Goal: Task Accomplishment & Management: Use online tool/utility

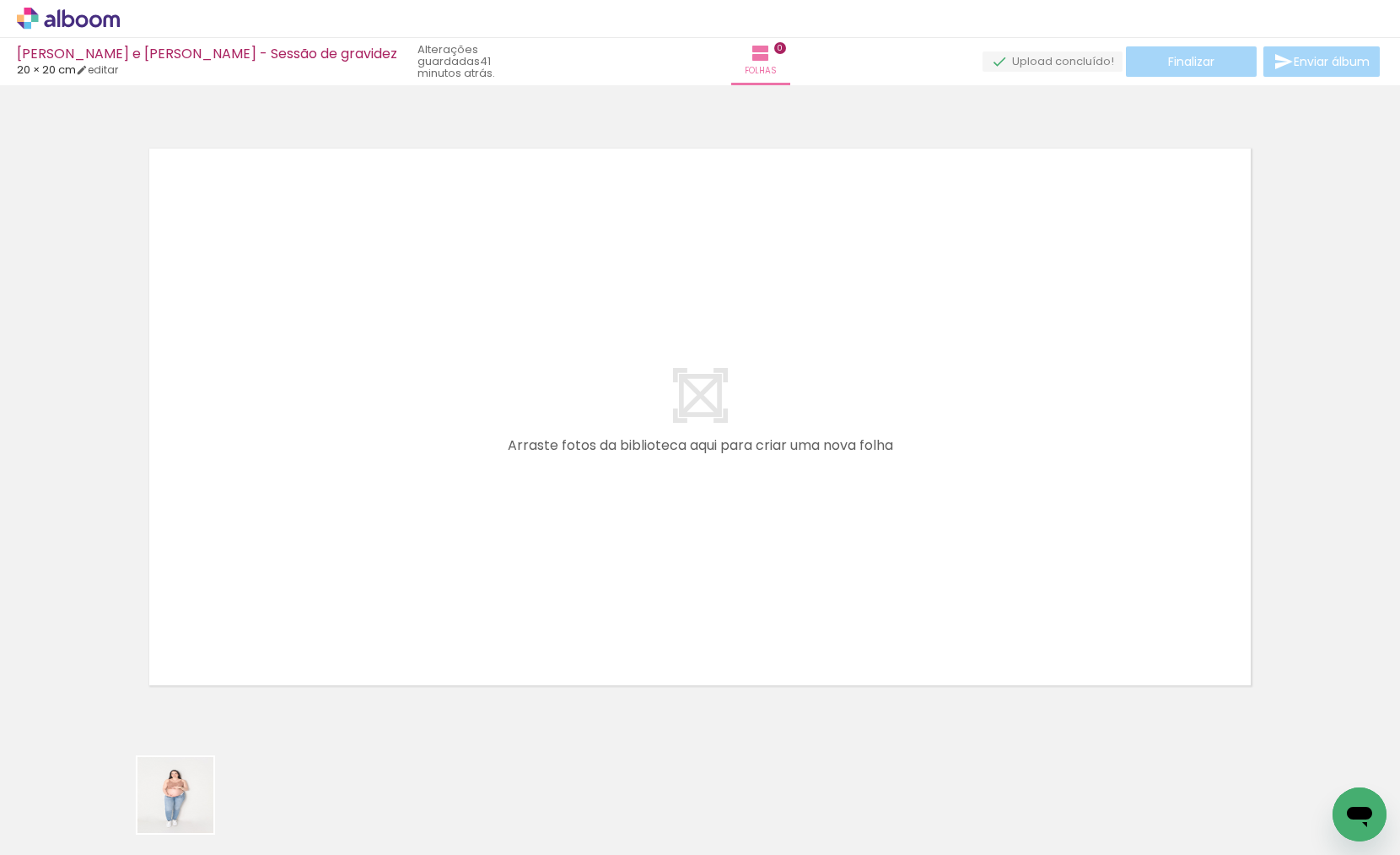
drag, startPoint x: 188, startPoint y: 812, endPoint x: 292, endPoint y: 581, distance: 253.3
click at [292, 581] on quentale-workspace at bounding box center [700, 428] width 1400 height 855
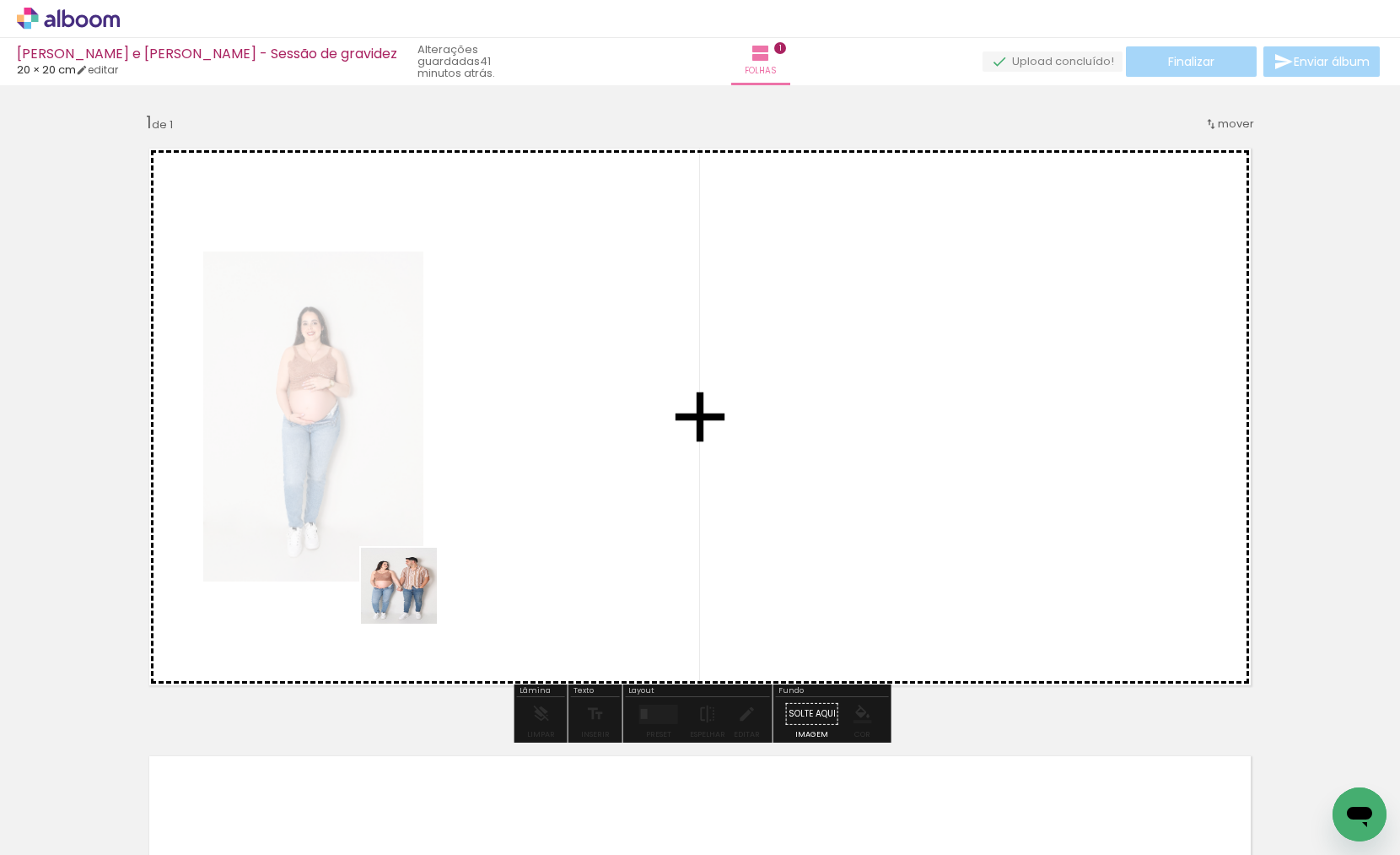
drag, startPoint x: 258, startPoint y: 788, endPoint x: 415, endPoint y: 720, distance: 171.1
click at [482, 563] on quentale-workspace at bounding box center [700, 428] width 1400 height 855
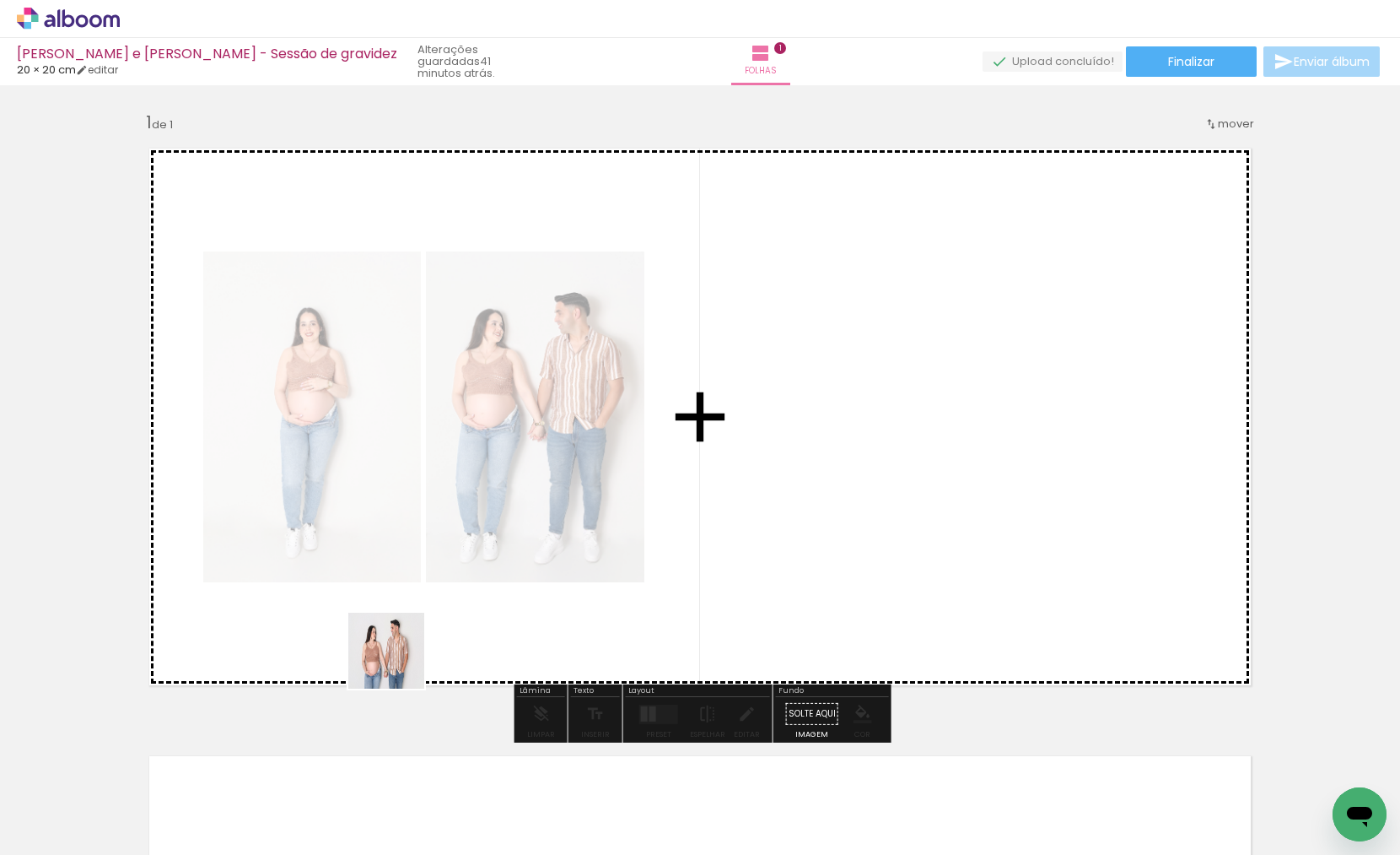
drag, startPoint x: 372, startPoint y: 790, endPoint x: 399, endPoint y: 658, distance: 134.7
click at [399, 658] on quentale-workspace at bounding box center [700, 428] width 1400 height 855
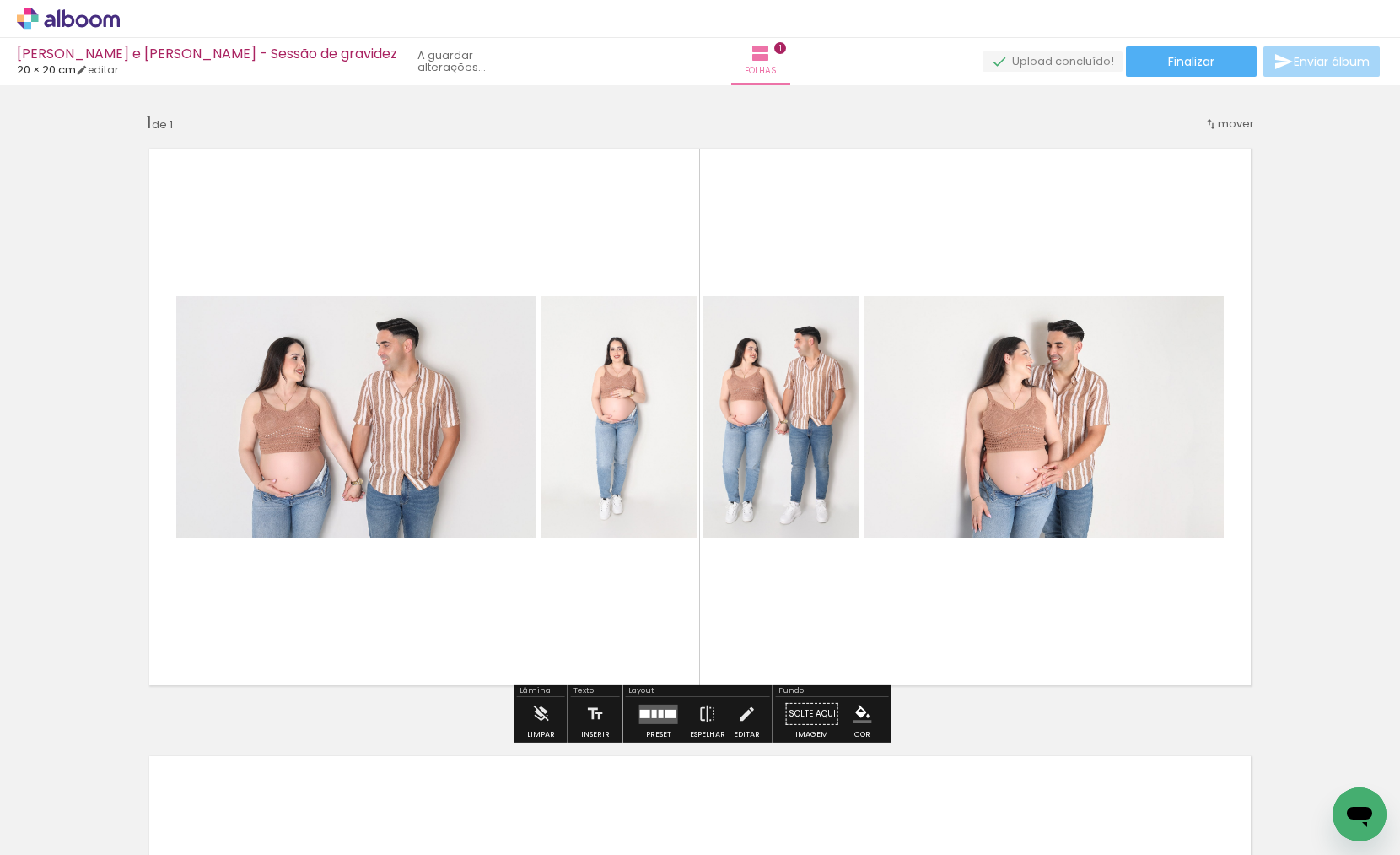
drag, startPoint x: 460, startPoint y: 786, endPoint x: 545, endPoint y: 650, distance: 160.4
click at [545, 650] on quentale-workspace at bounding box center [700, 428] width 1400 height 855
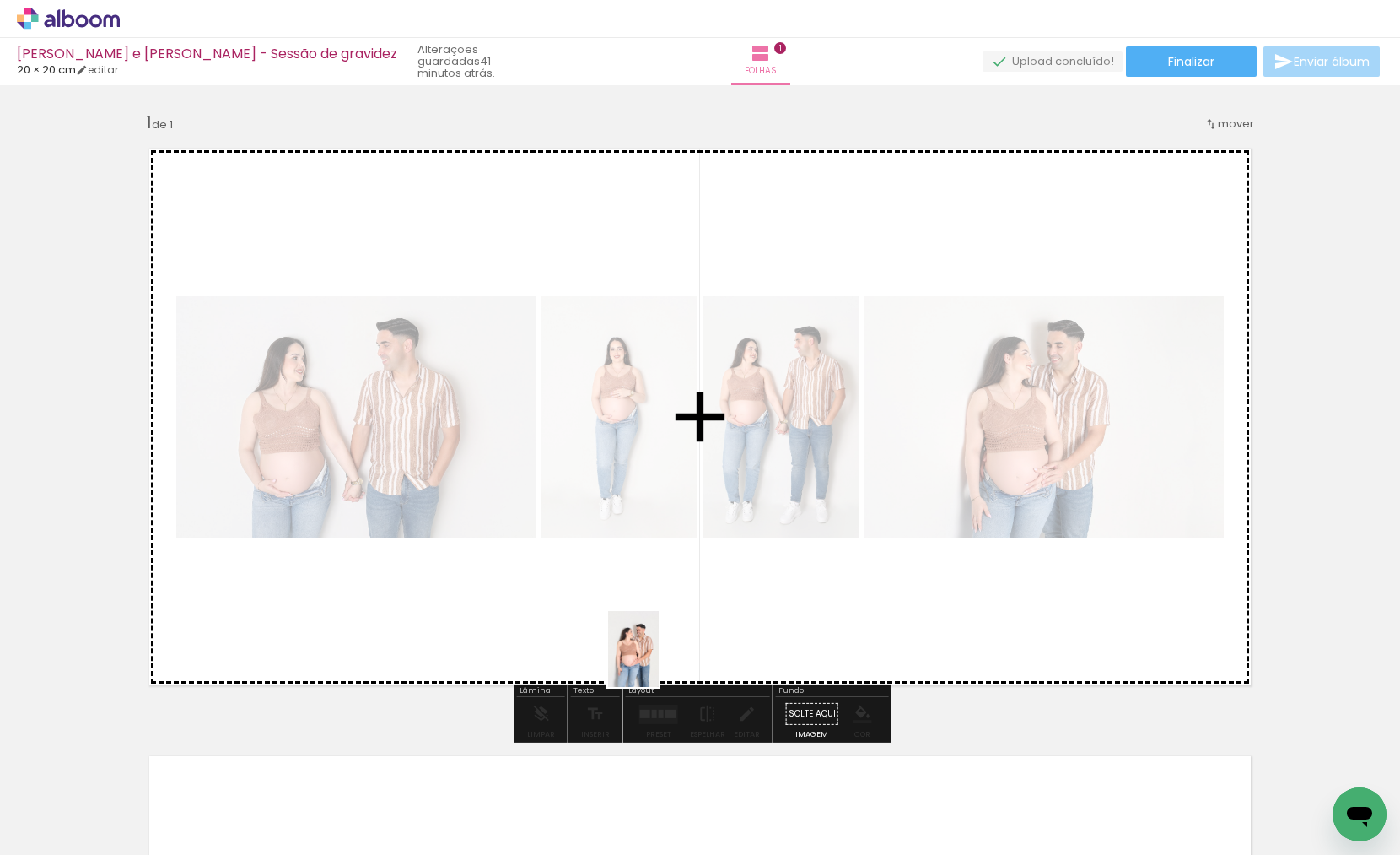
drag, startPoint x: 651, startPoint y: 812, endPoint x: 658, endPoint y: 652, distance: 160.2
click at [658, 652] on quentale-workspace at bounding box center [700, 428] width 1400 height 855
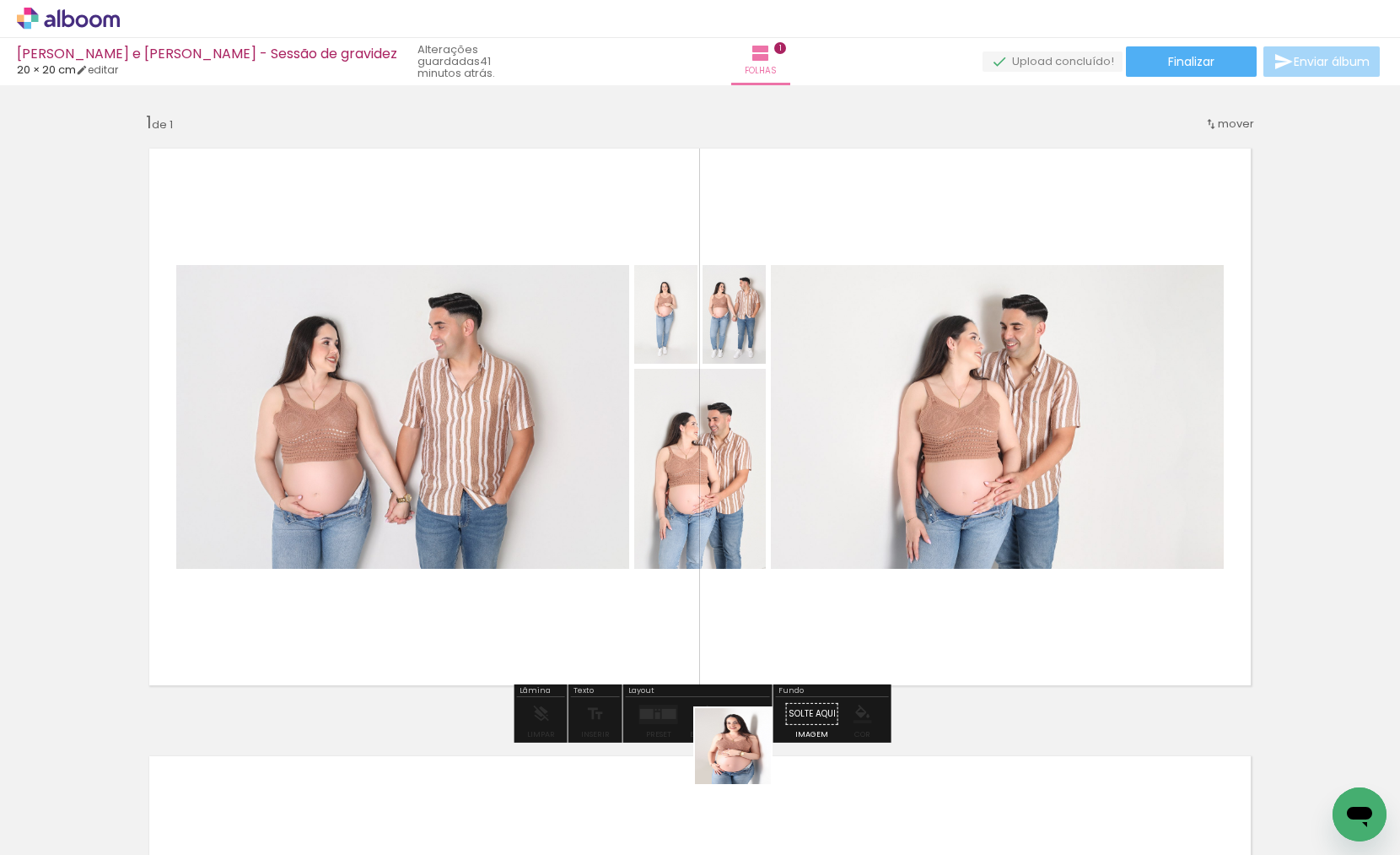
drag, startPoint x: 745, startPoint y: 788, endPoint x: 744, endPoint y: 633, distance: 155.0
click at [744, 633] on quentale-workspace at bounding box center [700, 428] width 1400 height 855
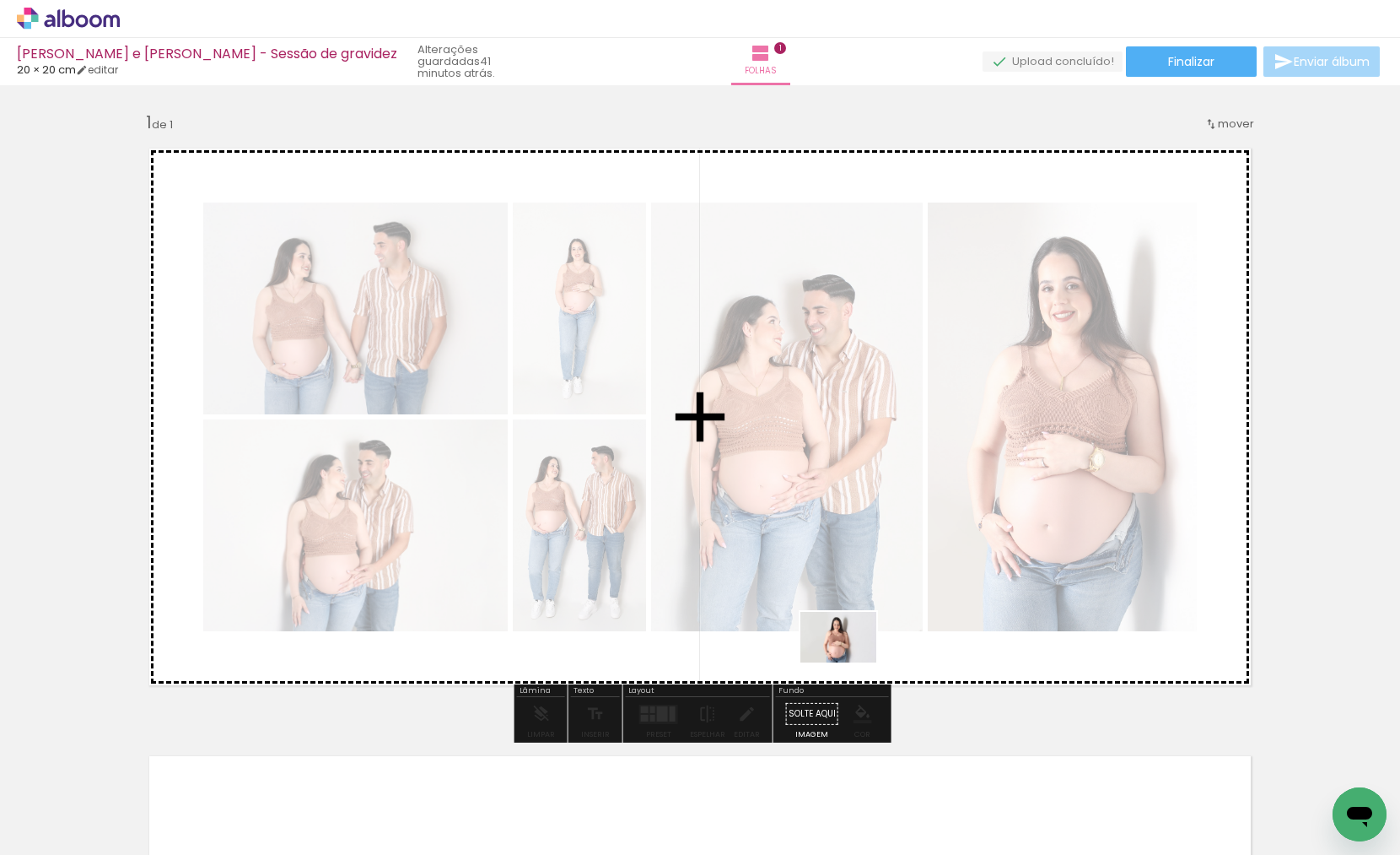
drag, startPoint x: 839, startPoint y: 703, endPoint x: 851, endPoint y: 662, distance: 42.7
click at [851, 662] on quentale-workspace at bounding box center [700, 428] width 1400 height 855
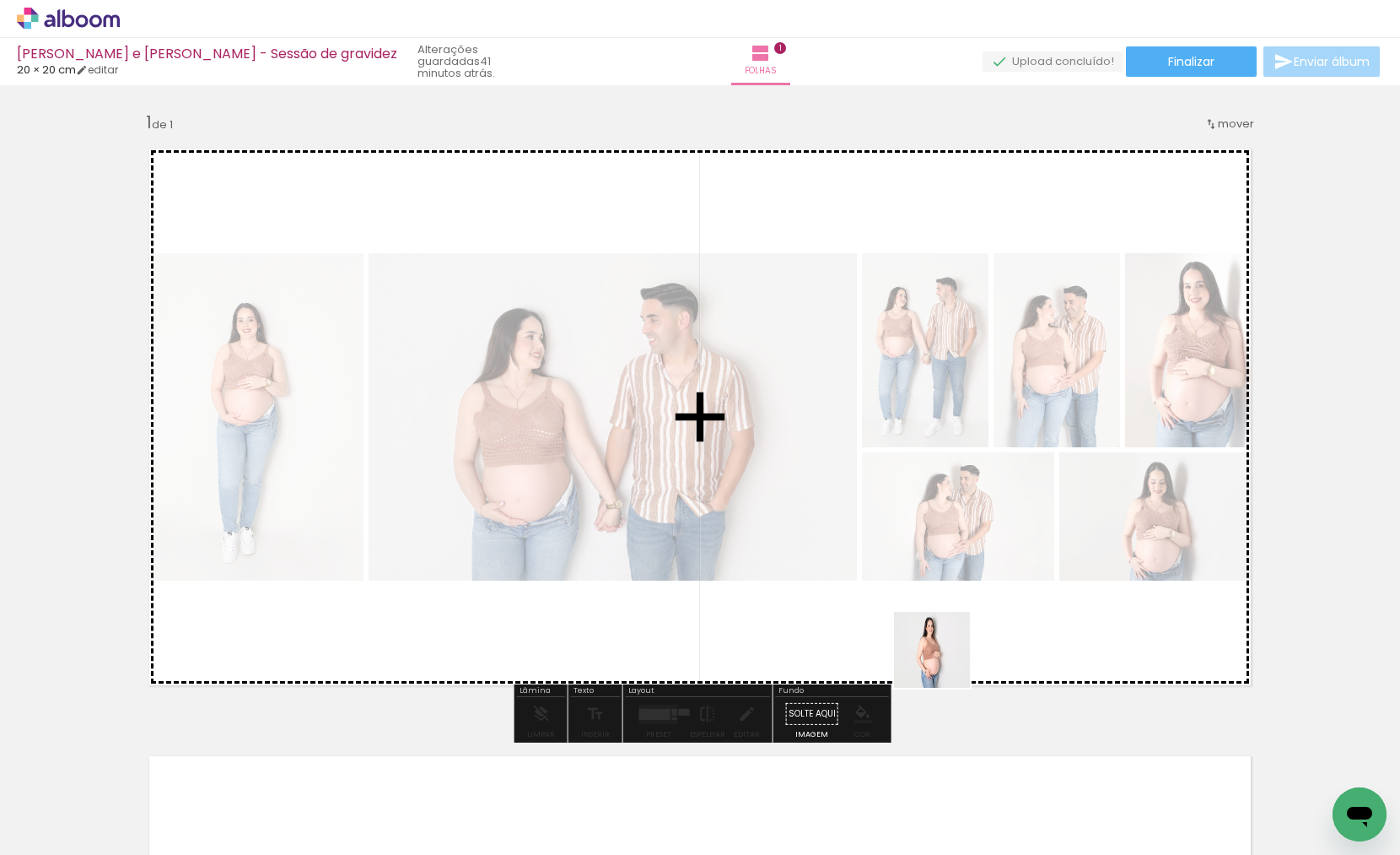
drag, startPoint x: 932, startPoint y: 722, endPoint x: 948, endPoint y: 643, distance: 80.6
click at [948, 643] on quentale-workspace at bounding box center [700, 428] width 1400 height 855
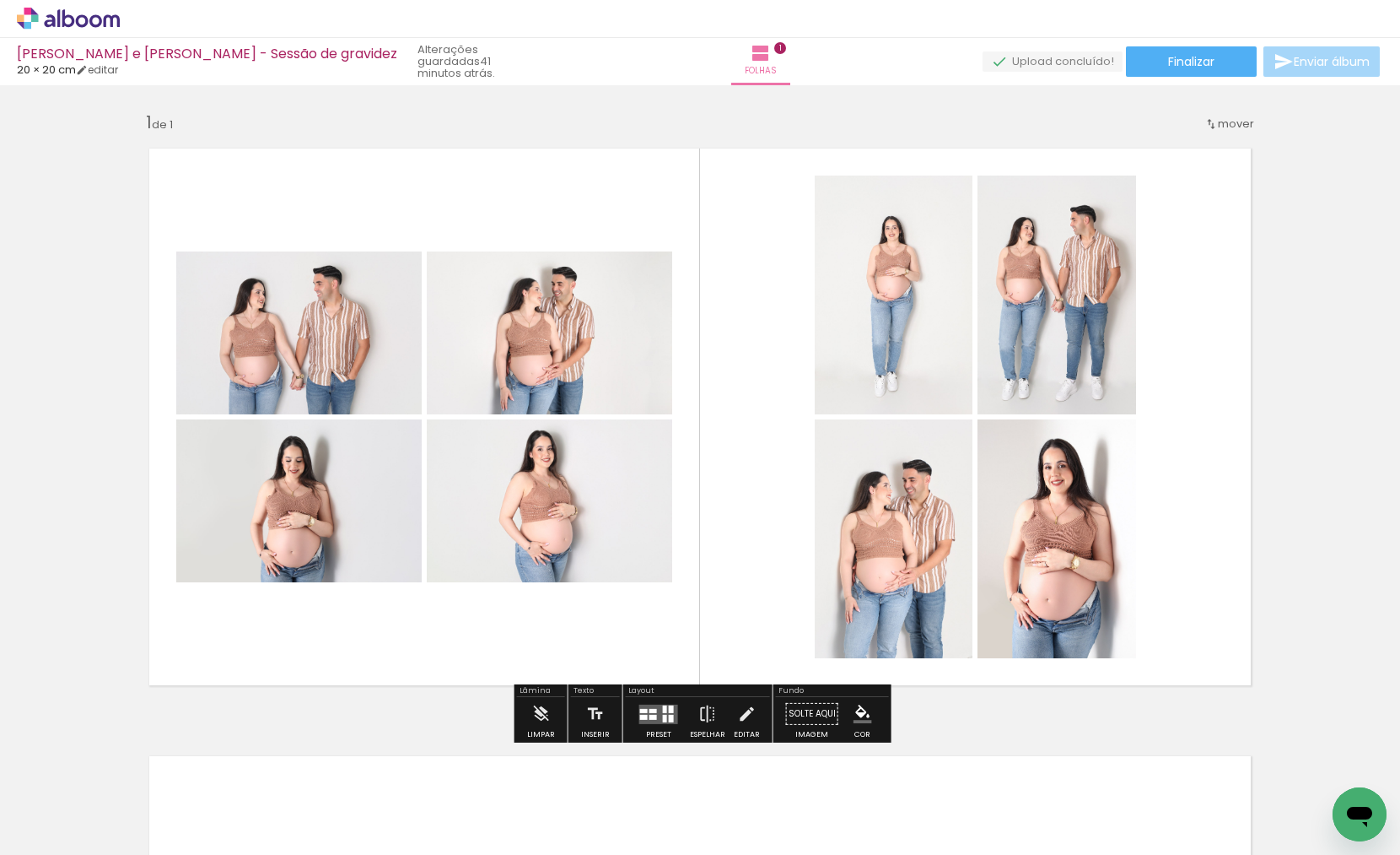
click at [649, 703] on quentale-layouter at bounding box center [658, 713] width 39 height 19
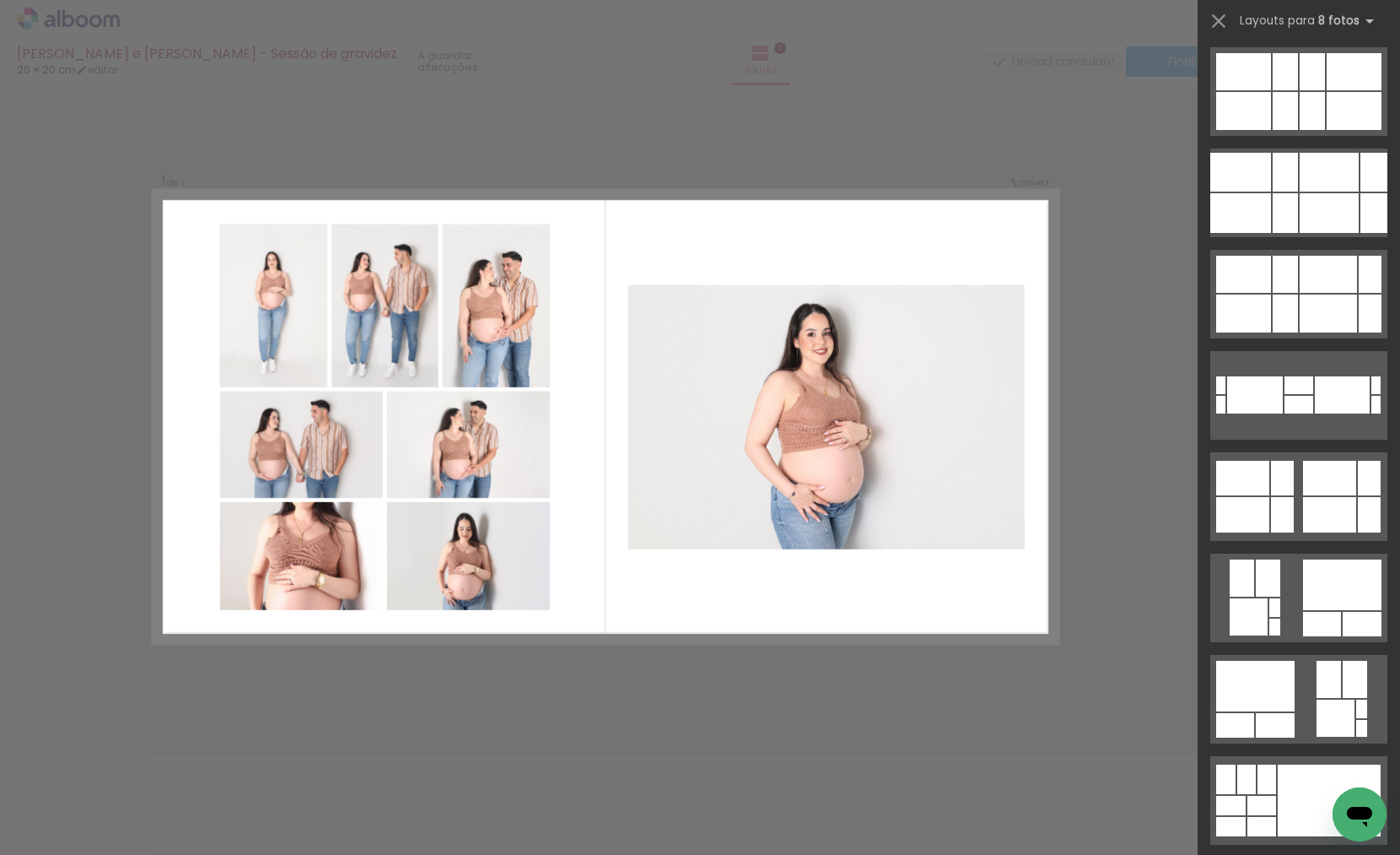
scroll to position [72, 0]
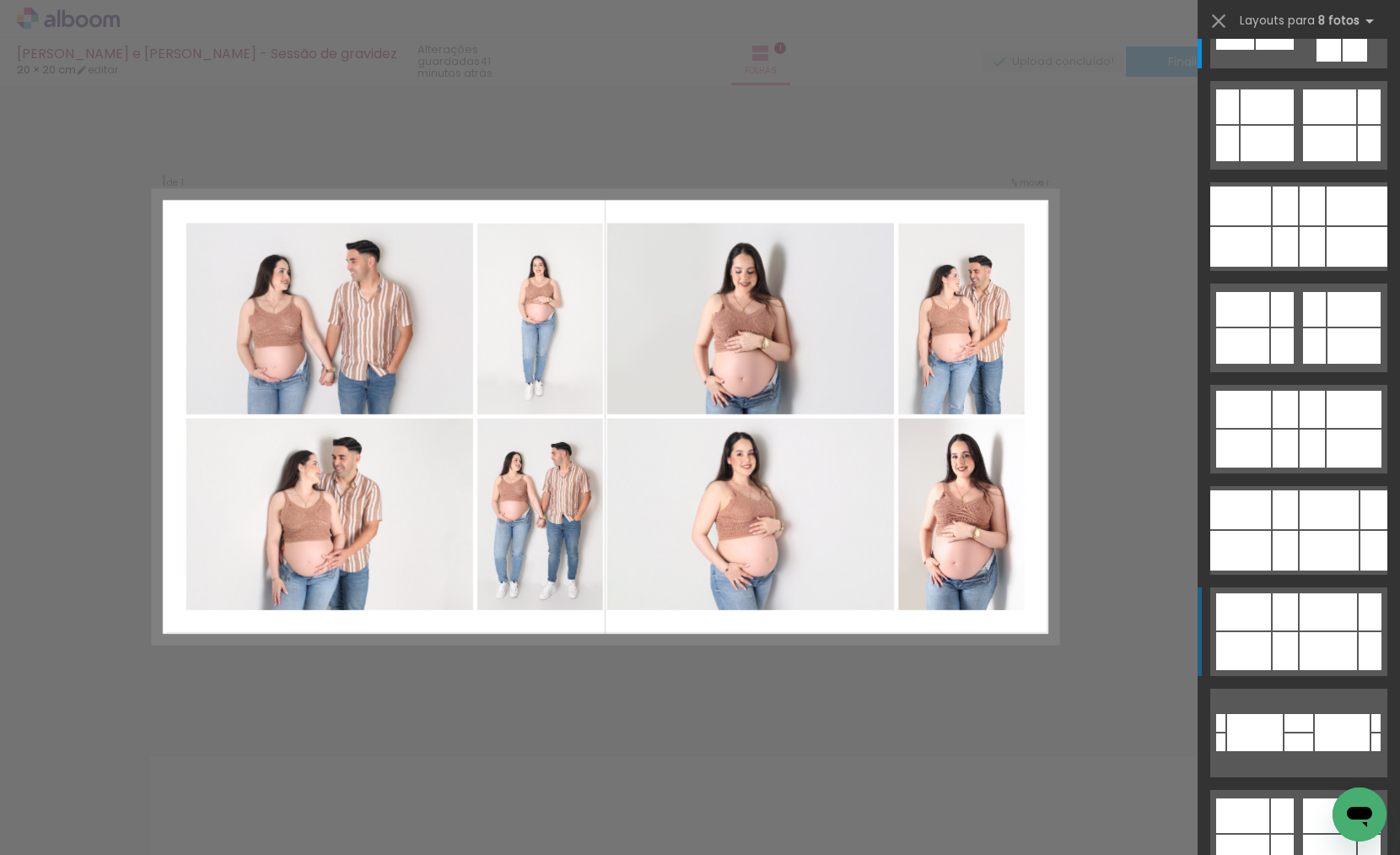
click at [1347, 23] on div at bounding box center [1354, 4] width 25 height 37
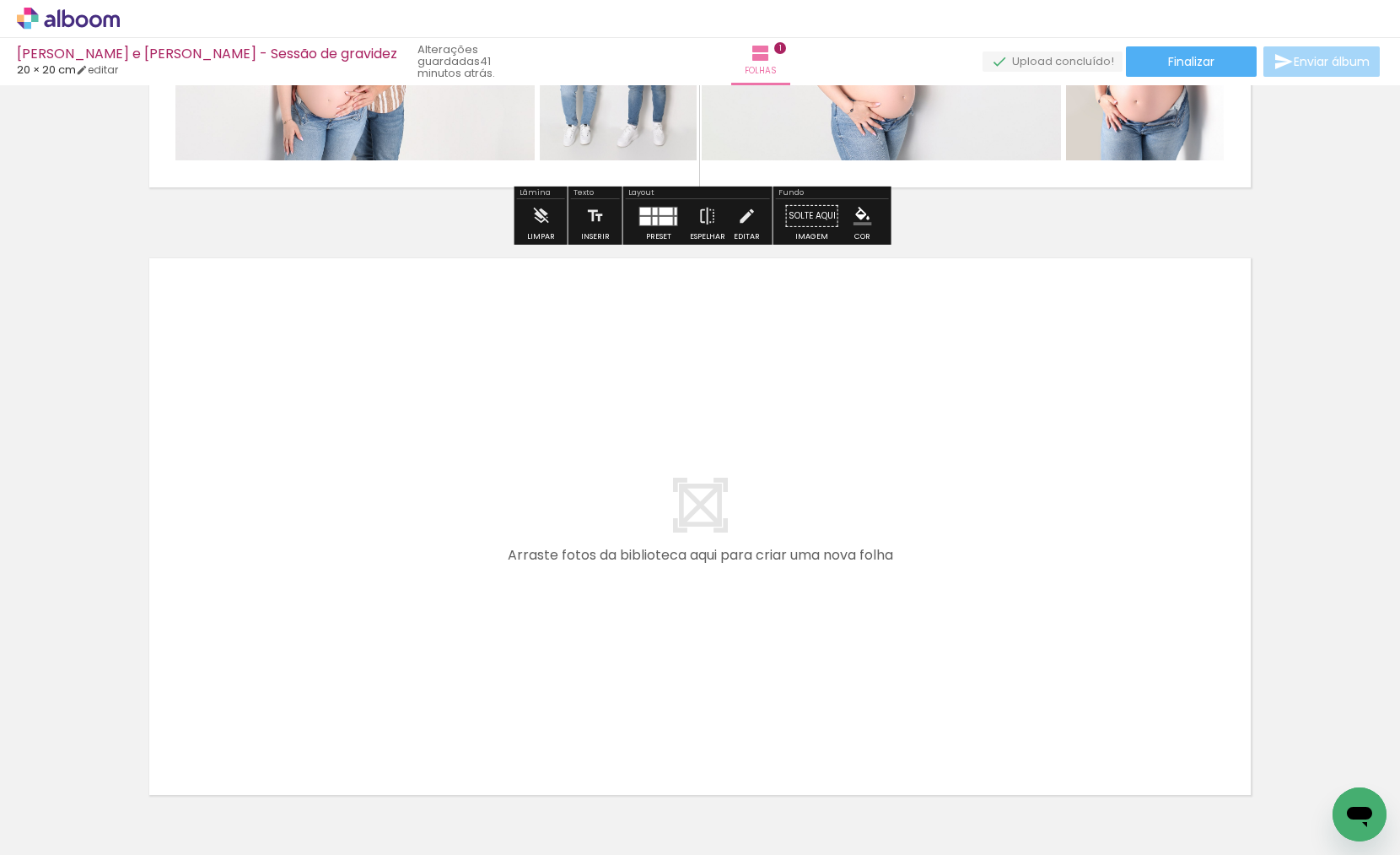
scroll to position [498, 0]
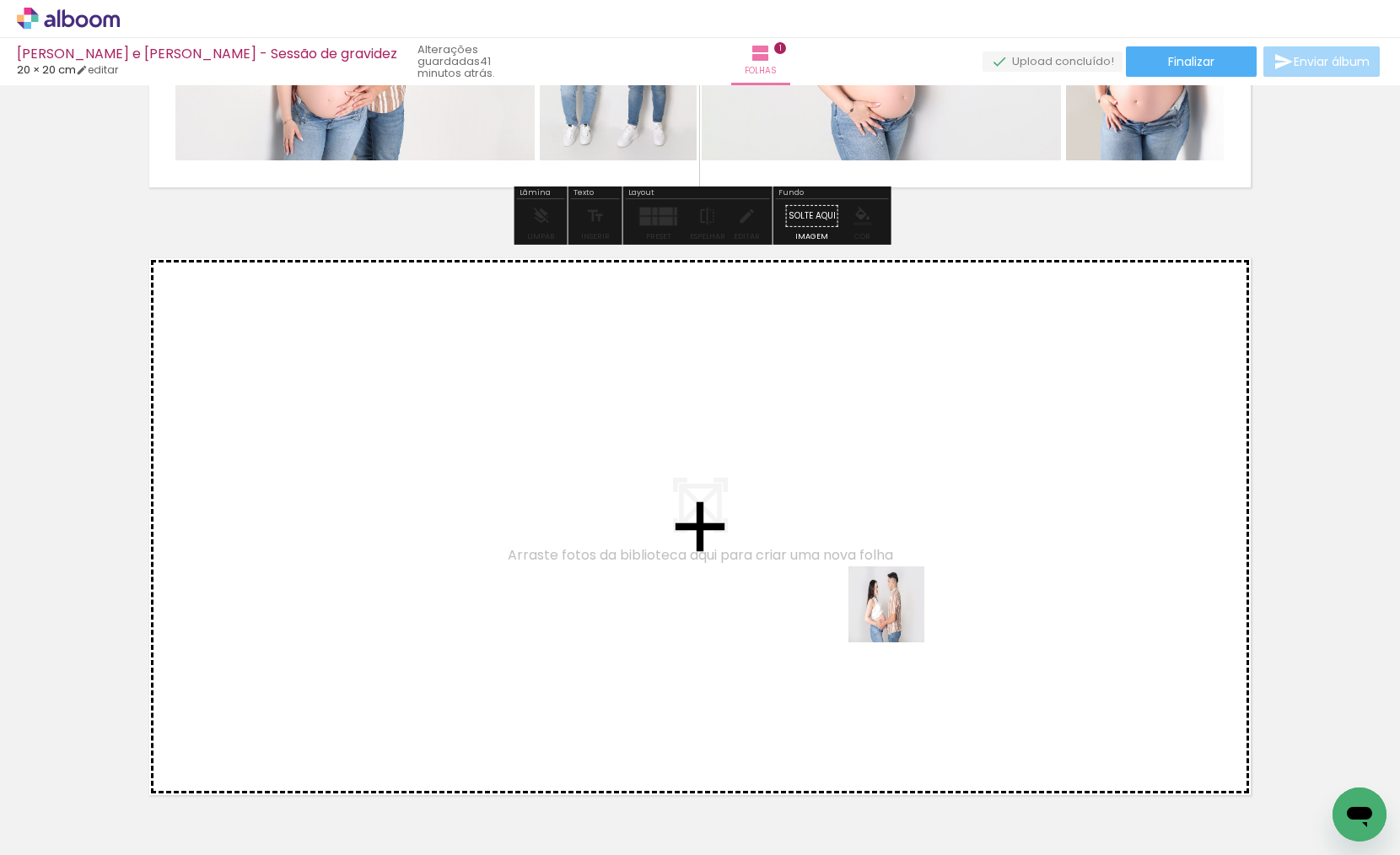
click at [894, 602] on quentale-workspace at bounding box center [700, 428] width 1400 height 855
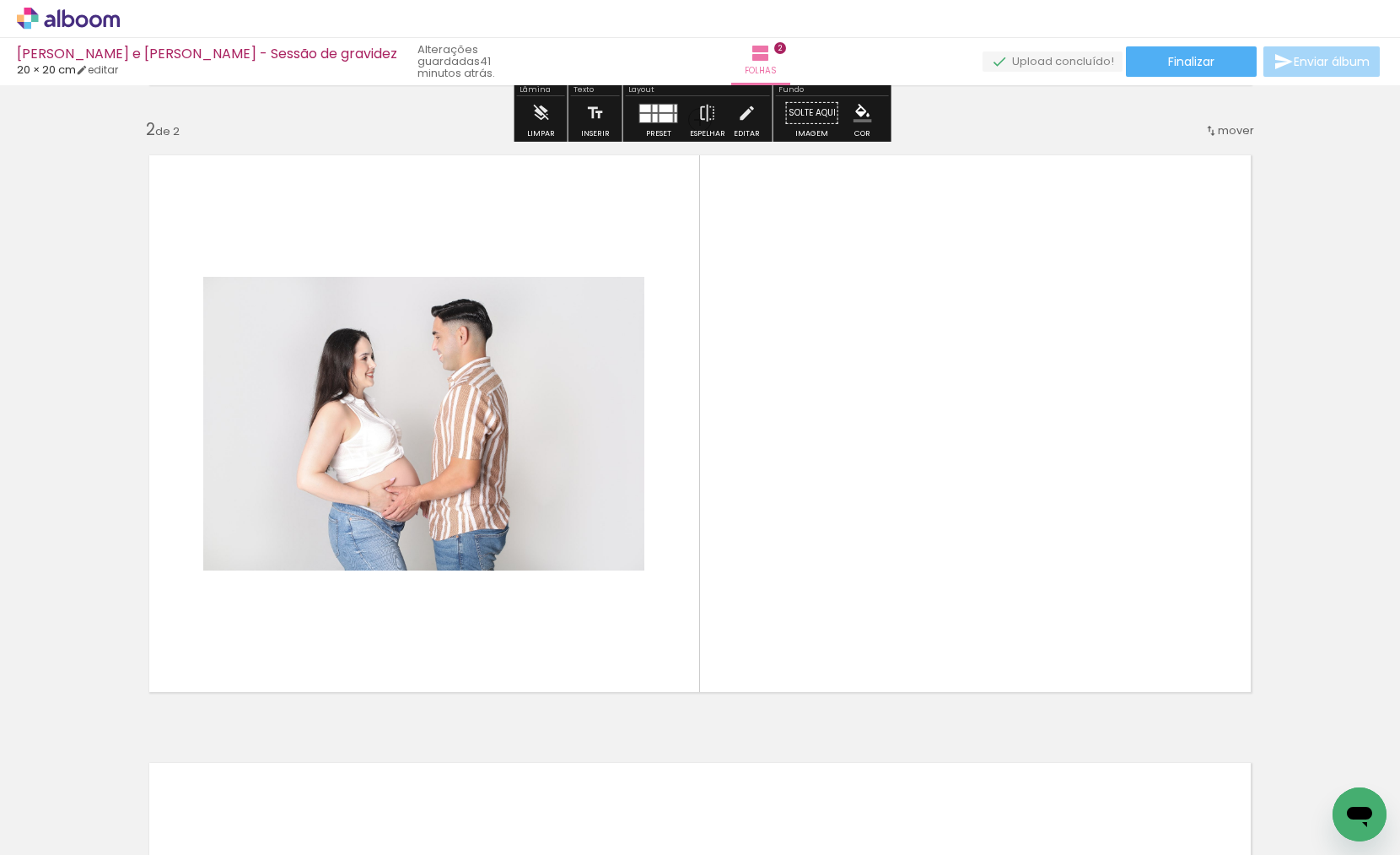
scroll to position [607, 0]
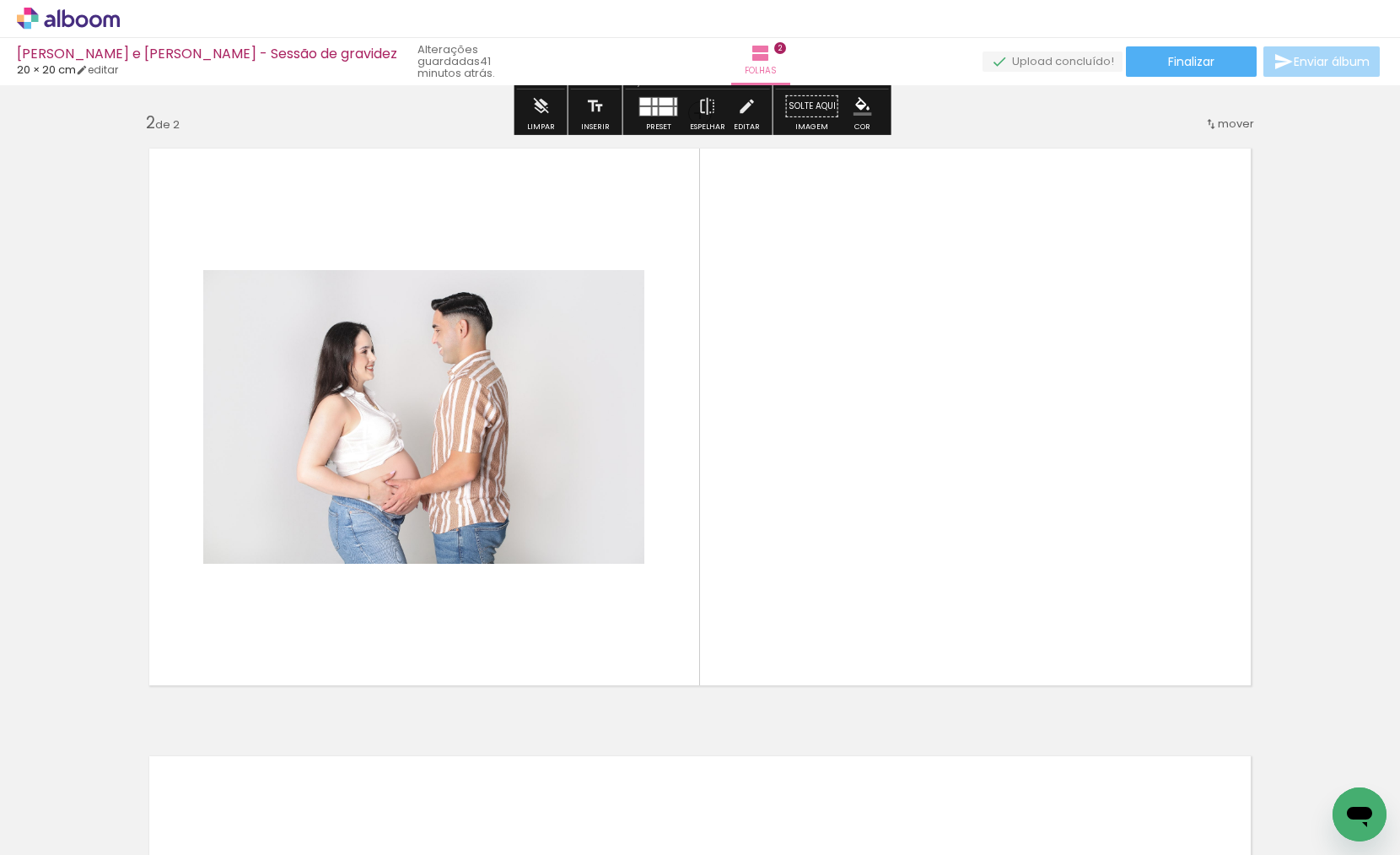
click at [1018, 579] on quentale-workspace at bounding box center [700, 428] width 1400 height 855
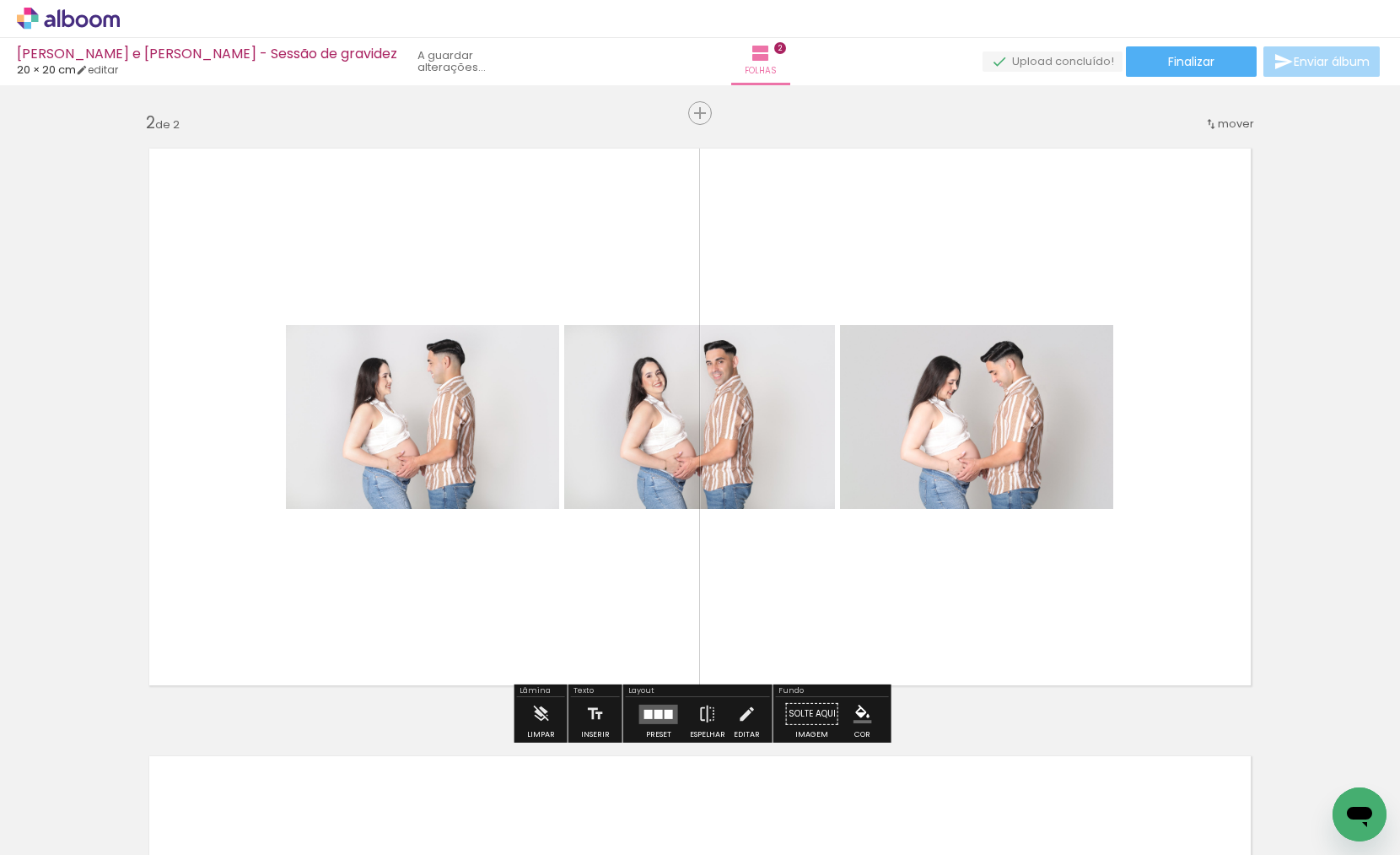
drag, startPoint x: 1193, startPoint y: 764, endPoint x: 1153, endPoint y: 639, distance: 131.2
click at [1153, 639] on quentale-workspace at bounding box center [700, 428] width 1400 height 855
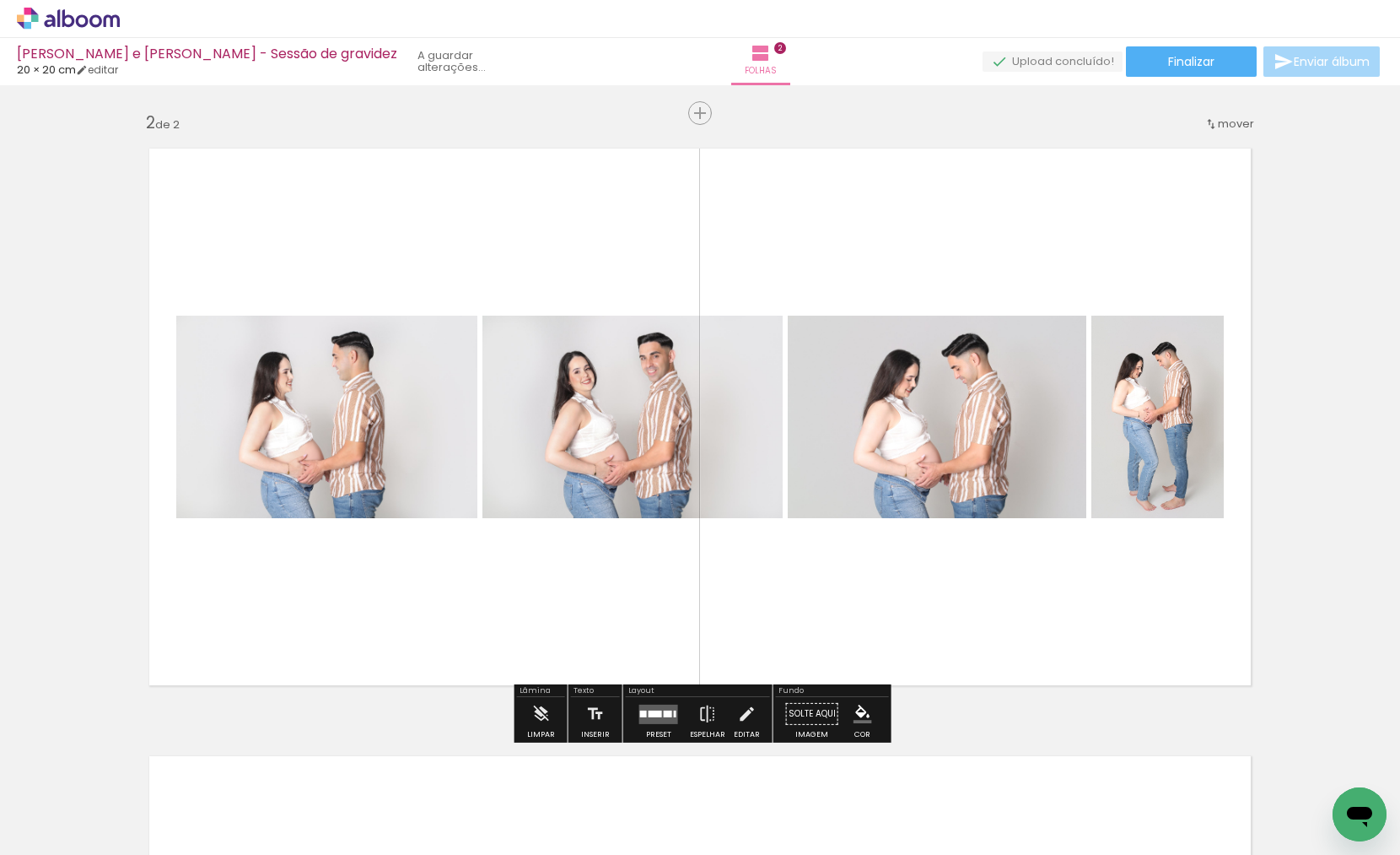
drag, startPoint x: 1042, startPoint y: 799, endPoint x: 1022, endPoint y: 617, distance: 183.1
click at [1022, 617] on quentale-workspace at bounding box center [700, 428] width 1400 height 855
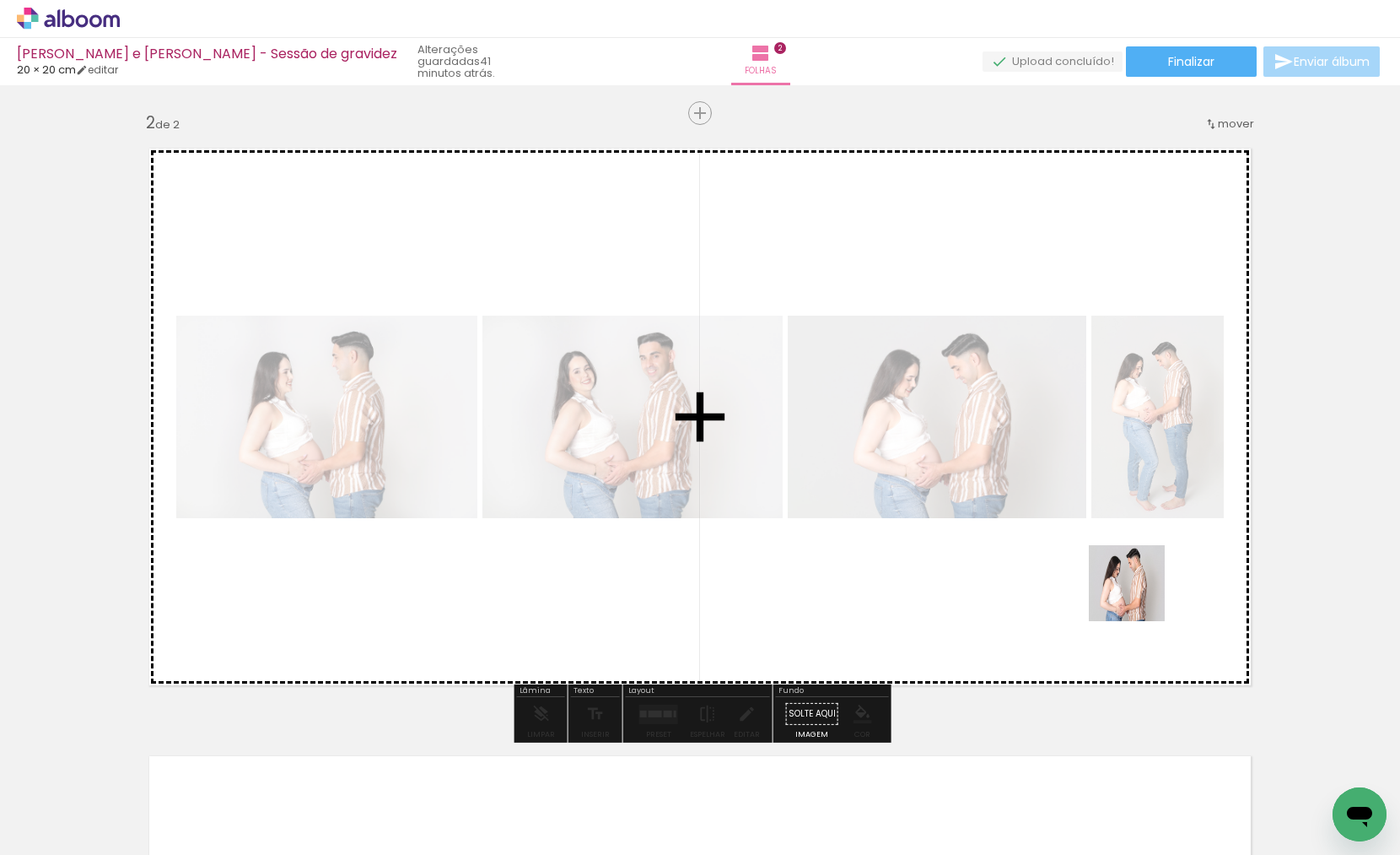
drag, startPoint x: 1217, startPoint y: 774, endPoint x: 1139, endPoint y: 596, distance: 194.3
click at [1139, 596] on quentale-workspace at bounding box center [700, 428] width 1400 height 855
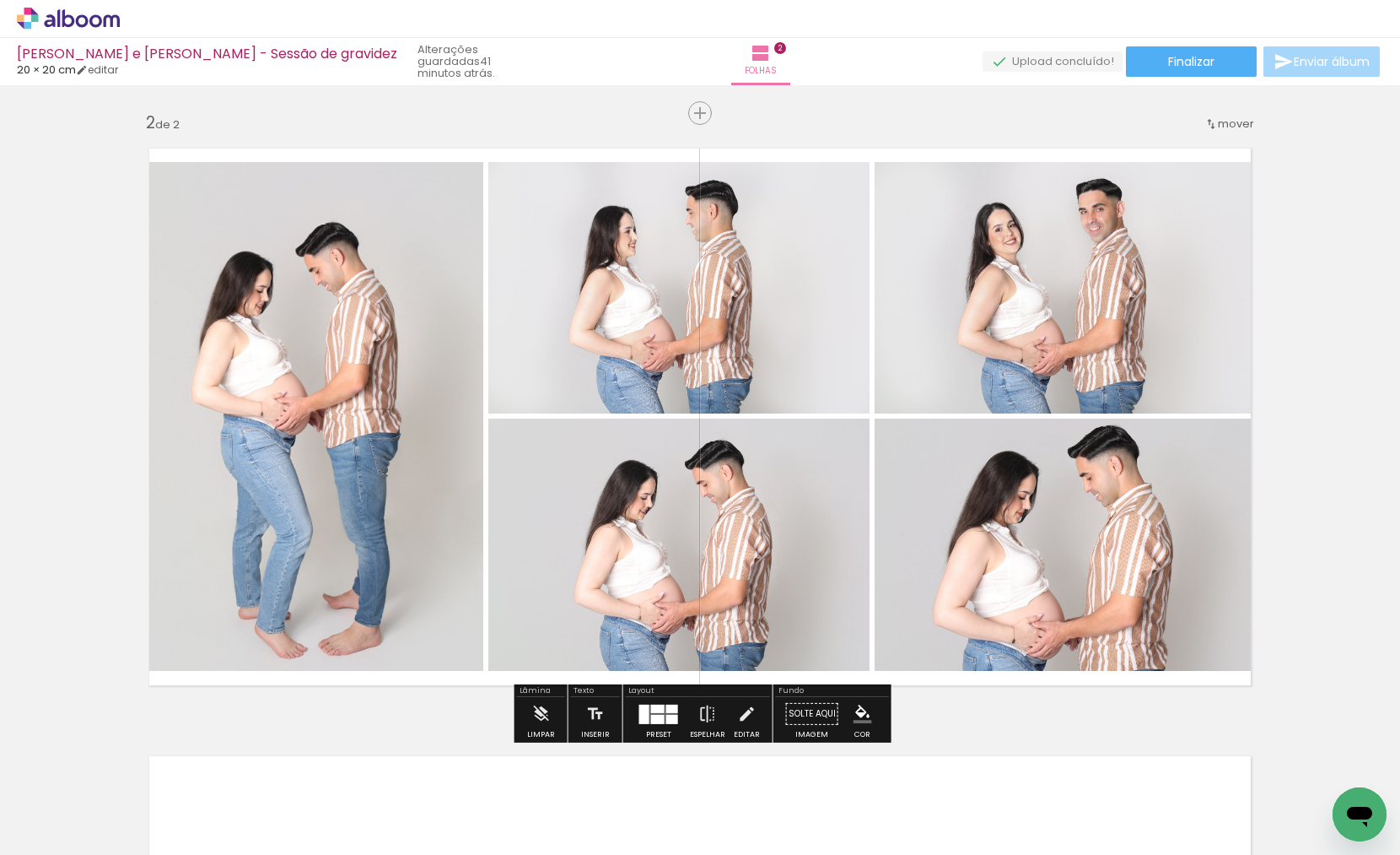
scroll to position [0, 423]
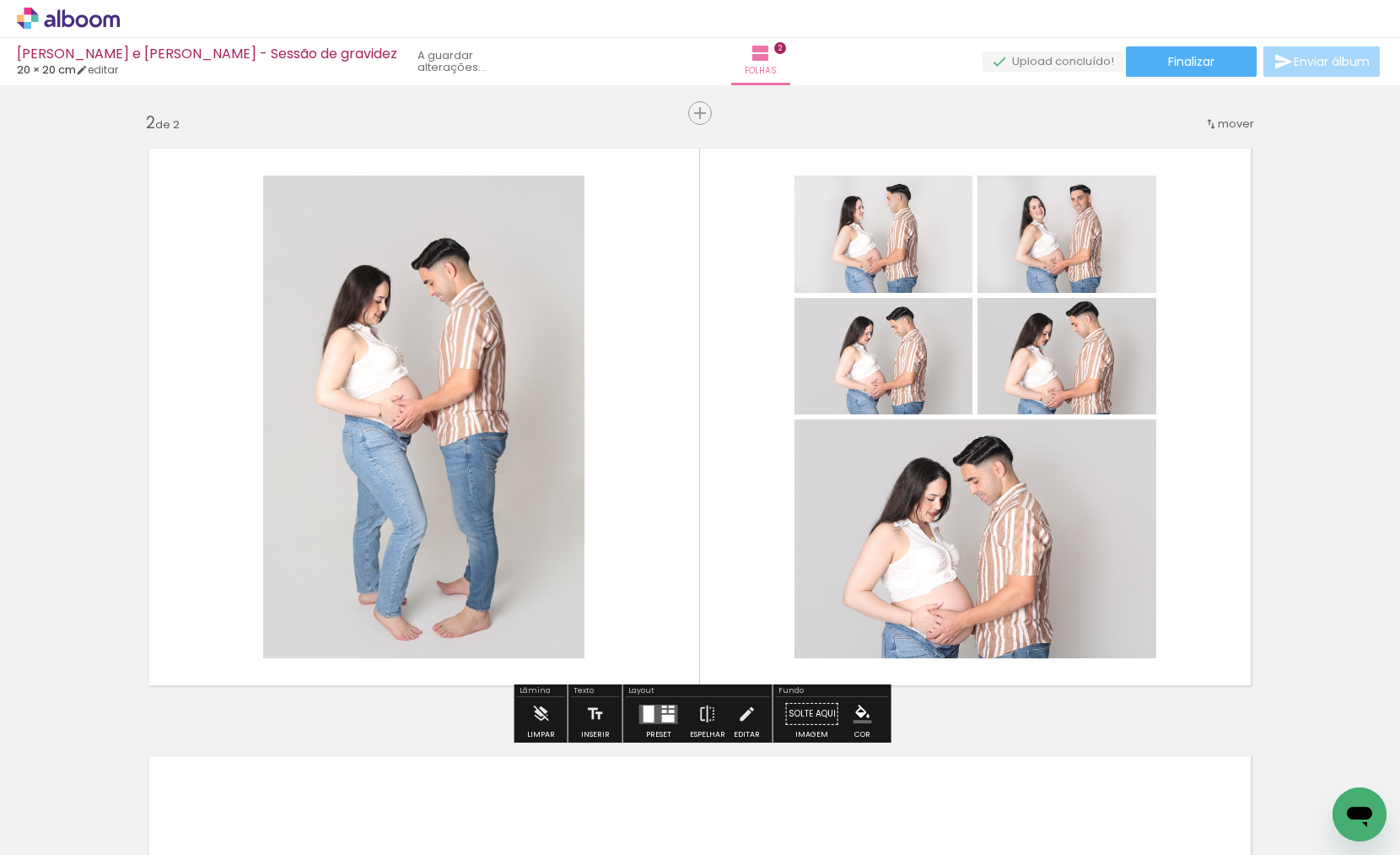
drag, startPoint x: 1169, startPoint y: 794, endPoint x: 1150, endPoint y: 651, distance: 144.3
click at [1150, 651] on quentale-workspace at bounding box center [700, 428] width 1400 height 855
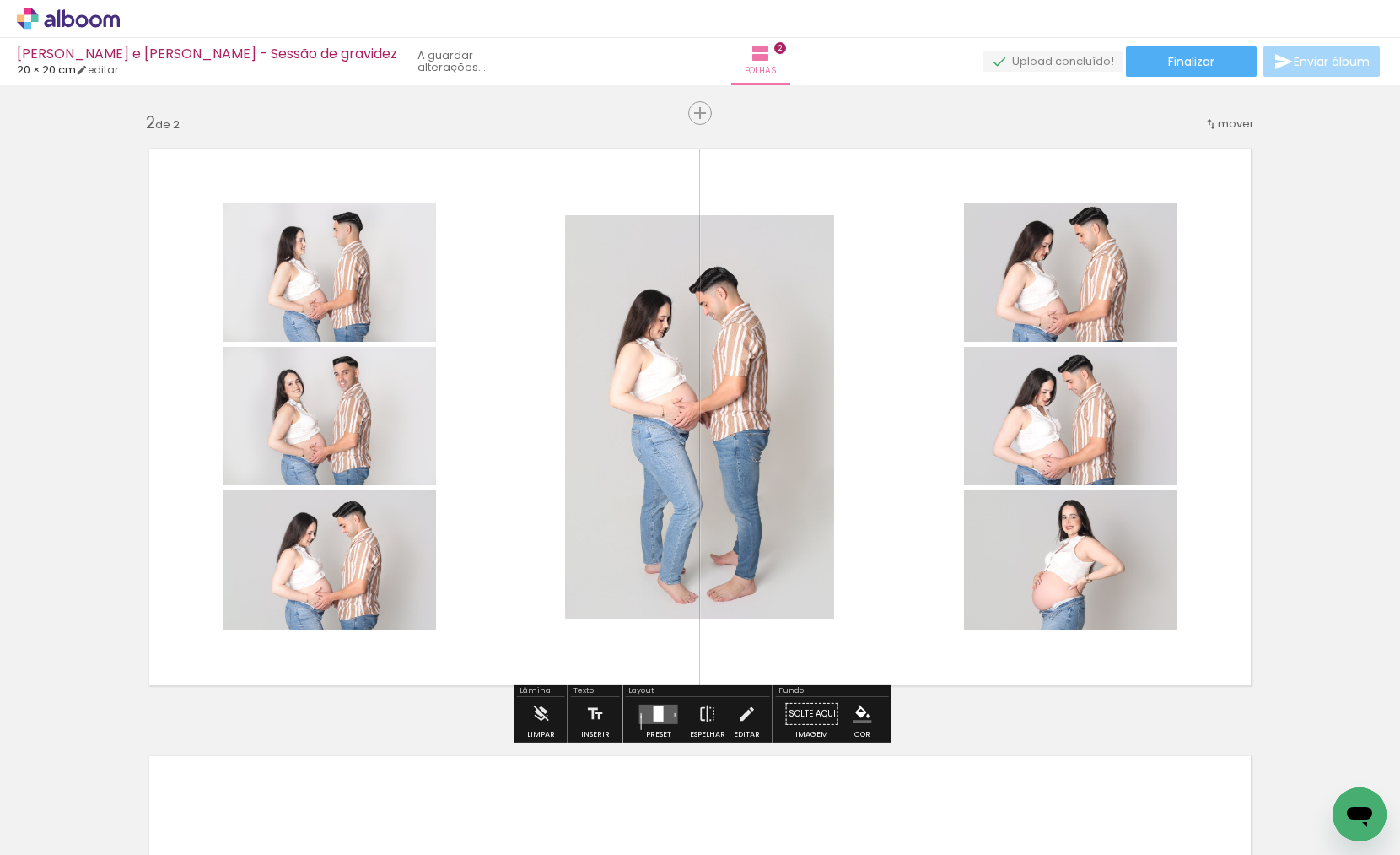
drag, startPoint x: 1257, startPoint y: 793, endPoint x: 1206, endPoint y: 632, distance: 168.9
click at [1206, 632] on quentale-workspace at bounding box center [700, 428] width 1400 height 855
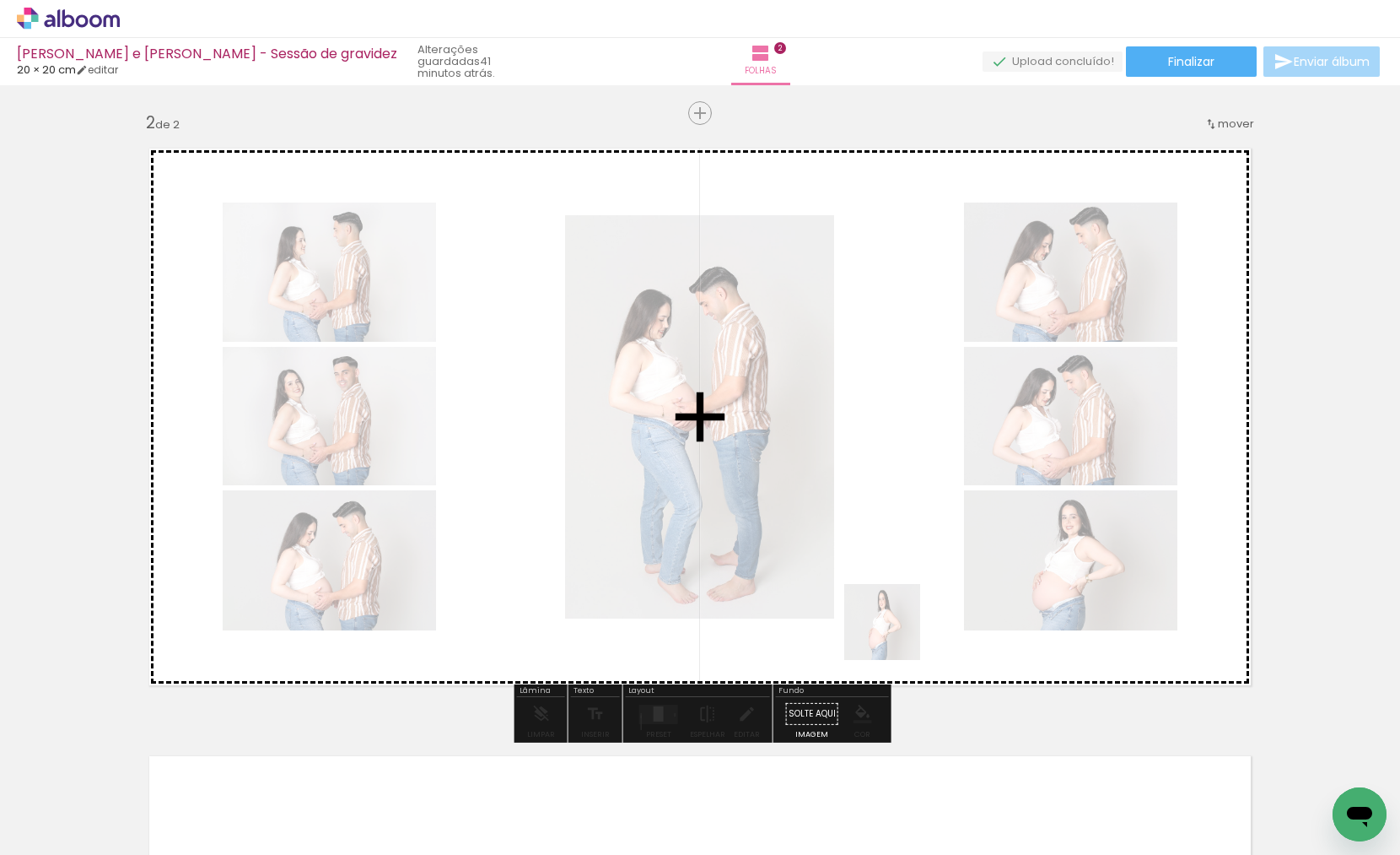
drag, startPoint x: 863, startPoint y: 702, endPoint x: 896, endPoint y: 631, distance: 78.3
click at [896, 631] on quentale-workspace at bounding box center [700, 428] width 1400 height 855
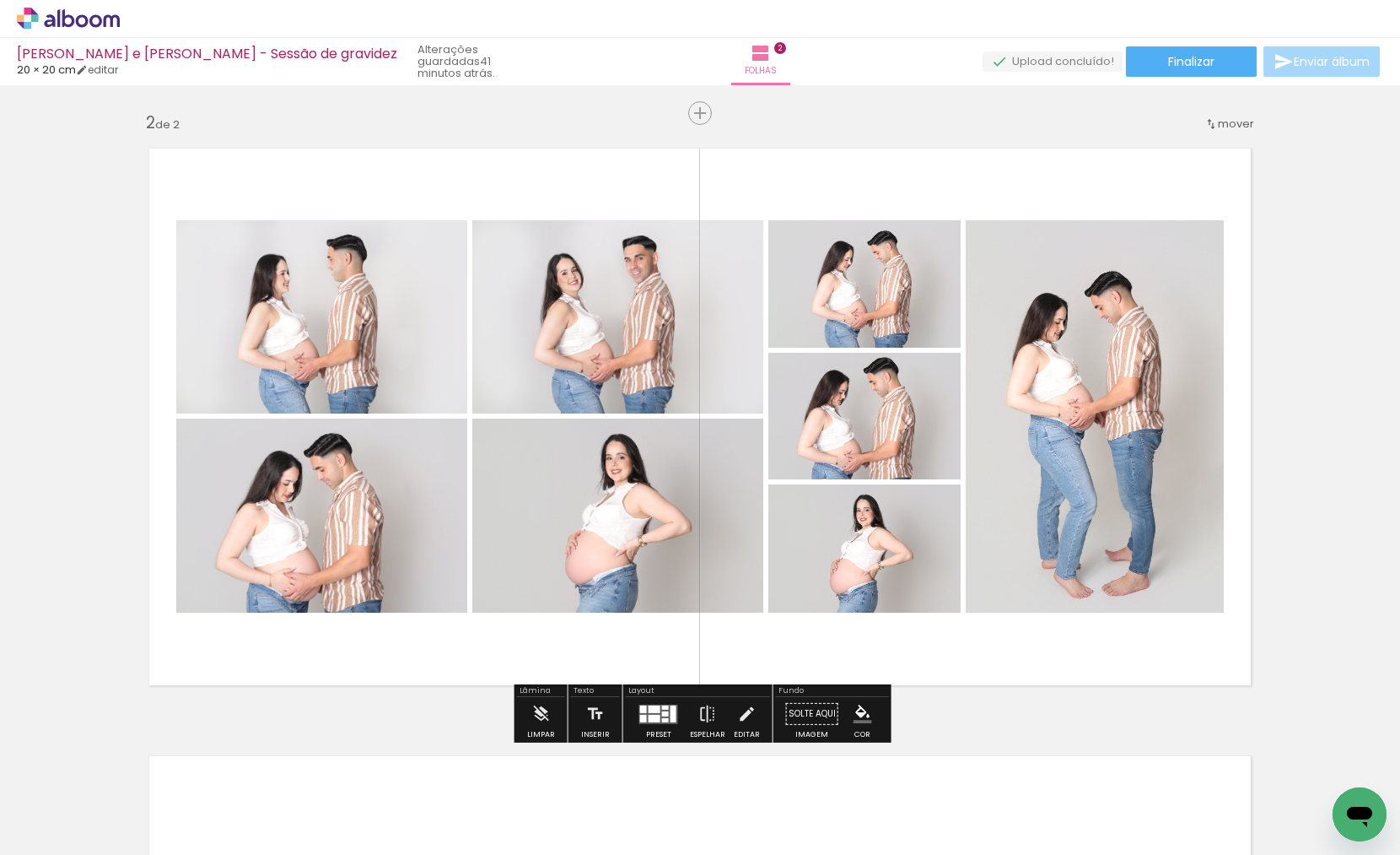
click at [643, 711] on quentale-layouter at bounding box center [658, 713] width 39 height 19
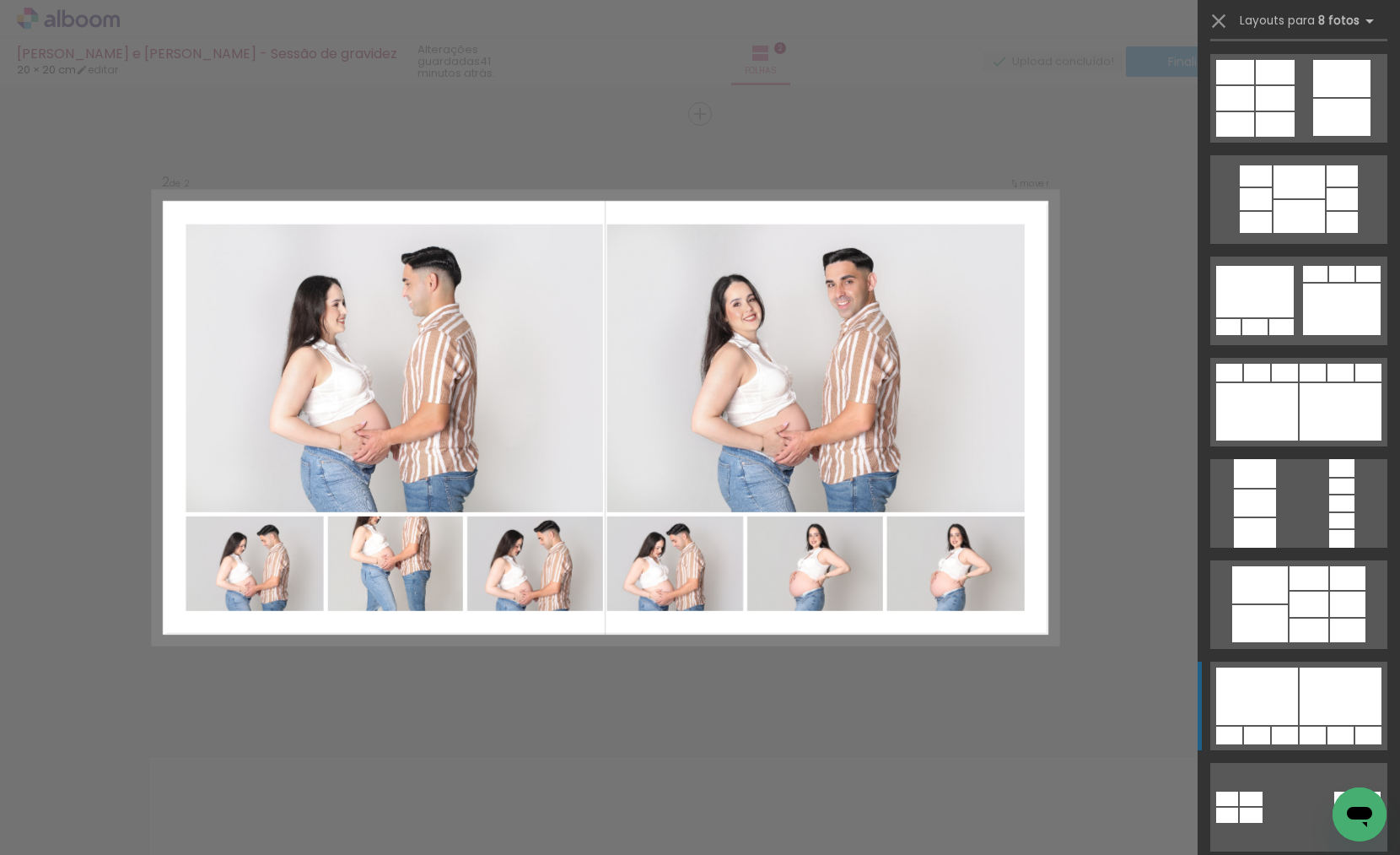
scroll to position [1016, 0]
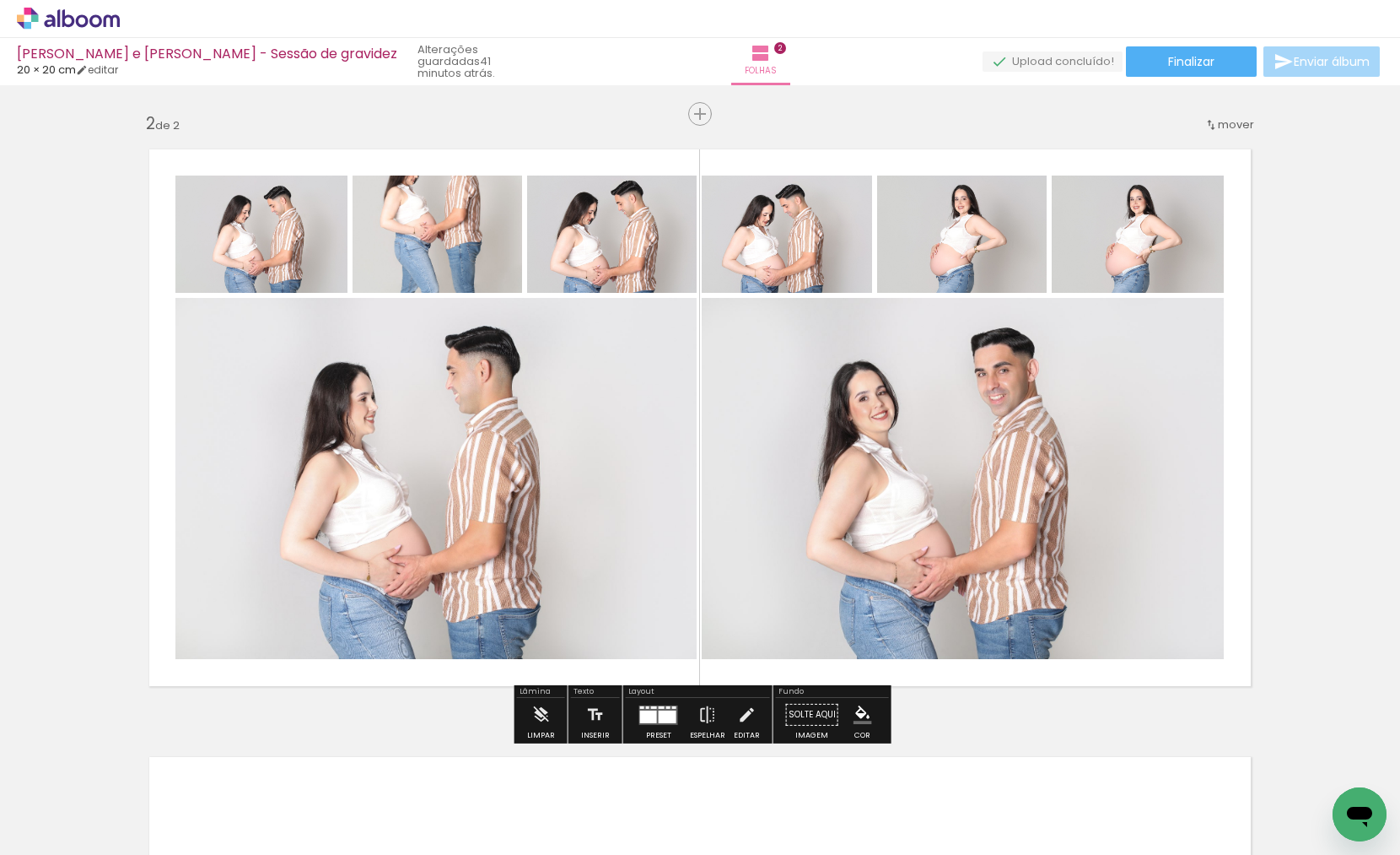
click at [646, 704] on quentale-layouter at bounding box center [658, 714] width 39 height 19
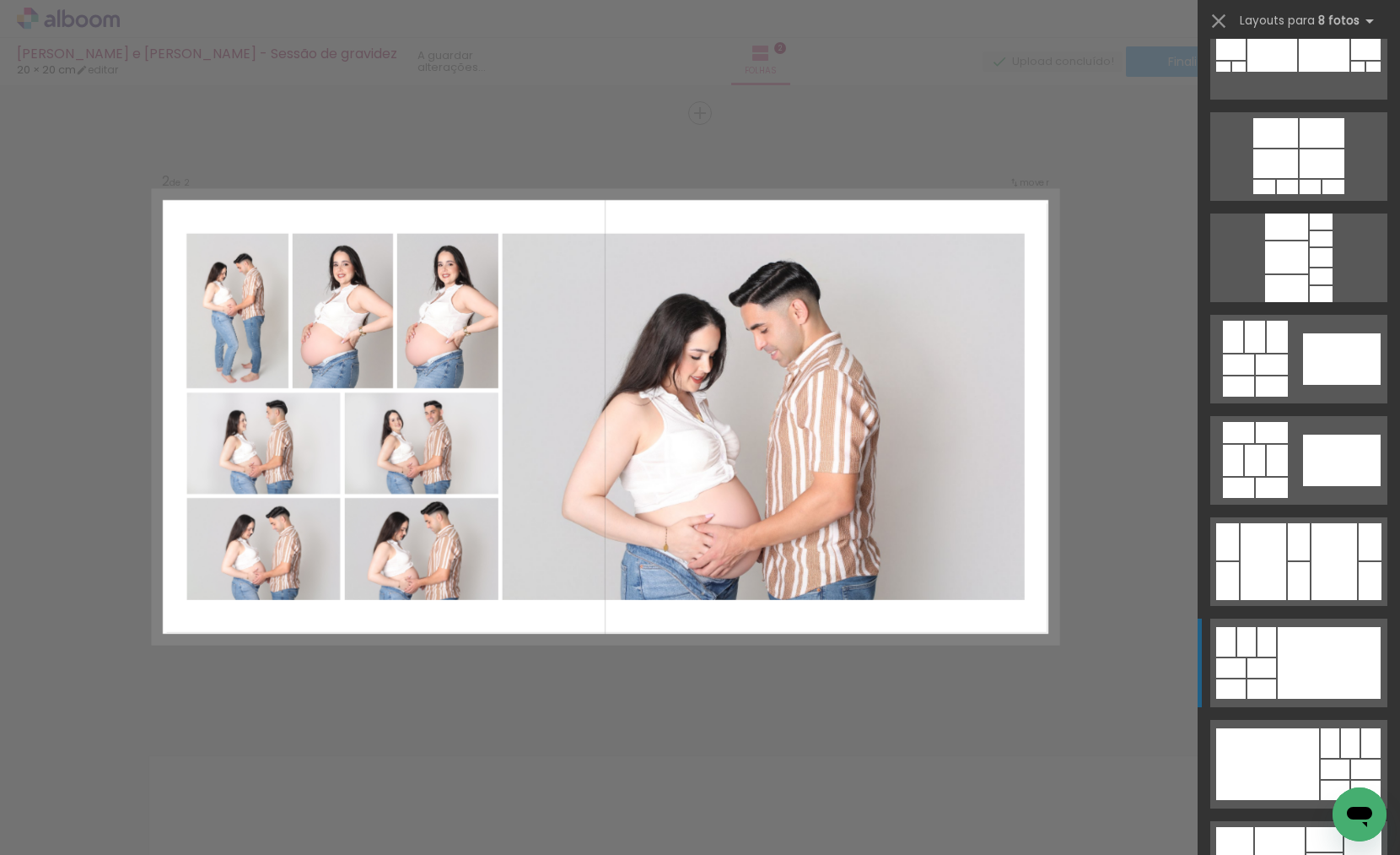
scroll to position [3081, 0]
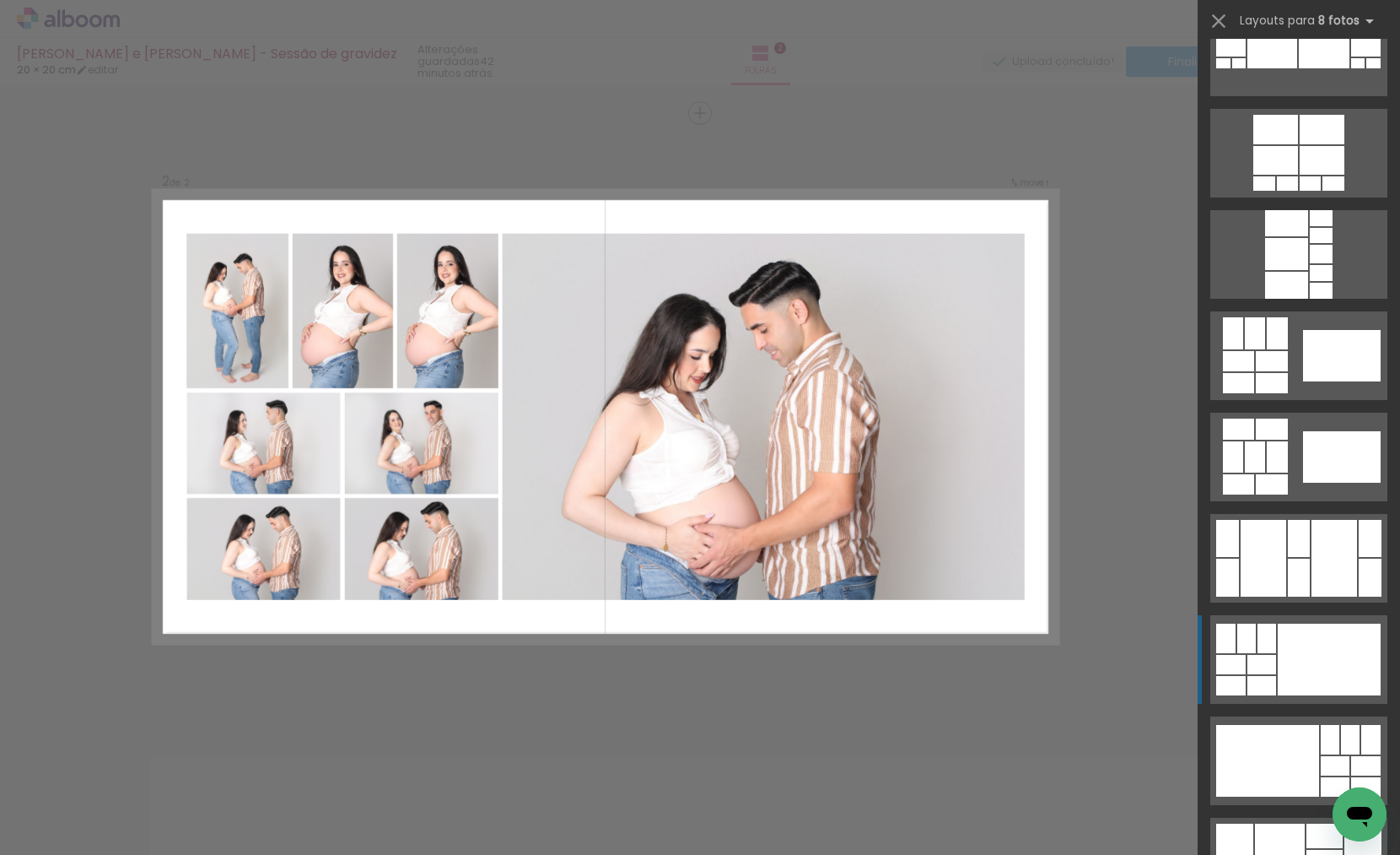
click at [1277, 724] on div at bounding box center [1267, 760] width 102 height 72
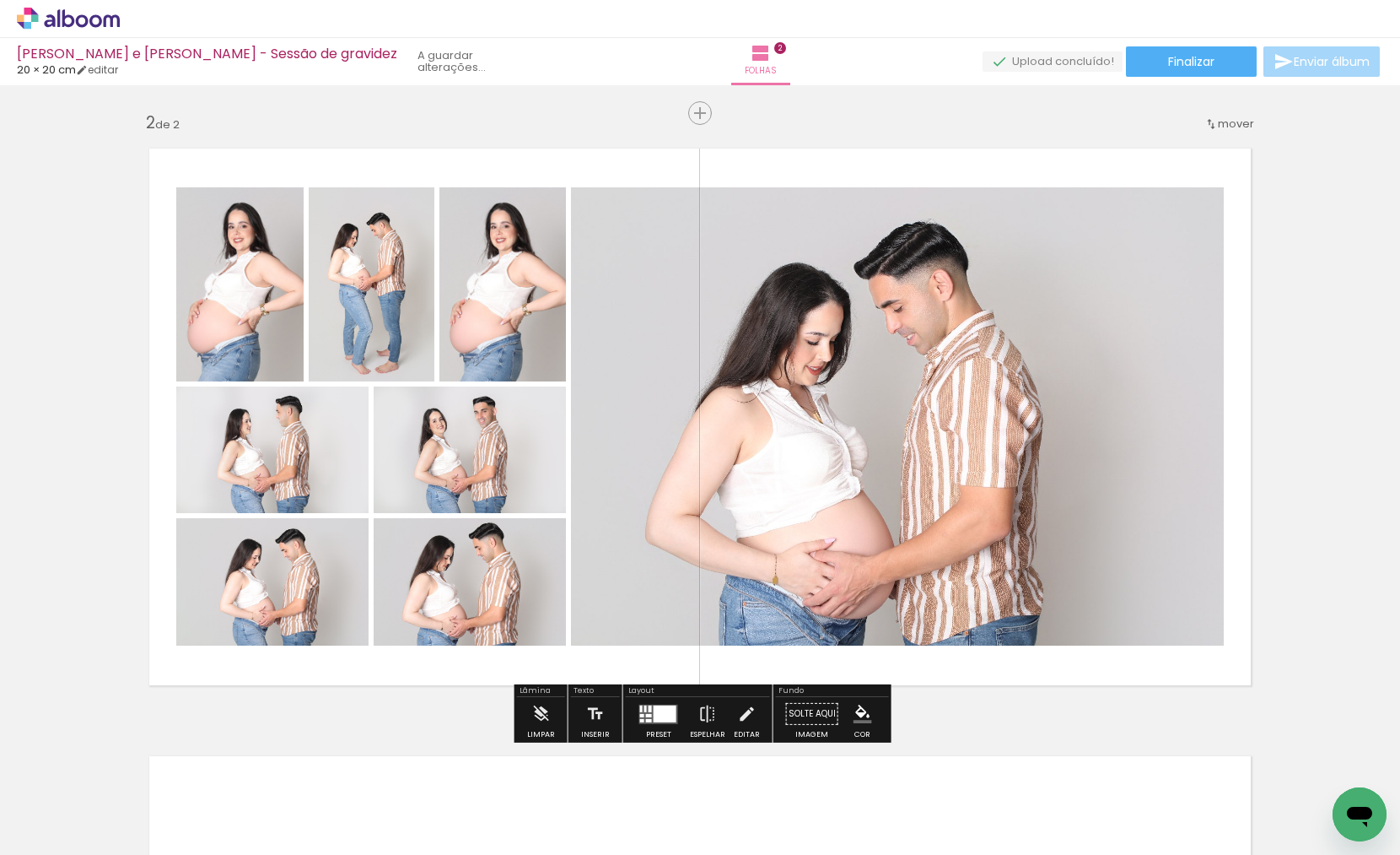
drag, startPoint x: 237, startPoint y: 300, endPoint x: 355, endPoint y: 300, distance: 118.0
click at [0, 0] on slot at bounding box center [0, 0] width 0 height 0
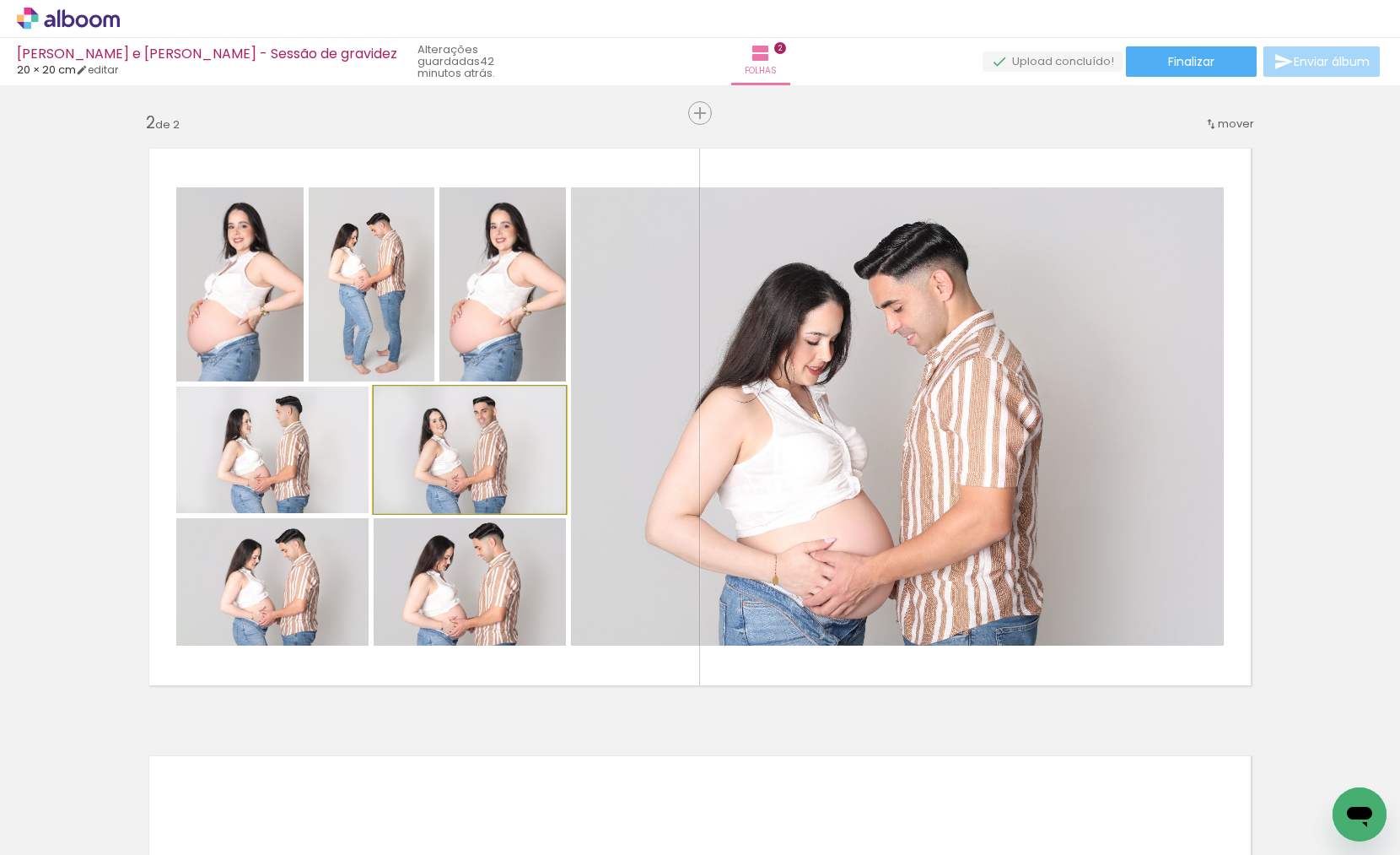
drag, startPoint x: 482, startPoint y: 484, endPoint x: 731, endPoint y: 463, distance: 249.9
click at [0, 0] on slot at bounding box center [0, 0] width 0 height 0
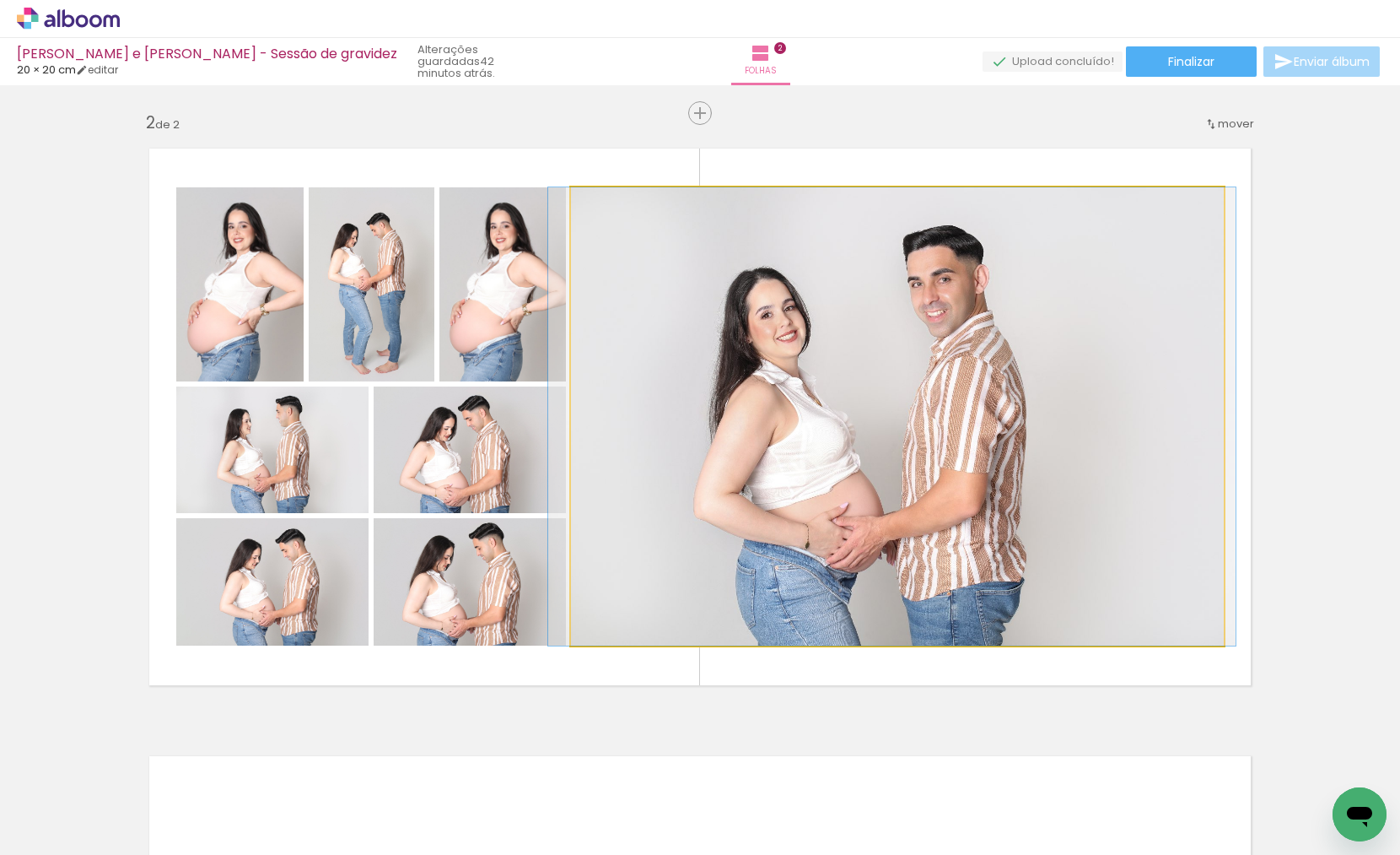
click at [860, 513] on div at bounding box center [891, 416] width 687 height 458
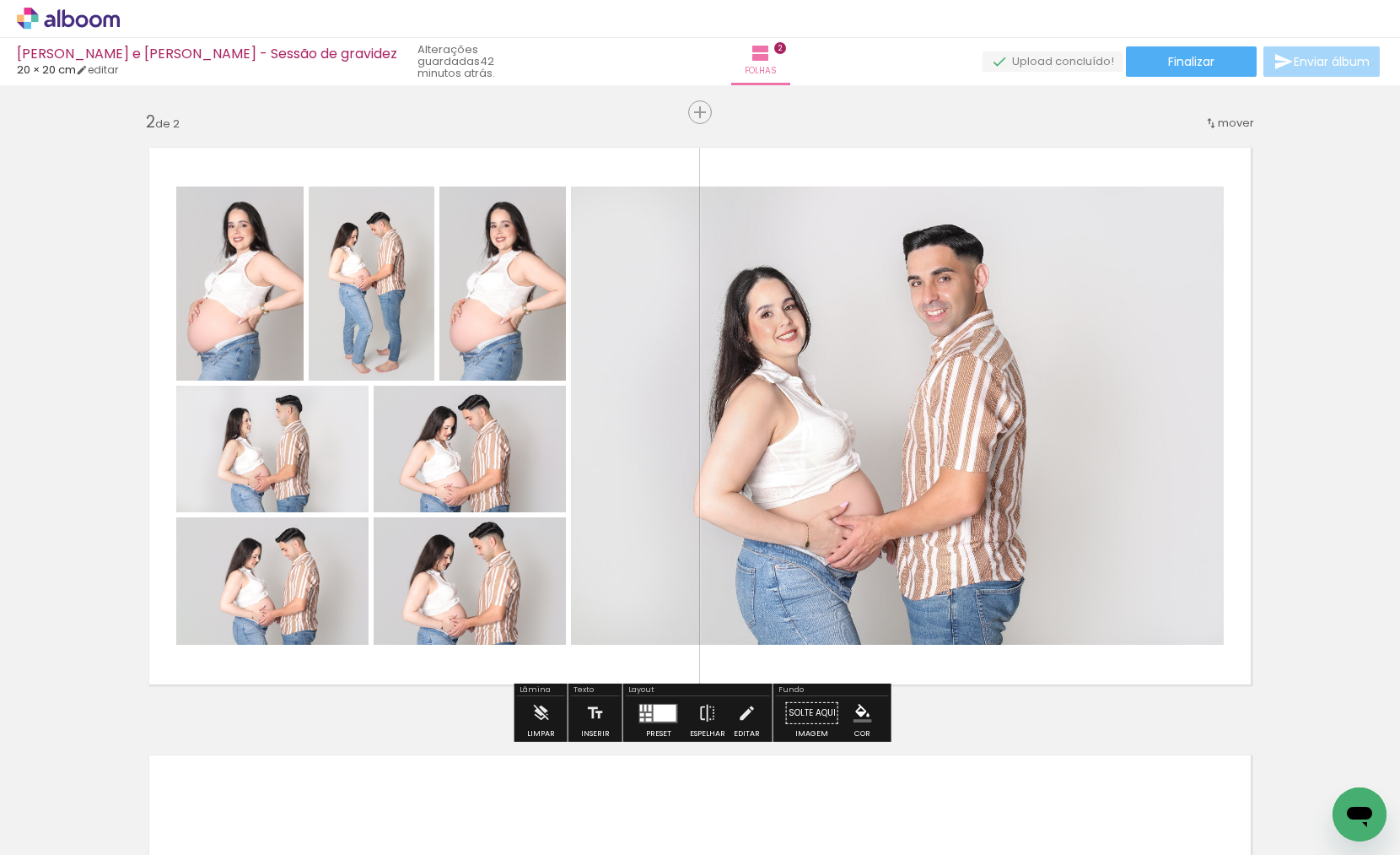
scroll to position [607, 0]
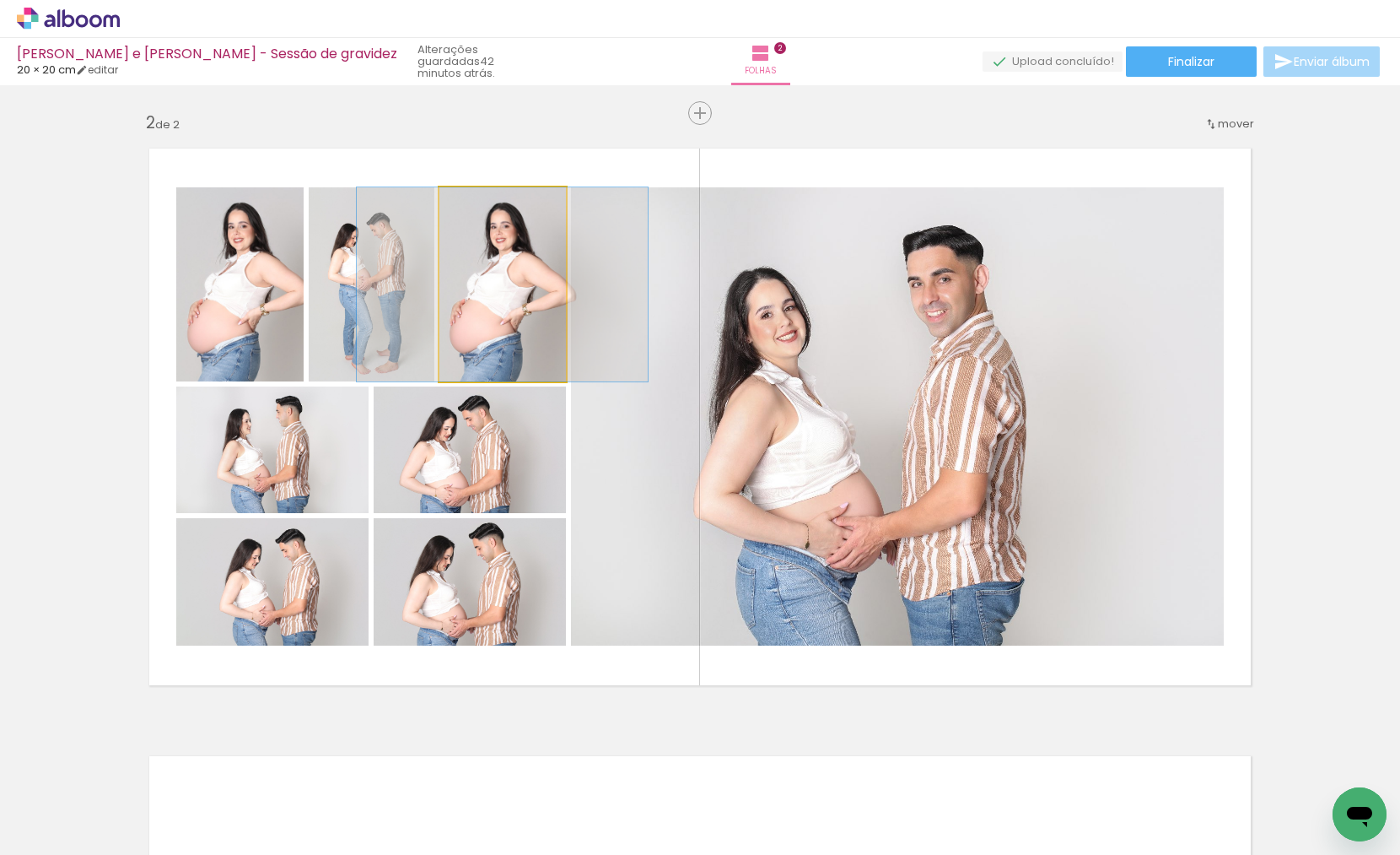
drag, startPoint x: 522, startPoint y: 328, endPoint x: 580, endPoint y: 393, distance: 87.1
click at [519, 328] on quentale-photo at bounding box center [503, 285] width 126 height 194
drag, startPoint x: 496, startPoint y: 308, endPoint x: 502, endPoint y: 271, distance: 37.5
click at [502, 271] on div at bounding box center [501, 285] width 291 height 194
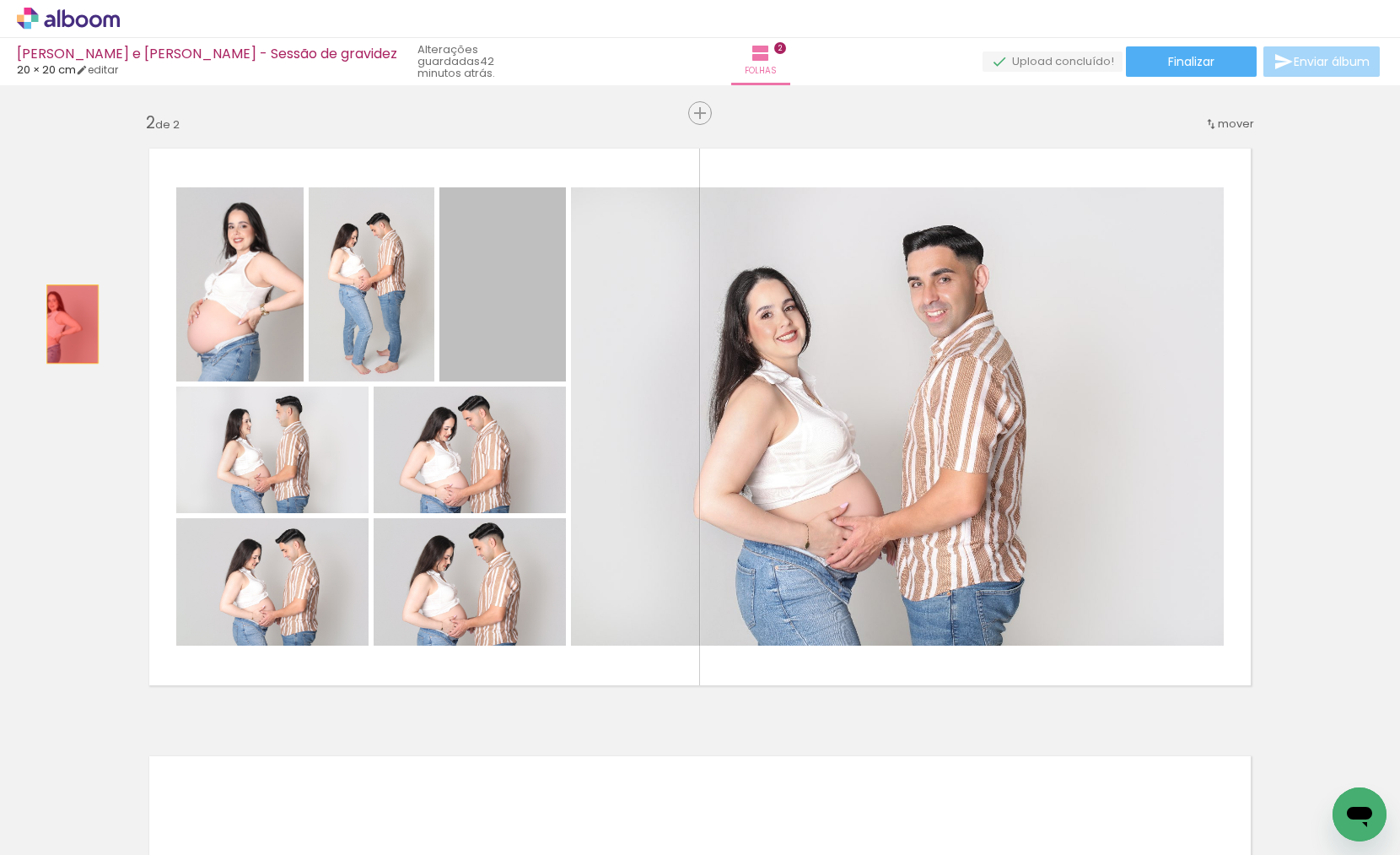
drag, startPoint x: 477, startPoint y: 325, endPoint x: 172, endPoint y: 331, distance: 305.1
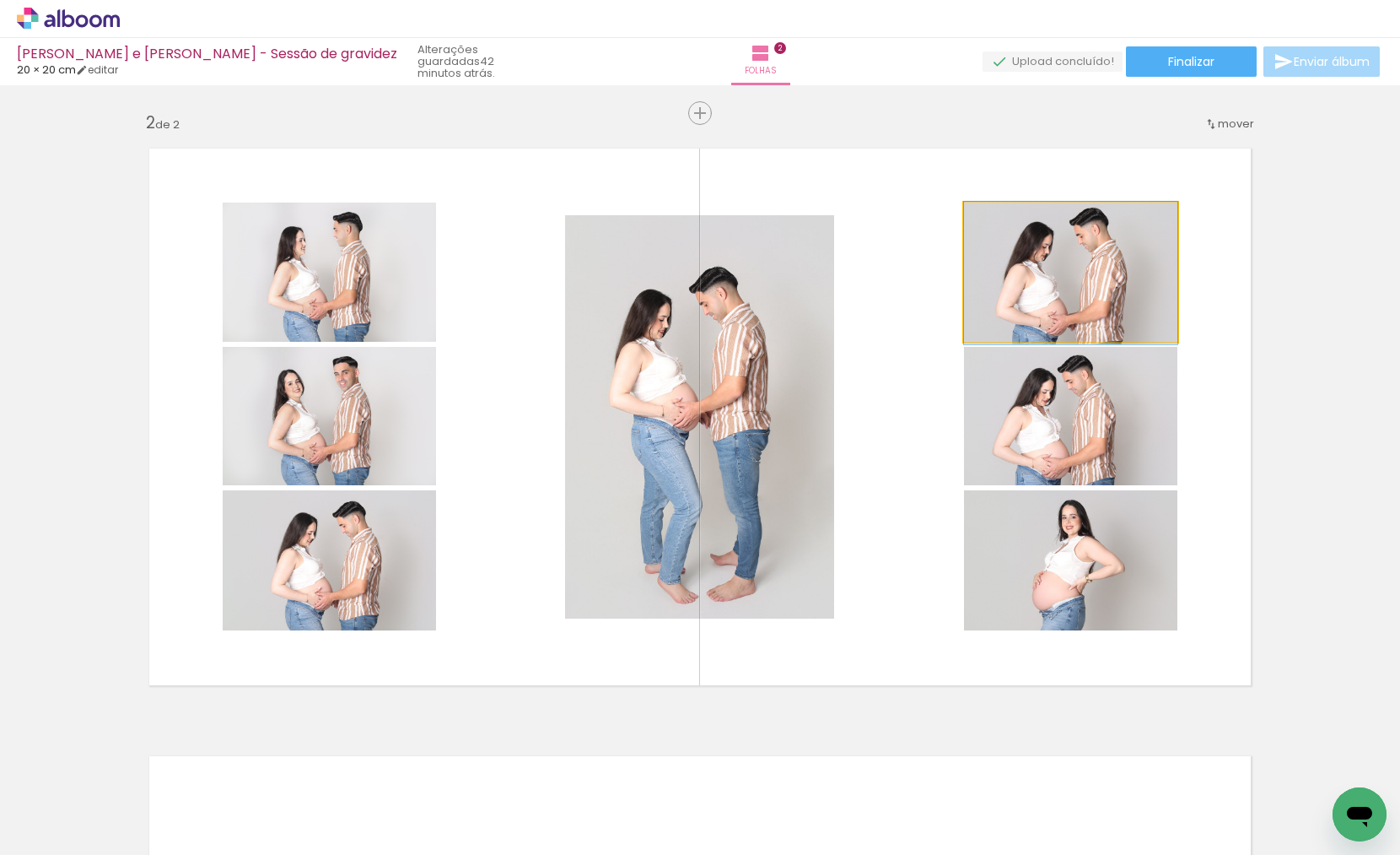
click at [1098, 293] on div at bounding box center [1071, 272] width 214 height 143
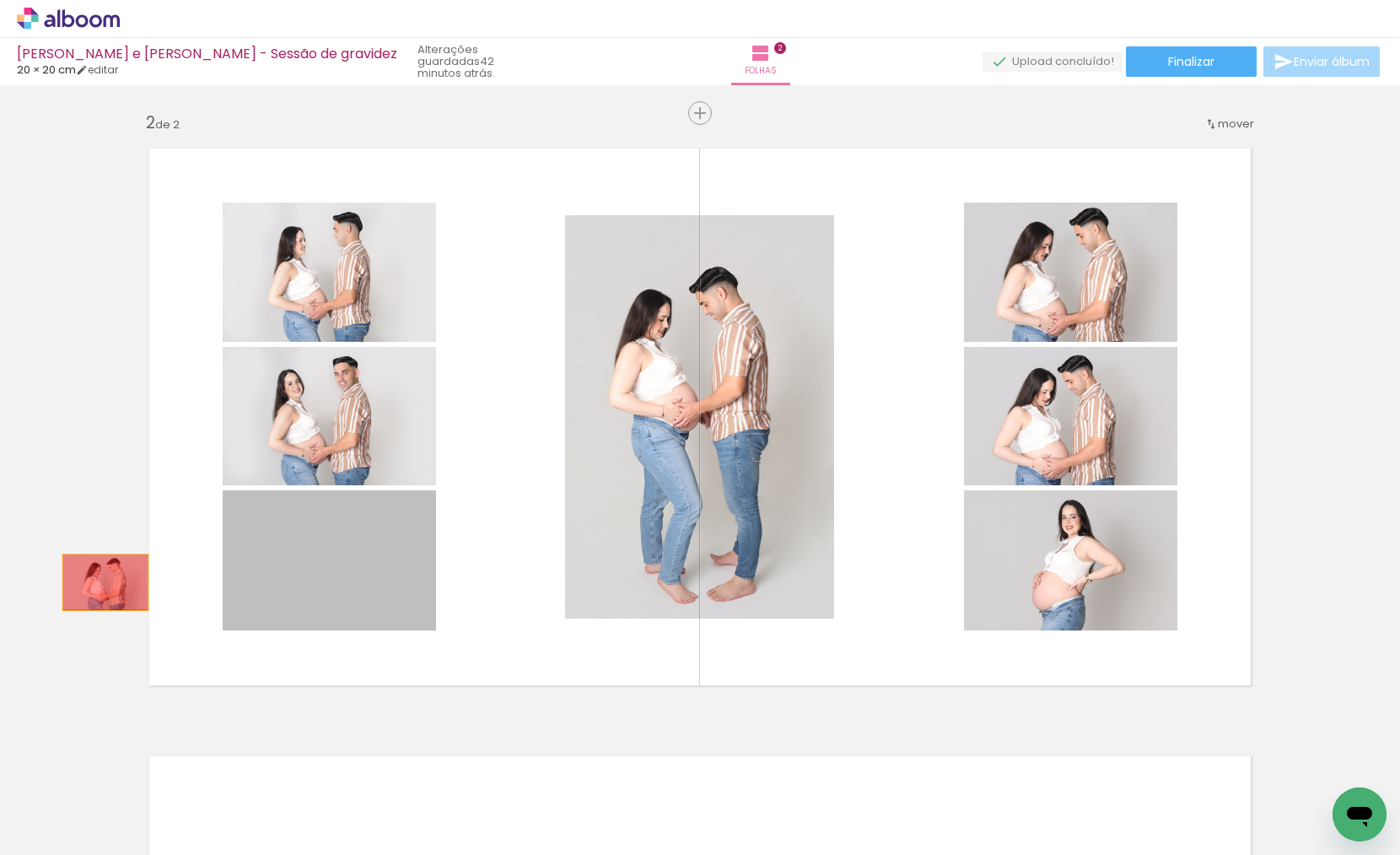
drag, startPoint x: 202, startPoint y: 590, endPoint x: 90, endPoint y: 583, distance: 112.2
click at [90, 583] on div "Inserir folha 1 de 2 Inserir folha 2 de 2" at bounding box center [700, 395] width 1400 height 1823
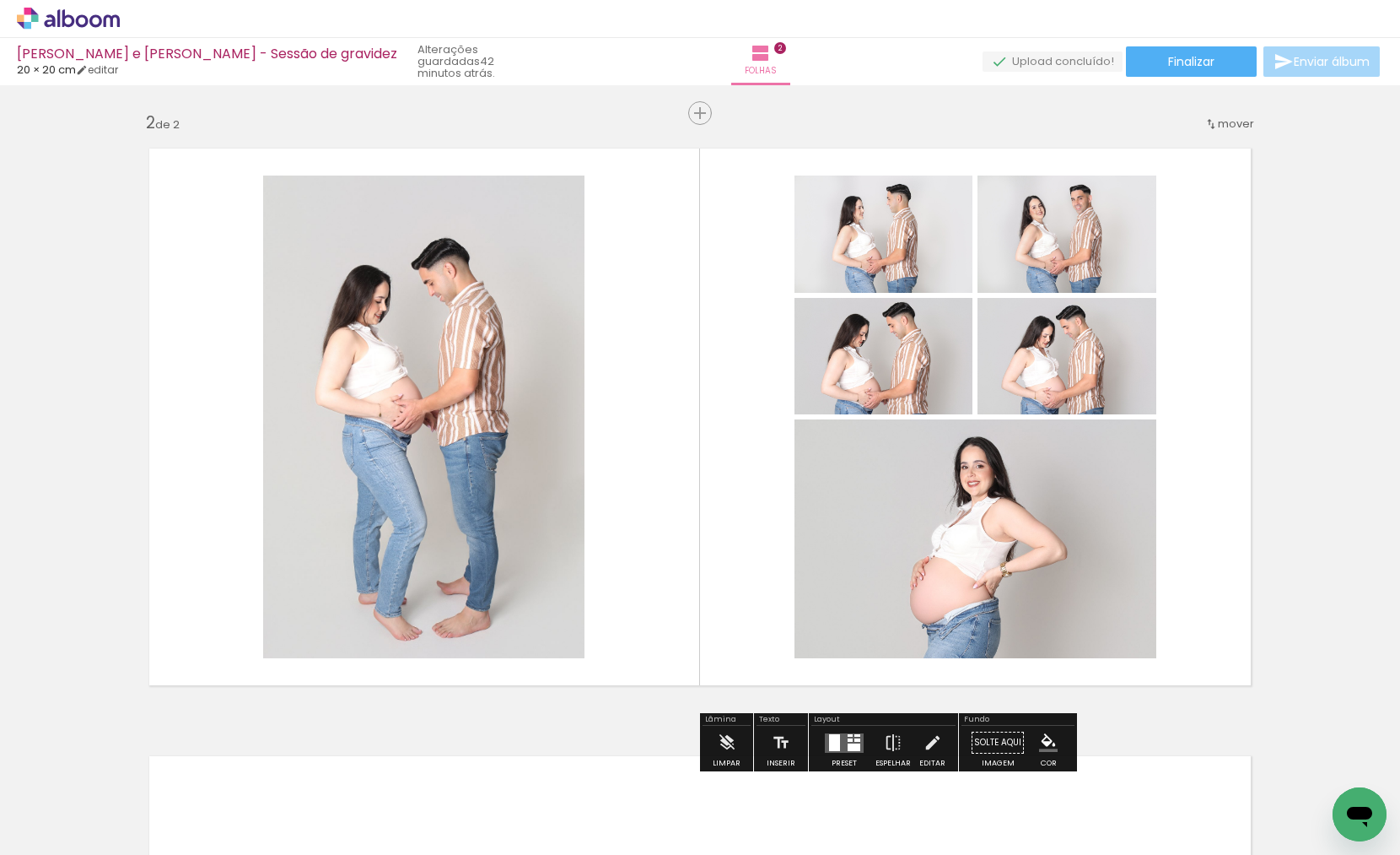
click at [842, 734] on quentale-layouter at bounding box center [844, 743] width 39 height 19
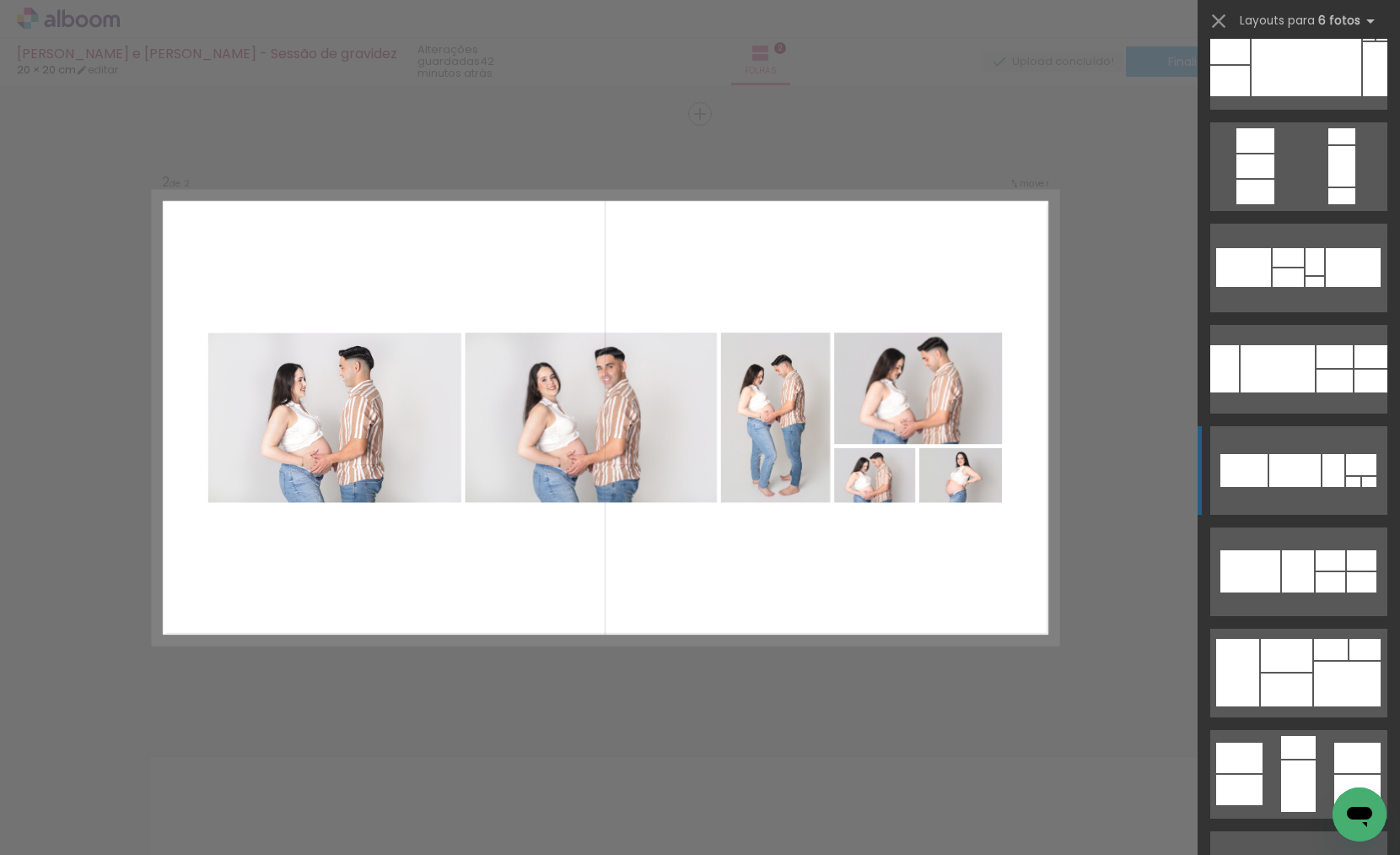
scroll to position [242, 0]
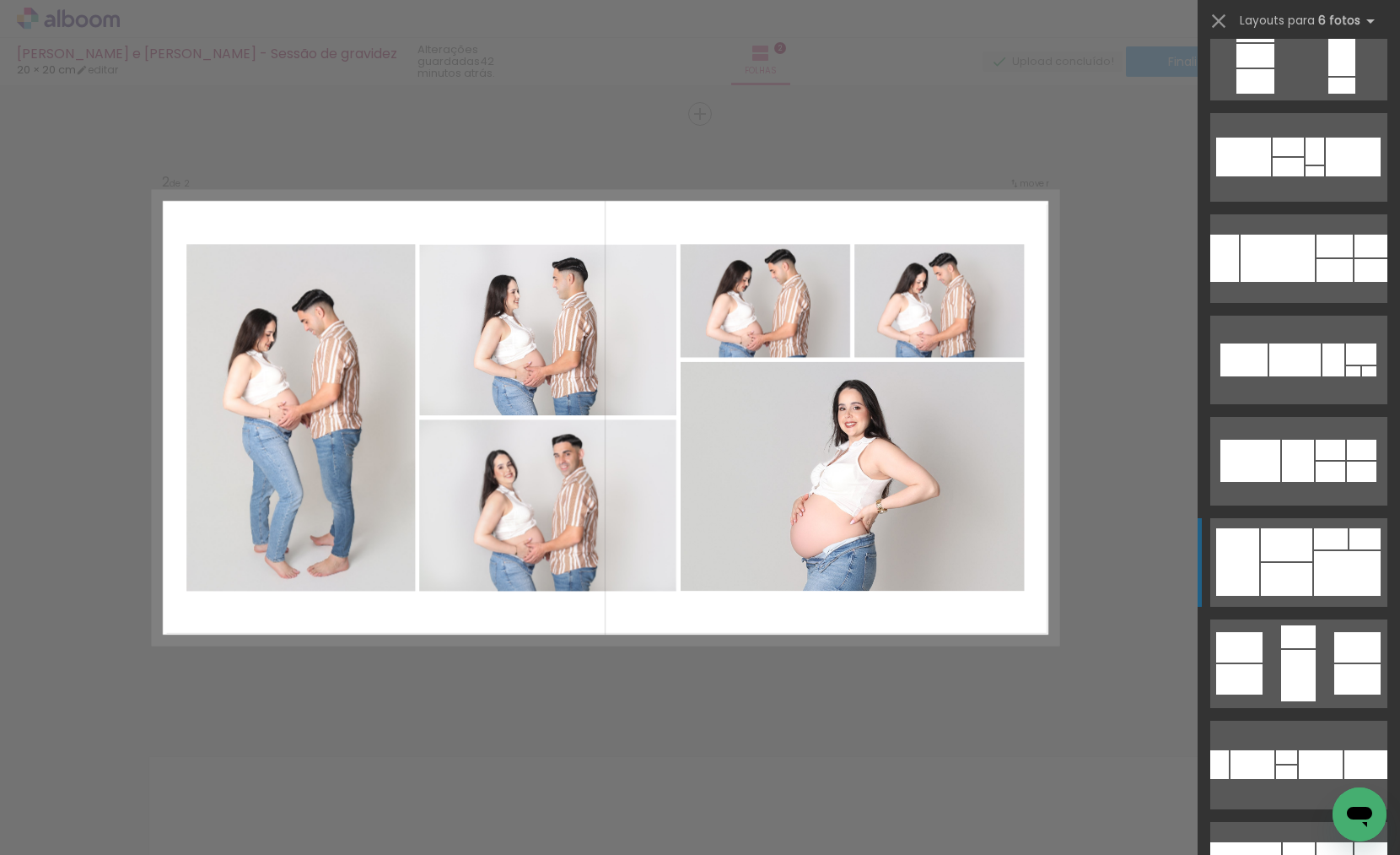
click at [1304, 176] on div at bounding box center [1288, 166] width 32 height 18
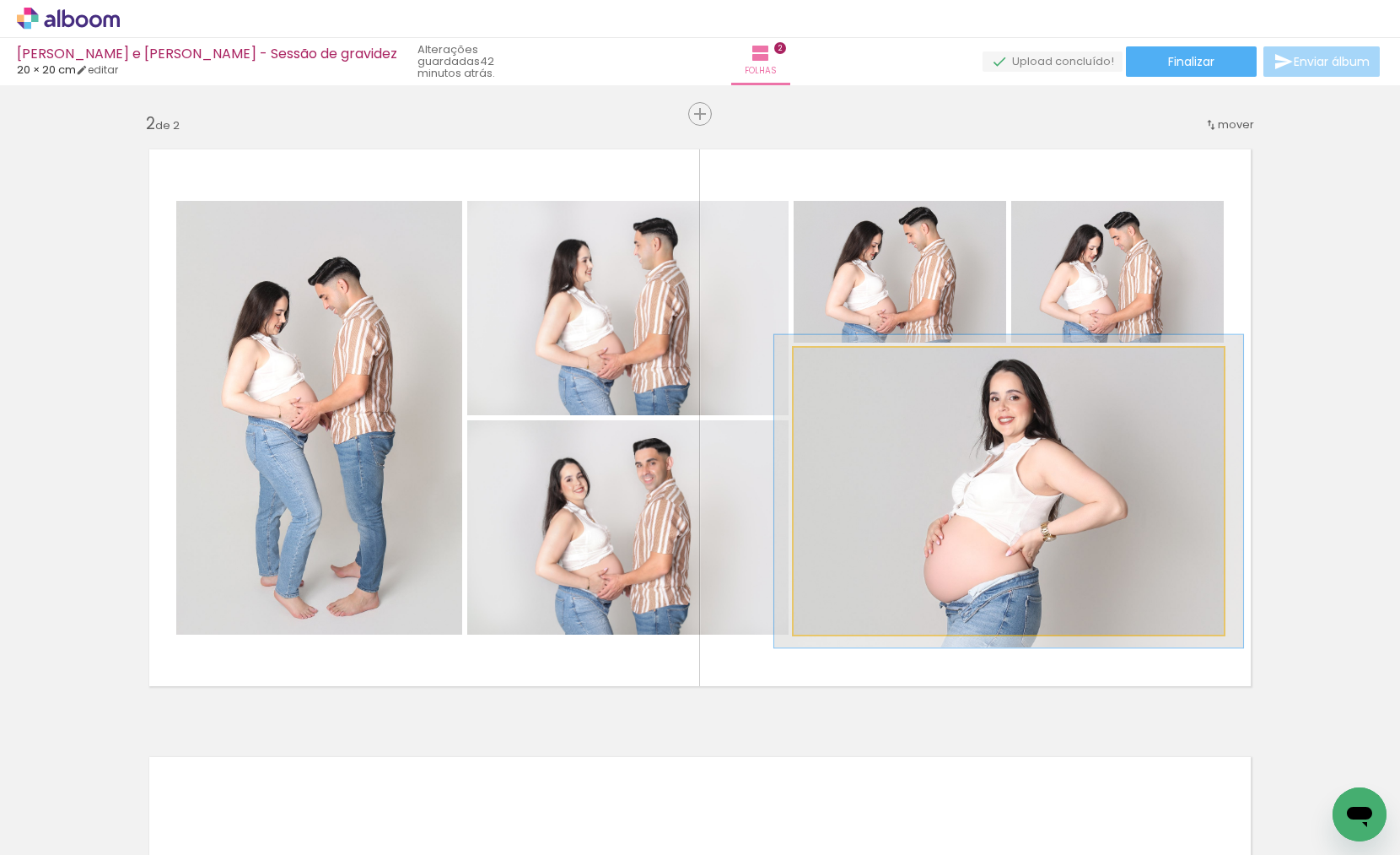
type paper-slider "109"
click at [841, 365] on div at bounding box center [838, 364] width 15 height 15
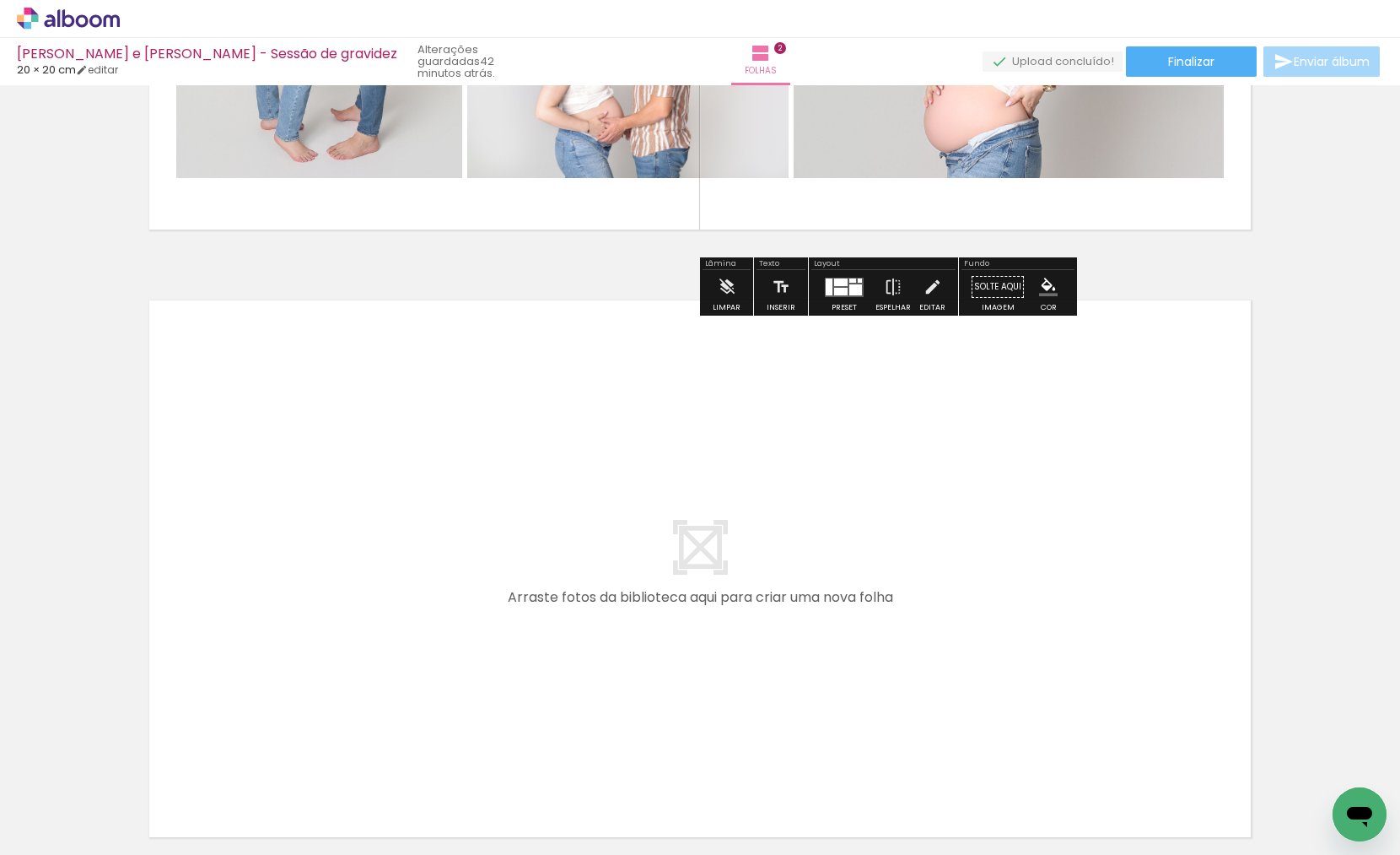
scroll to position [1069, 0]
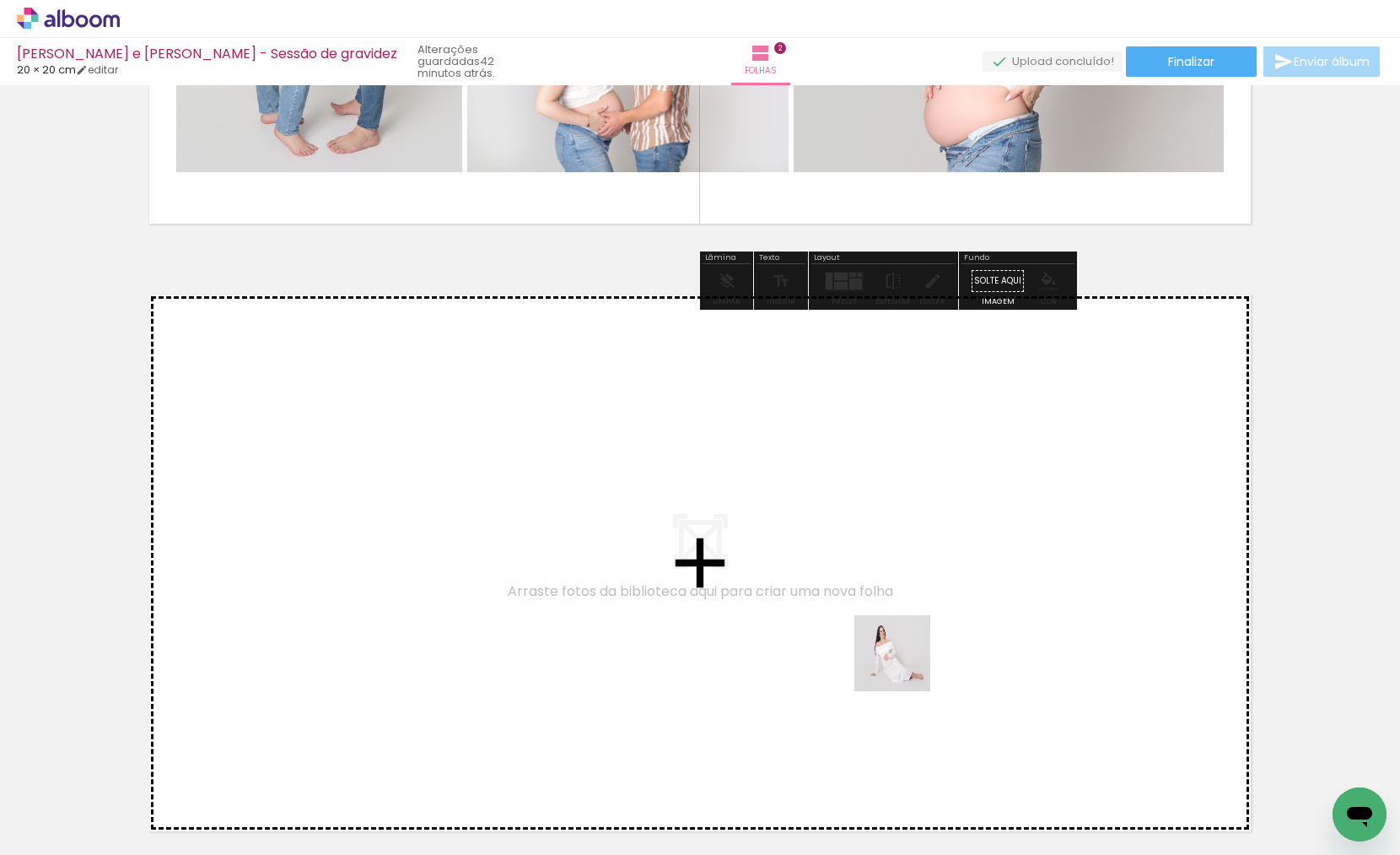
drag, startPoint x: 922, startPoint y: 783, endPoint x: 897, endPoint y: 631, distance: 154.0
click at [897, 631] on quentale-workspace at bounding box center [700, 428] width 1400 height 855
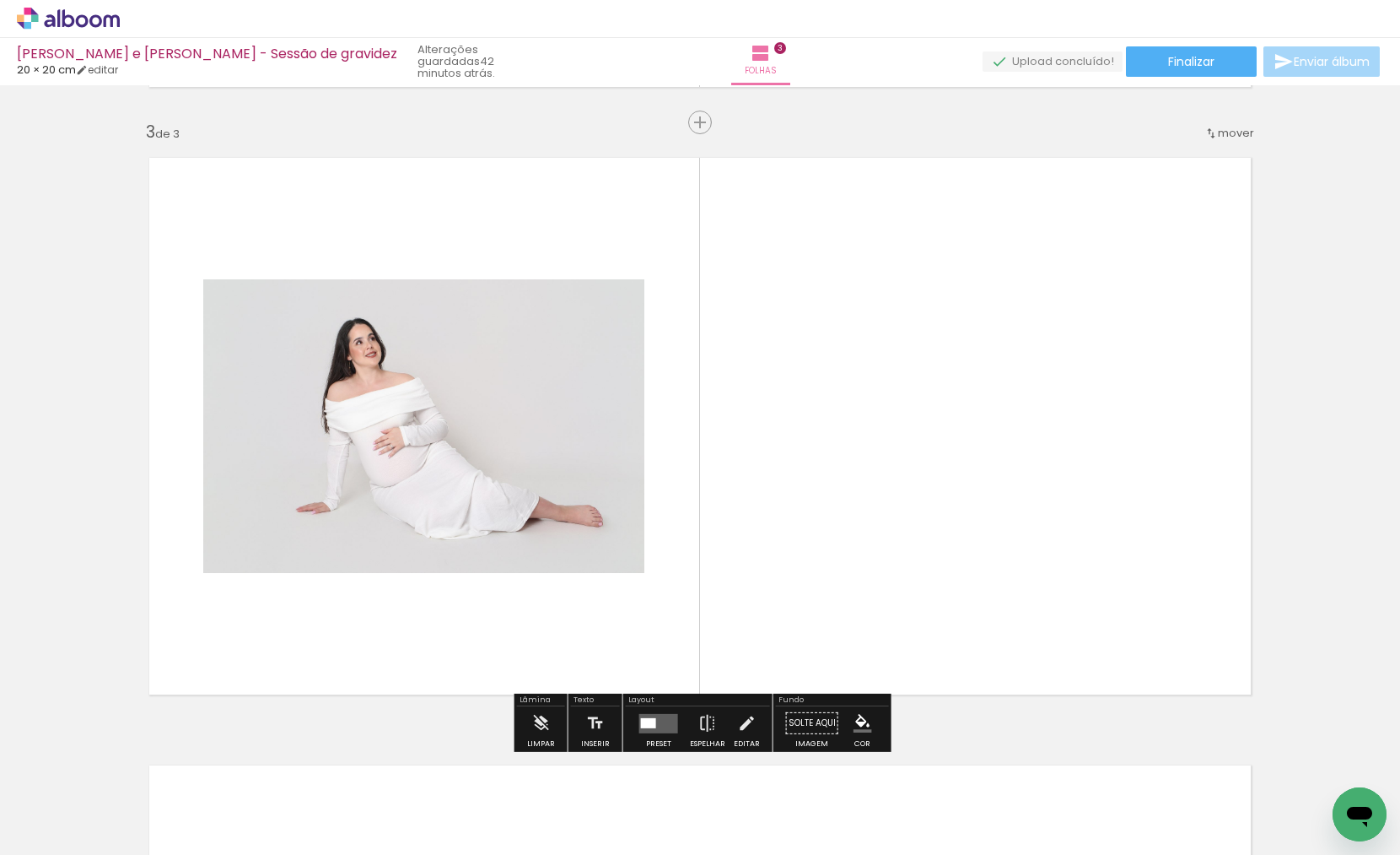
scroll to position [1214, 0]
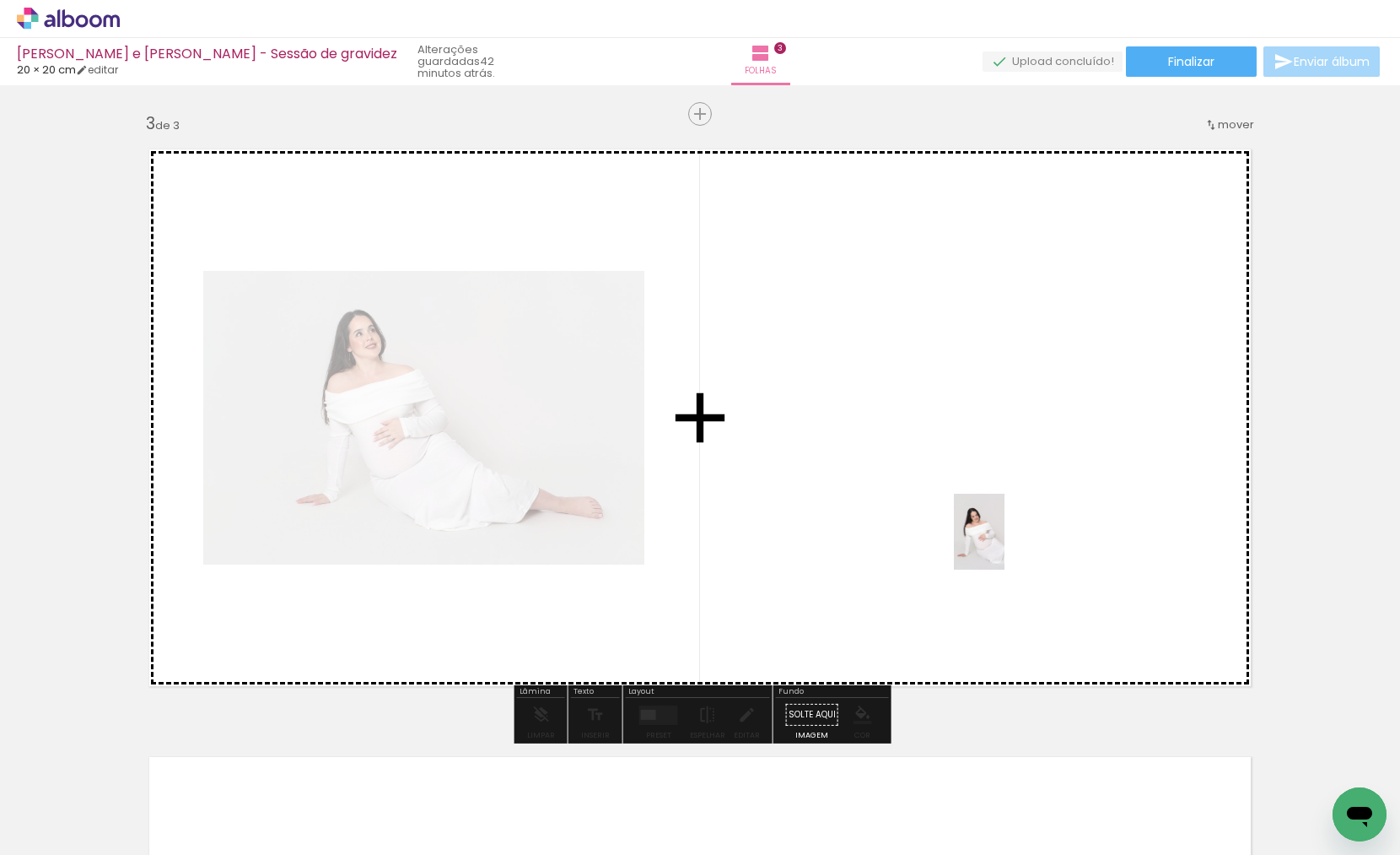
drag, startPoint x: 1012, startPoint y: 586, endPoint x: 1004, endPoint y: 541, distance: 45.7
click at [1004, 541] on quentale-workspace at bounding box center [700, 428] width 1400 height 855
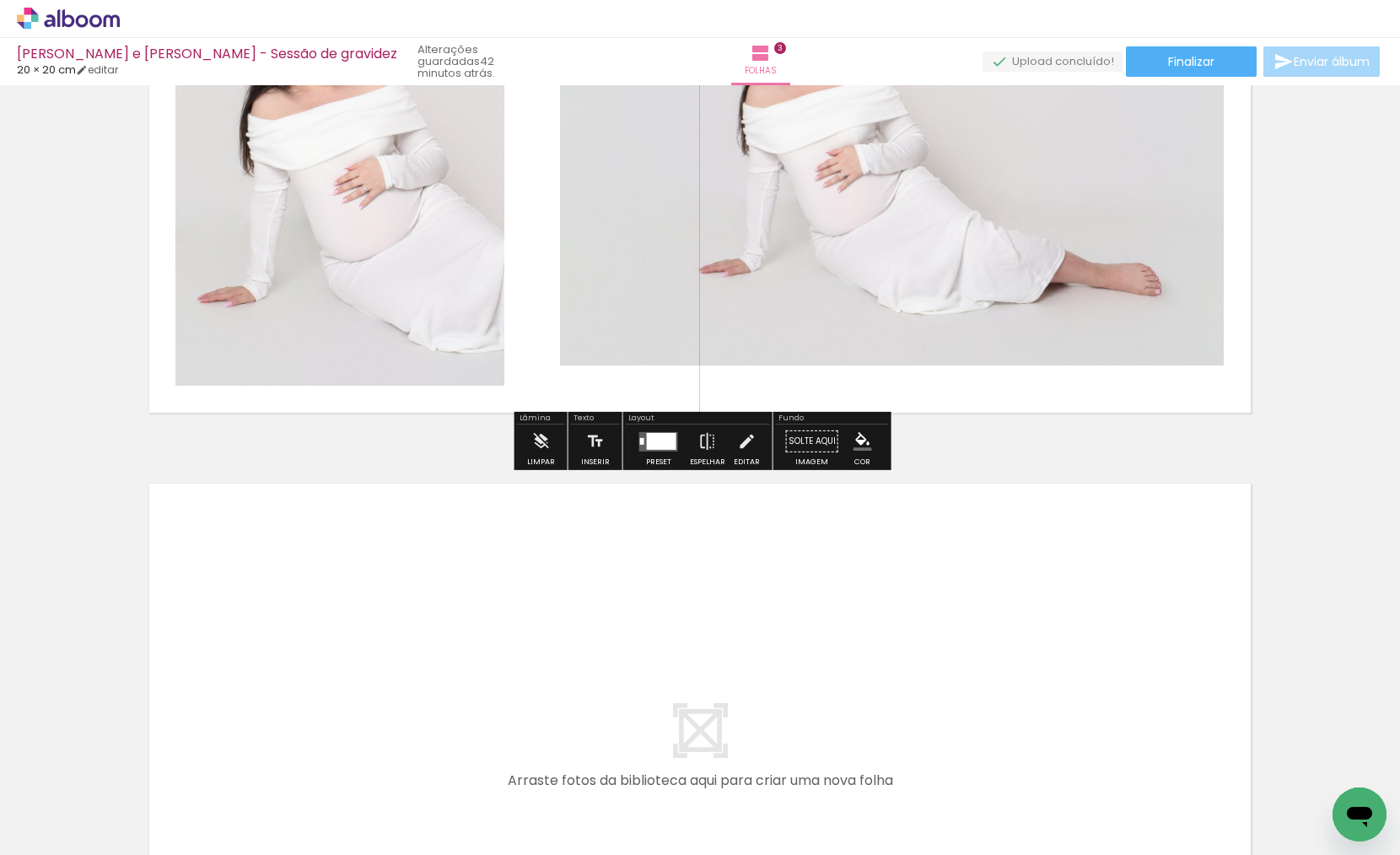
scroll to position [1621, 0]
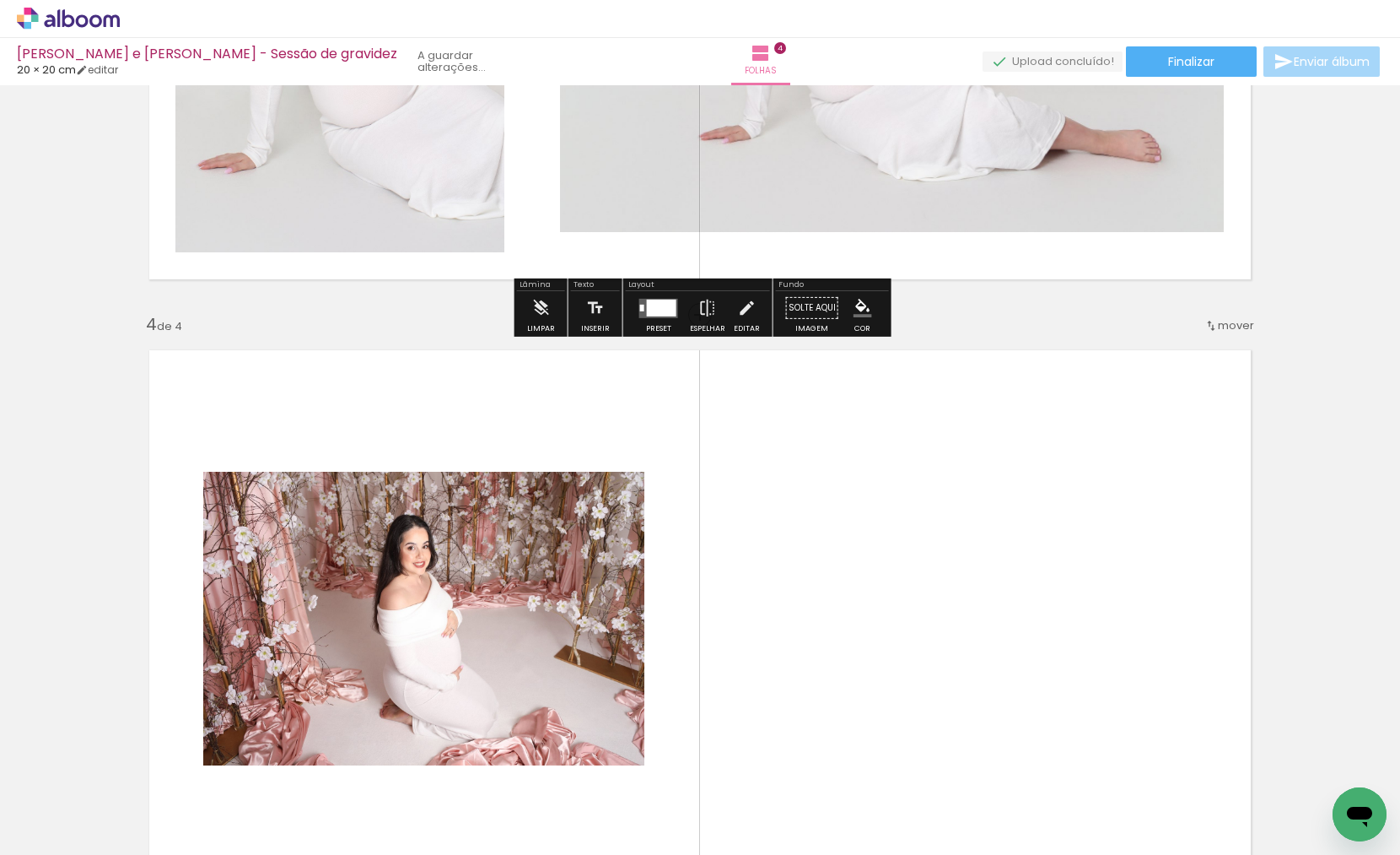
drag, startPoint x: 1203, startPoint y: 794, endPoint x: 1061, endPoint y: 668, distance: 189.8
click at [1061, 668] on quentale-workspace at bounding box center [700, 428] width 1400 height 855
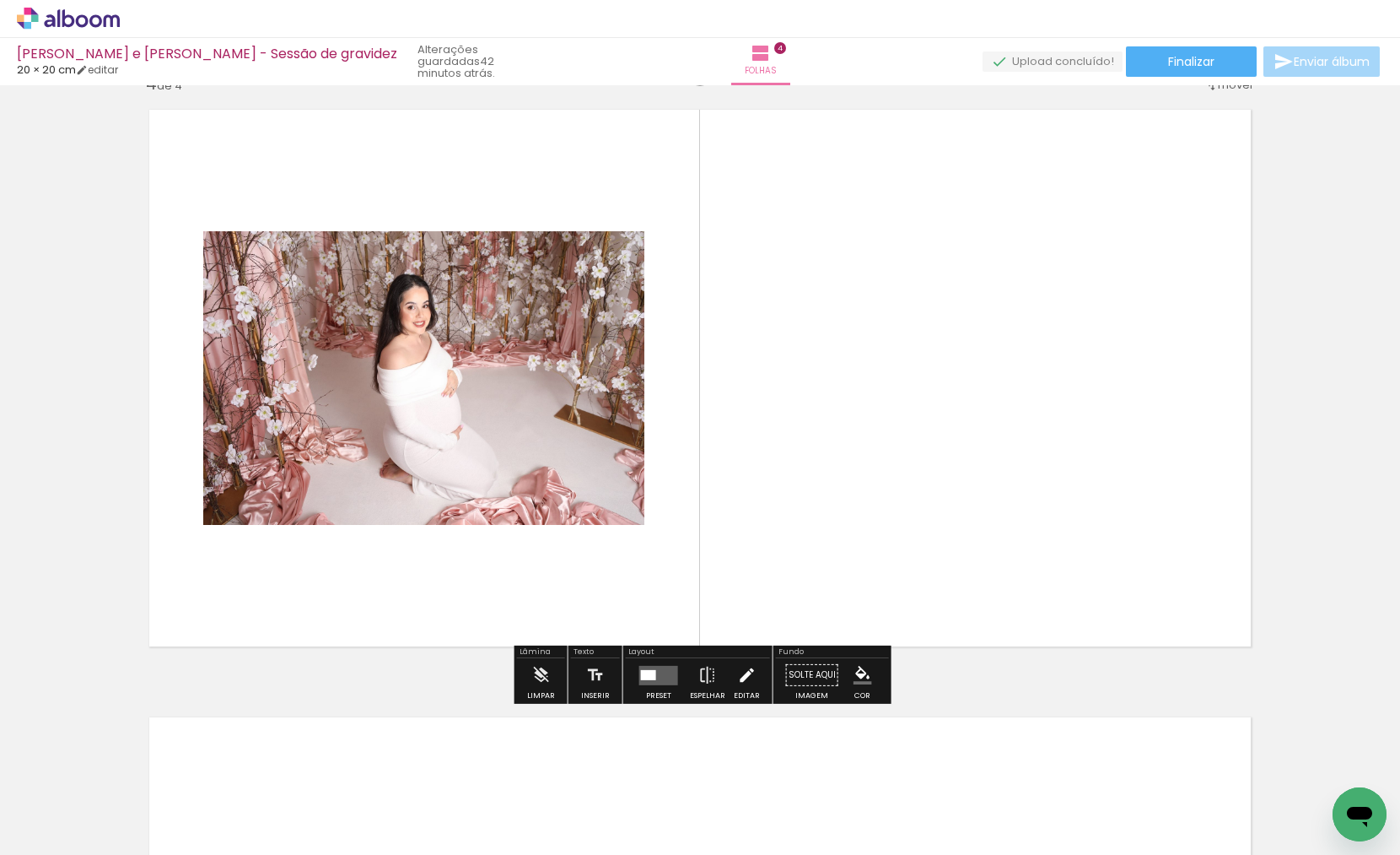
scroll to position [1865, 0]
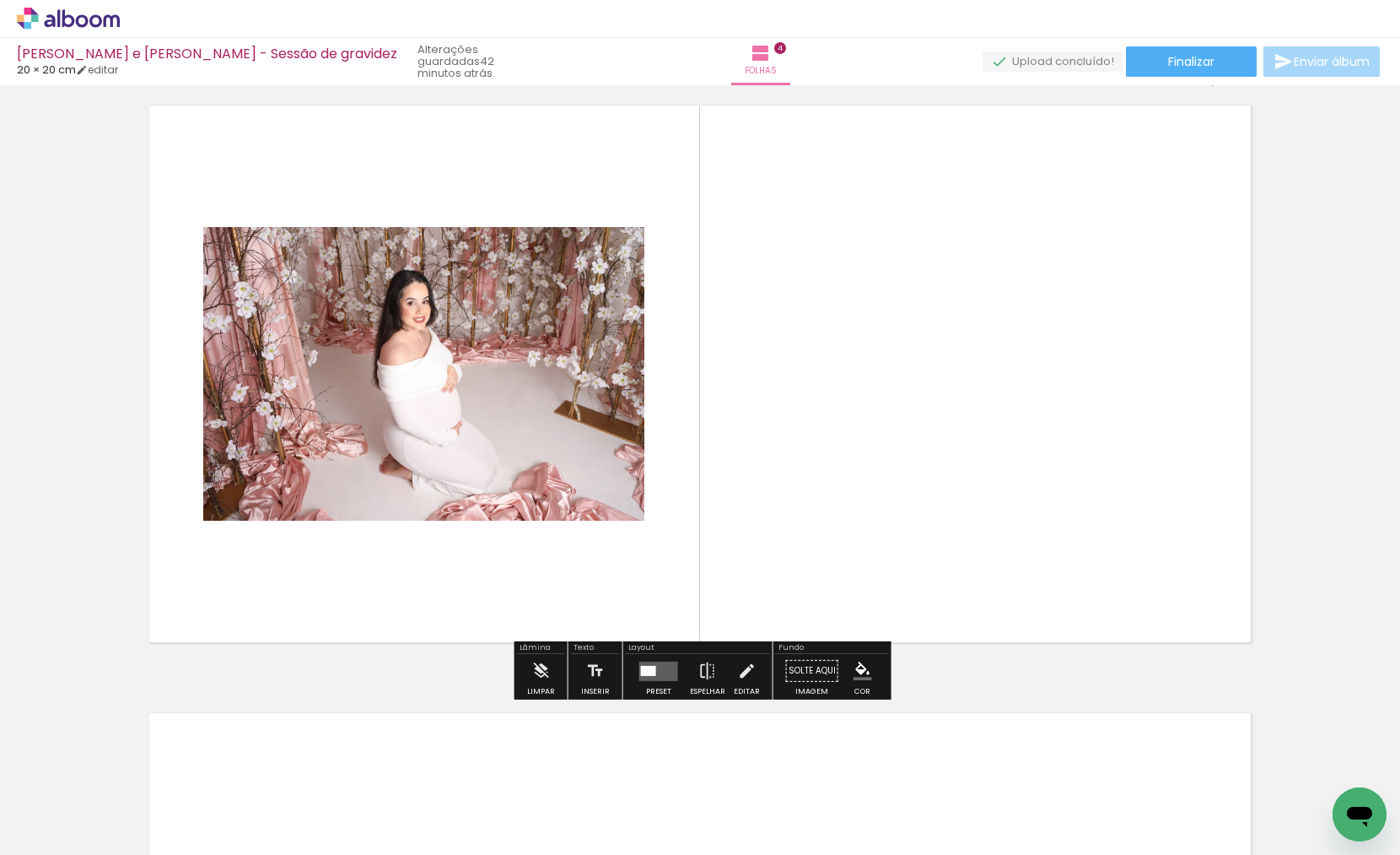
click at [679, 674] on paper-button "Preset" at bounding box center [658, 675] width 54 height 43
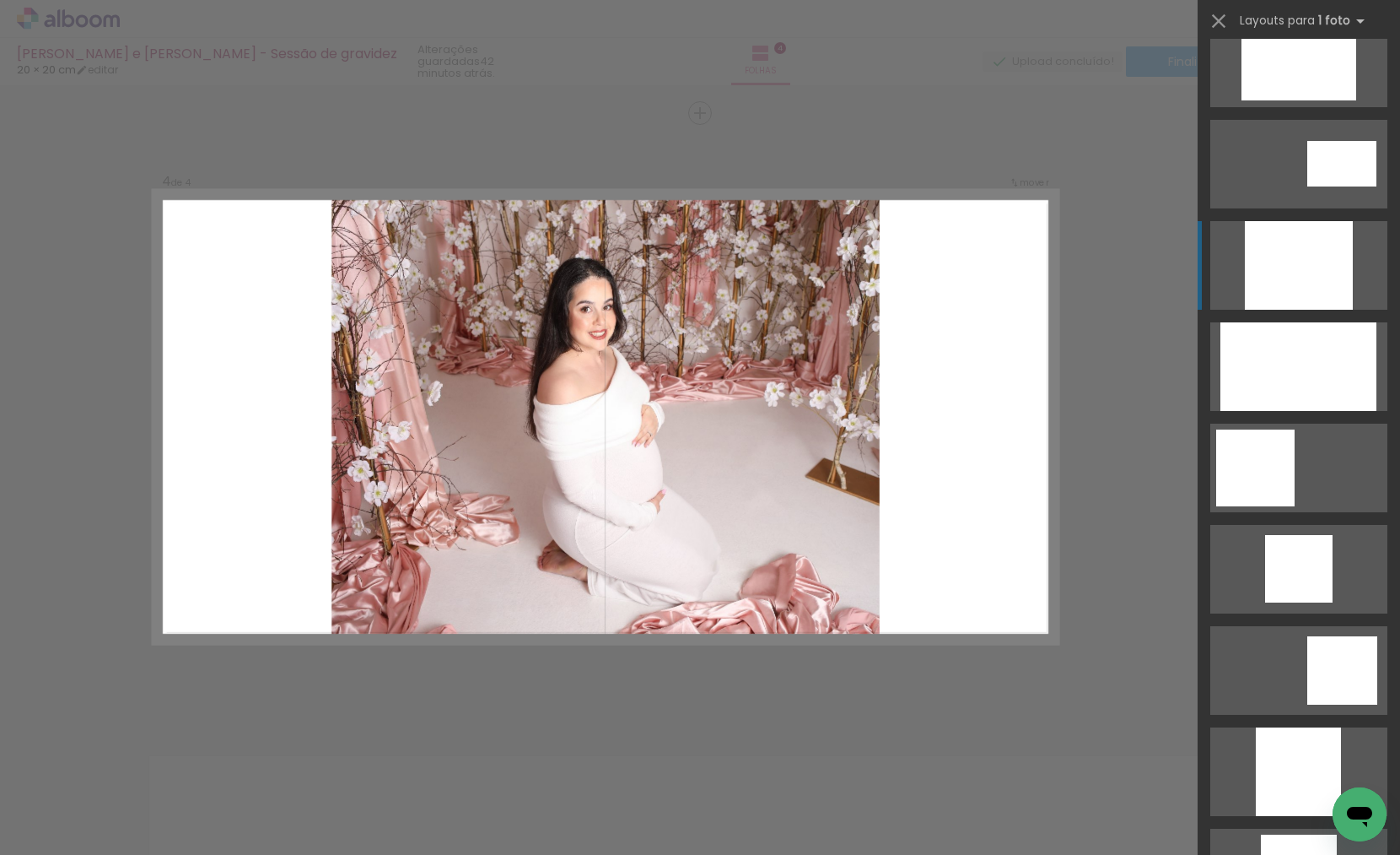
scroll to position [851, 0]
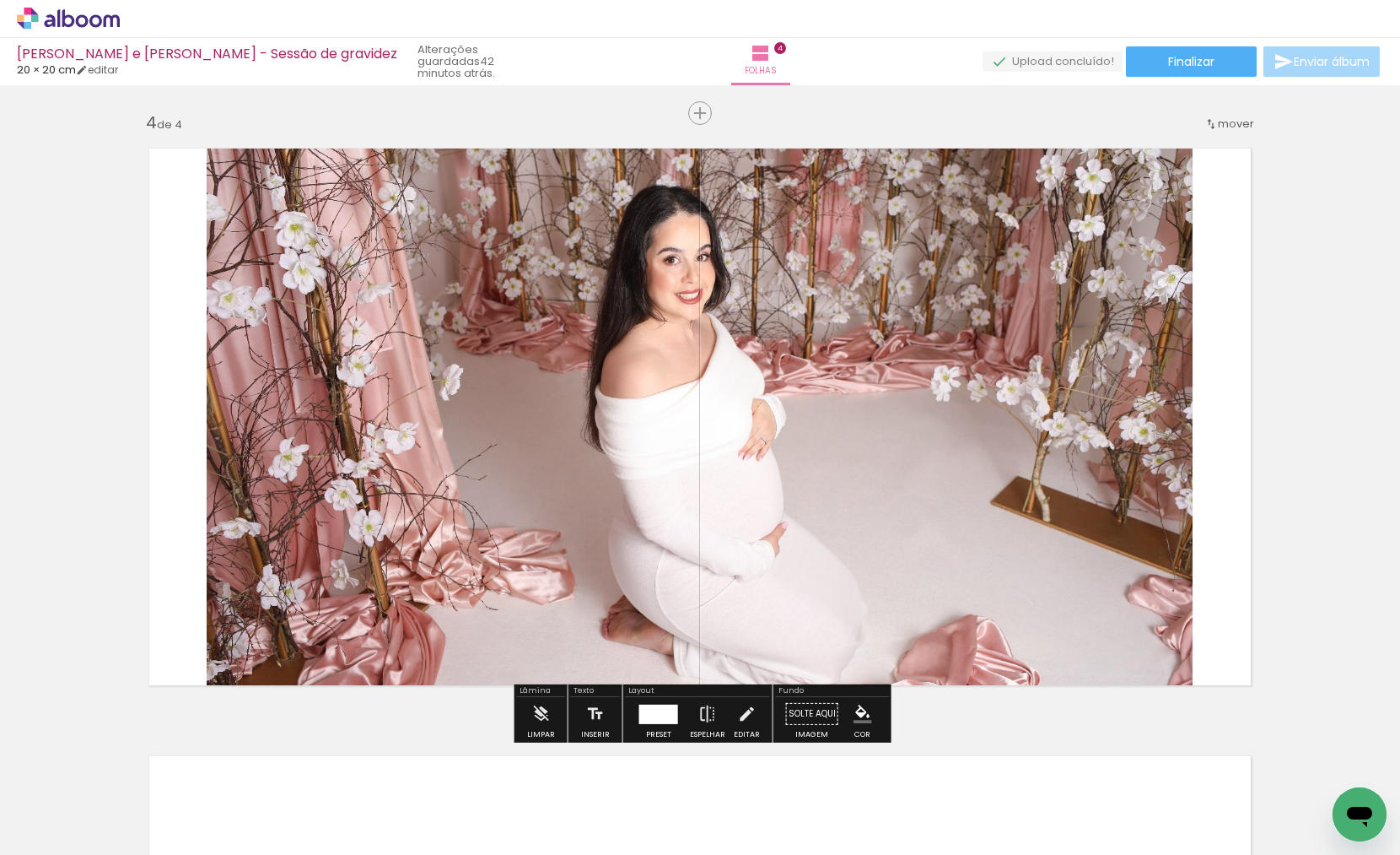
scroll to position [851, 0]
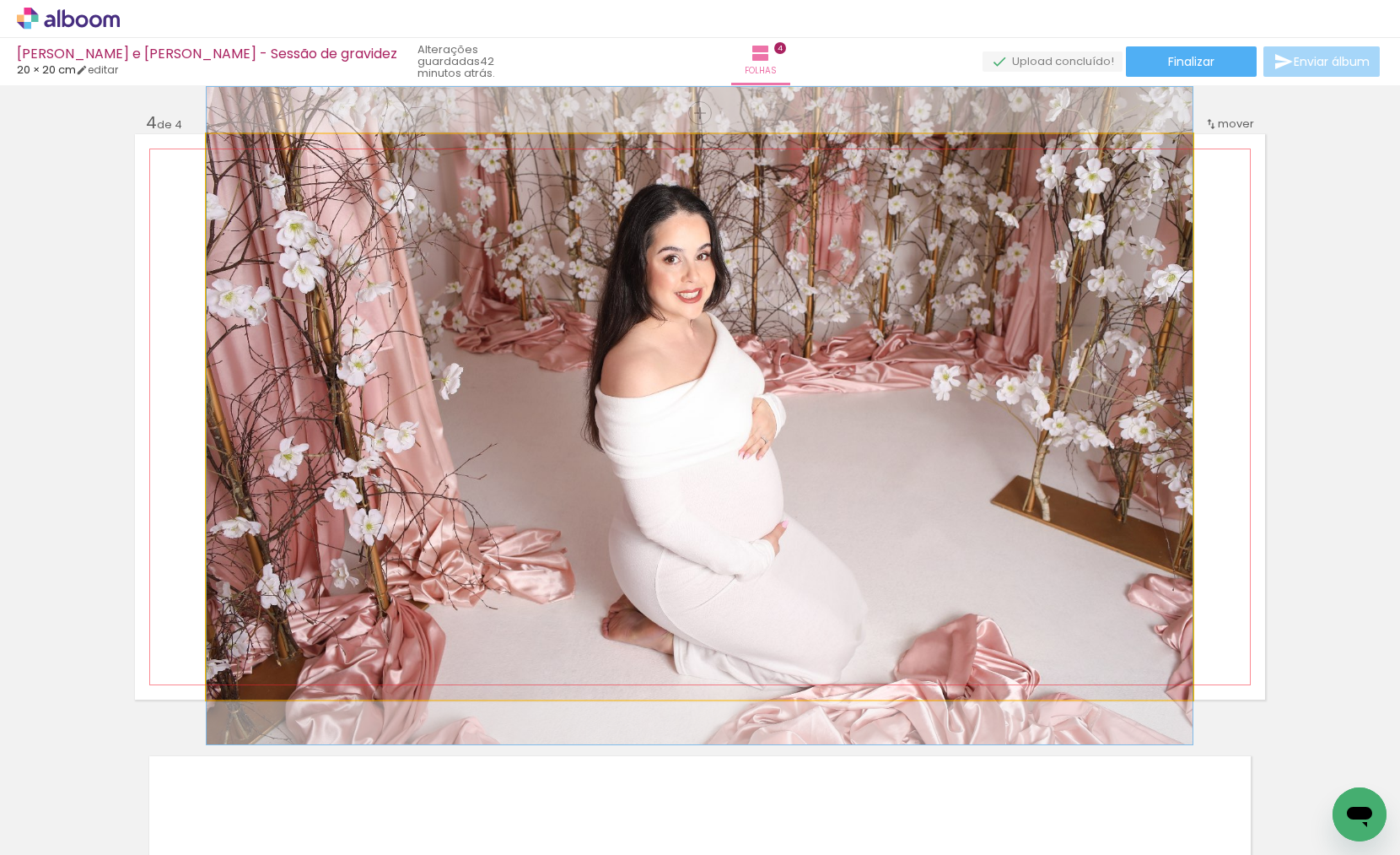
drag, startPoint x: 1000, startPoint y: 521, endPoint x: 902, endPoint y: 520, distance: 98.0
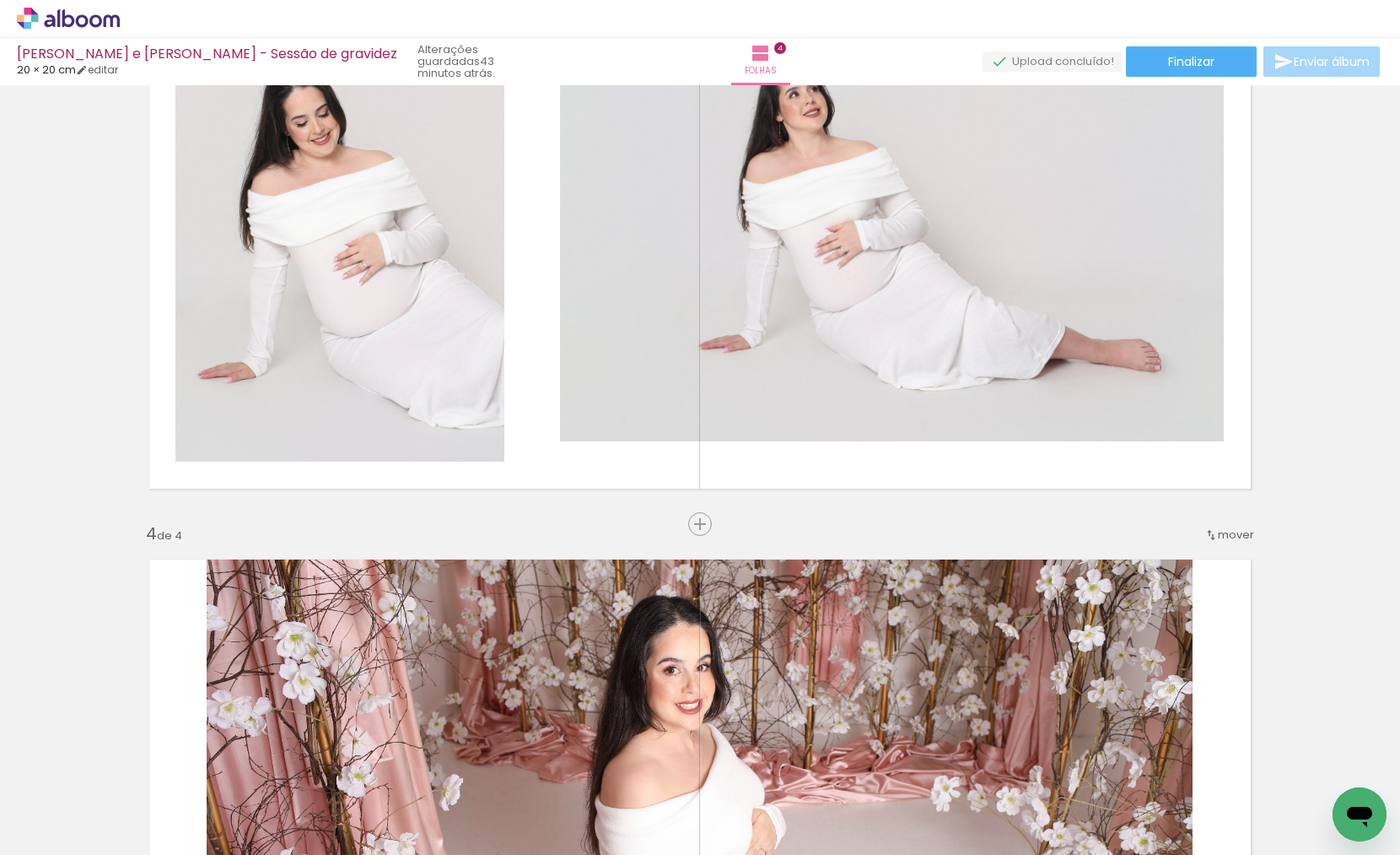
scroll to position [1401, 0]
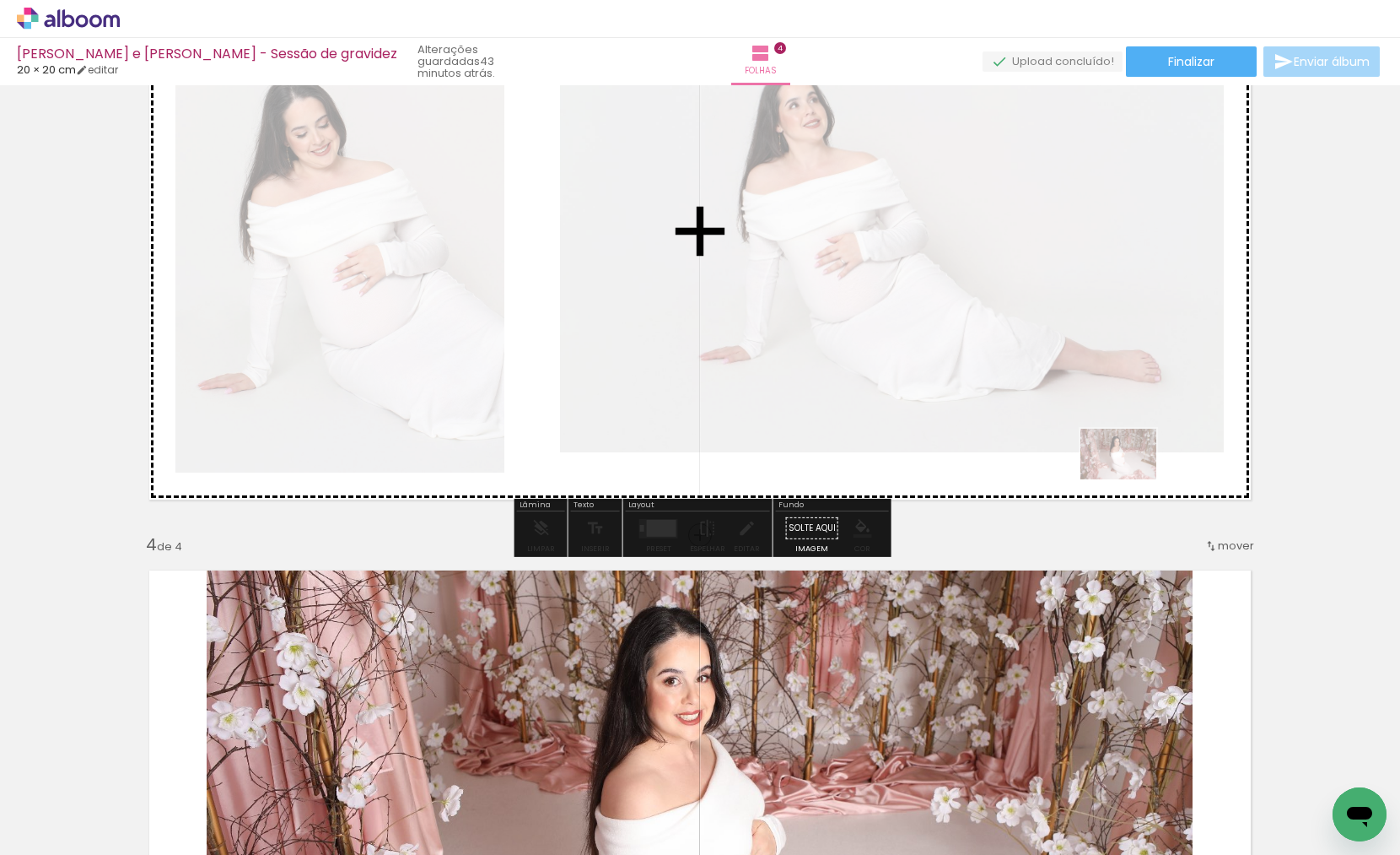
drag, startPoint x: 1217, startPoint y: 802, endPoint x: 1130, endPoint y: 477, distance: 336.4
click at [1130, 477] on quentale-workspace at bounding box center [700, 428] width 1400 height 855
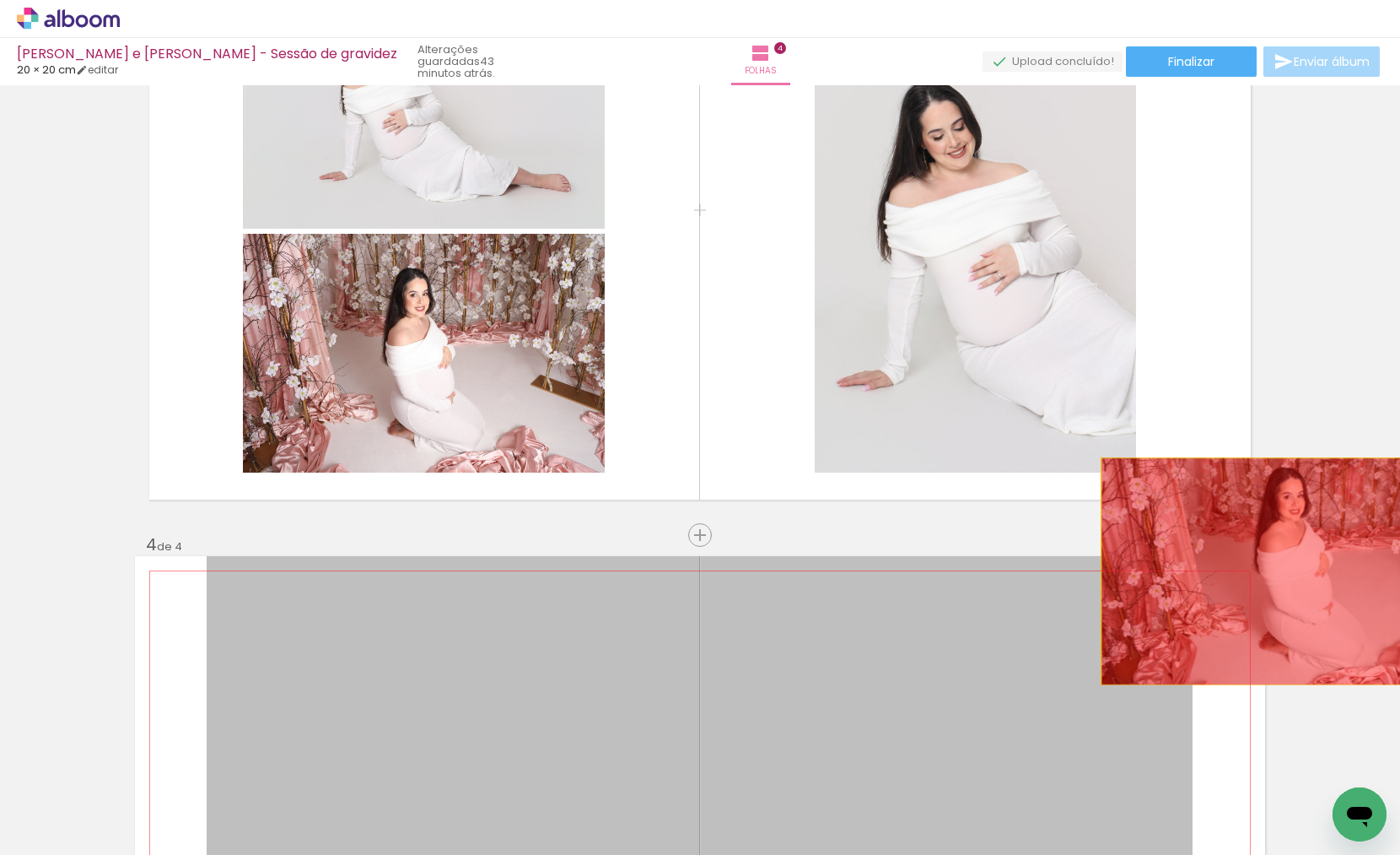
drag, startPoint x: 1060, startPoint y: 624, endPoint x: 1298, endPoint y: 571, distance: 243.8
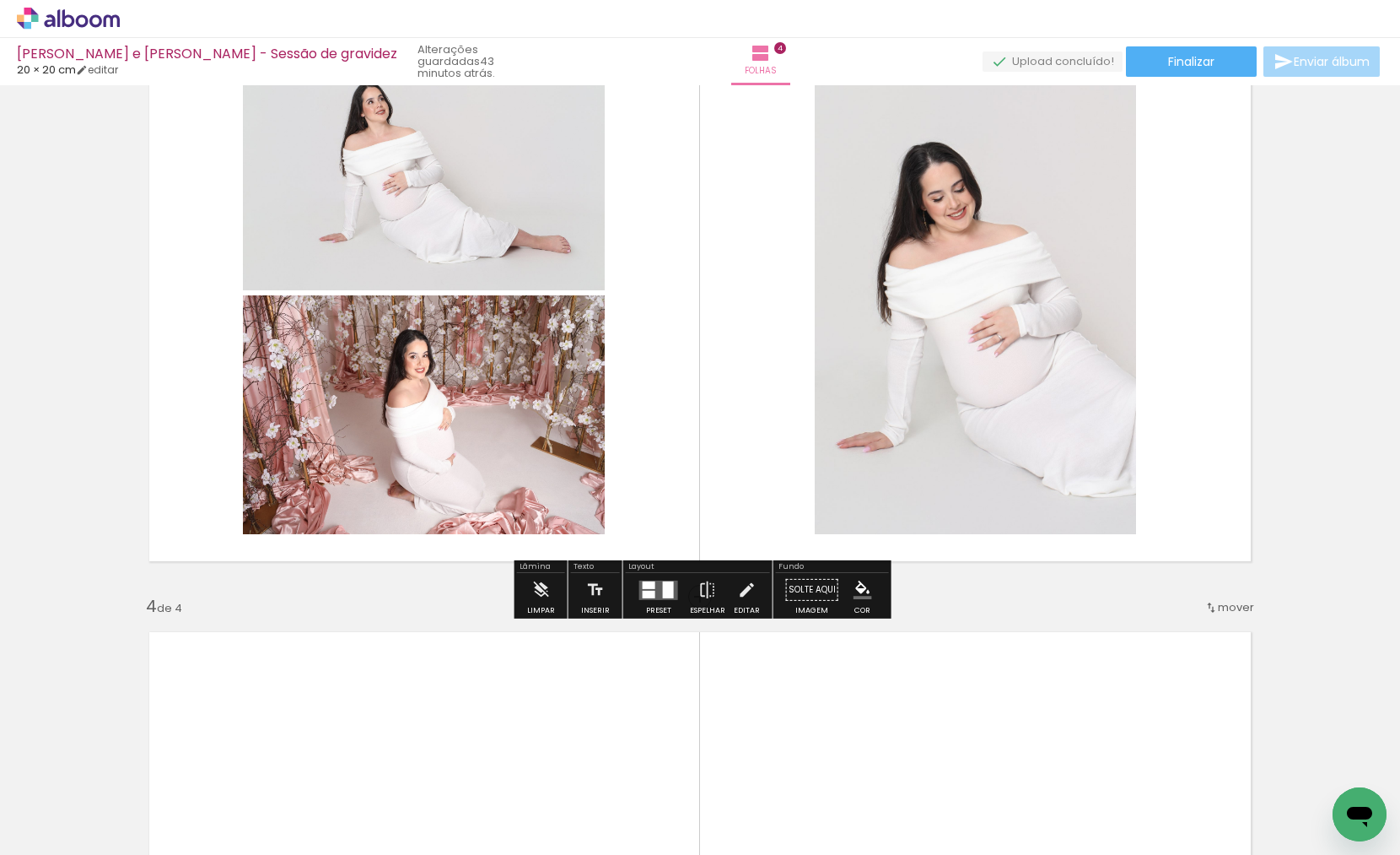
scroll to position [1327, 0]
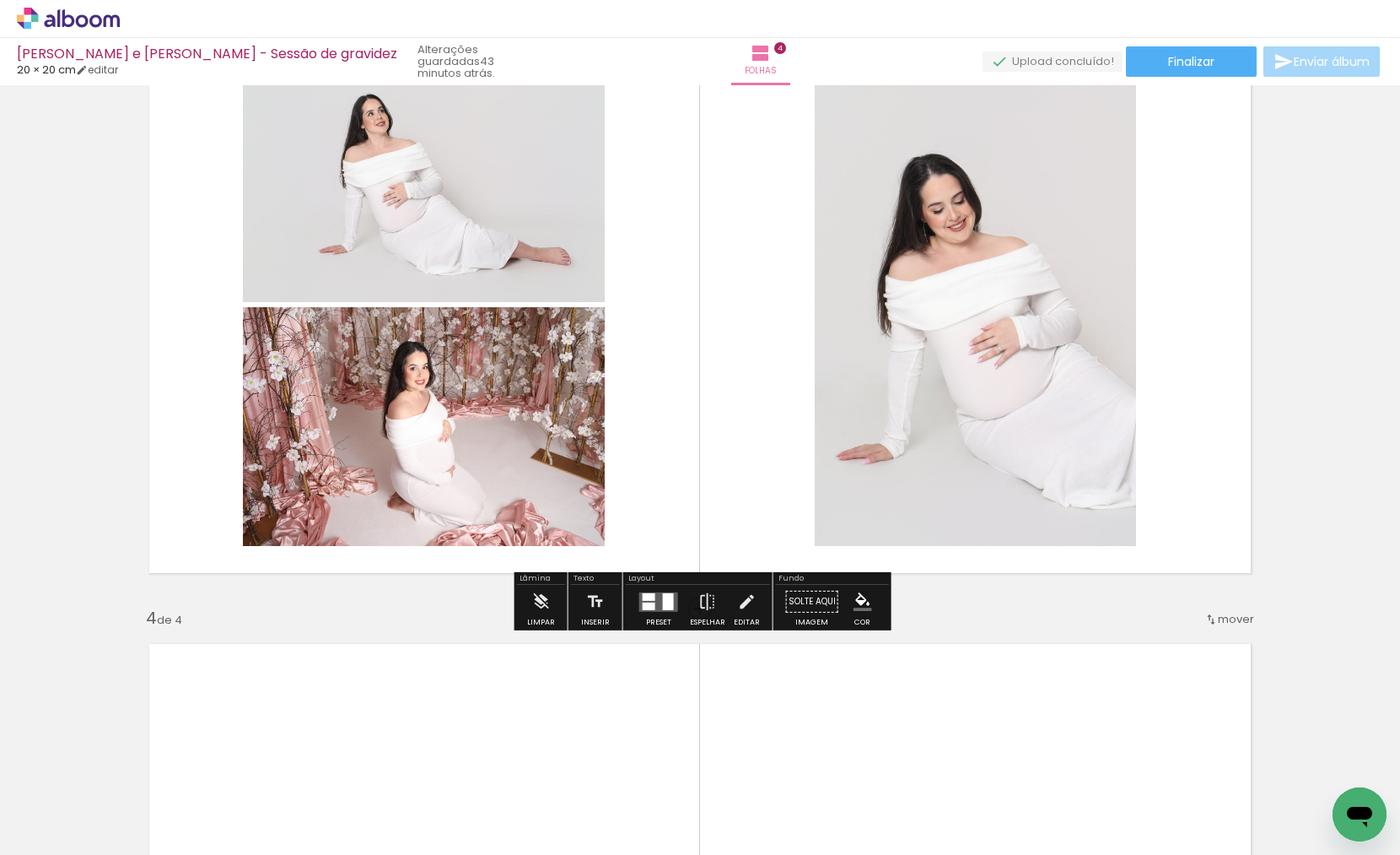
click at [643, 591] on div at bounding box center [658, 601] width 46 height 34
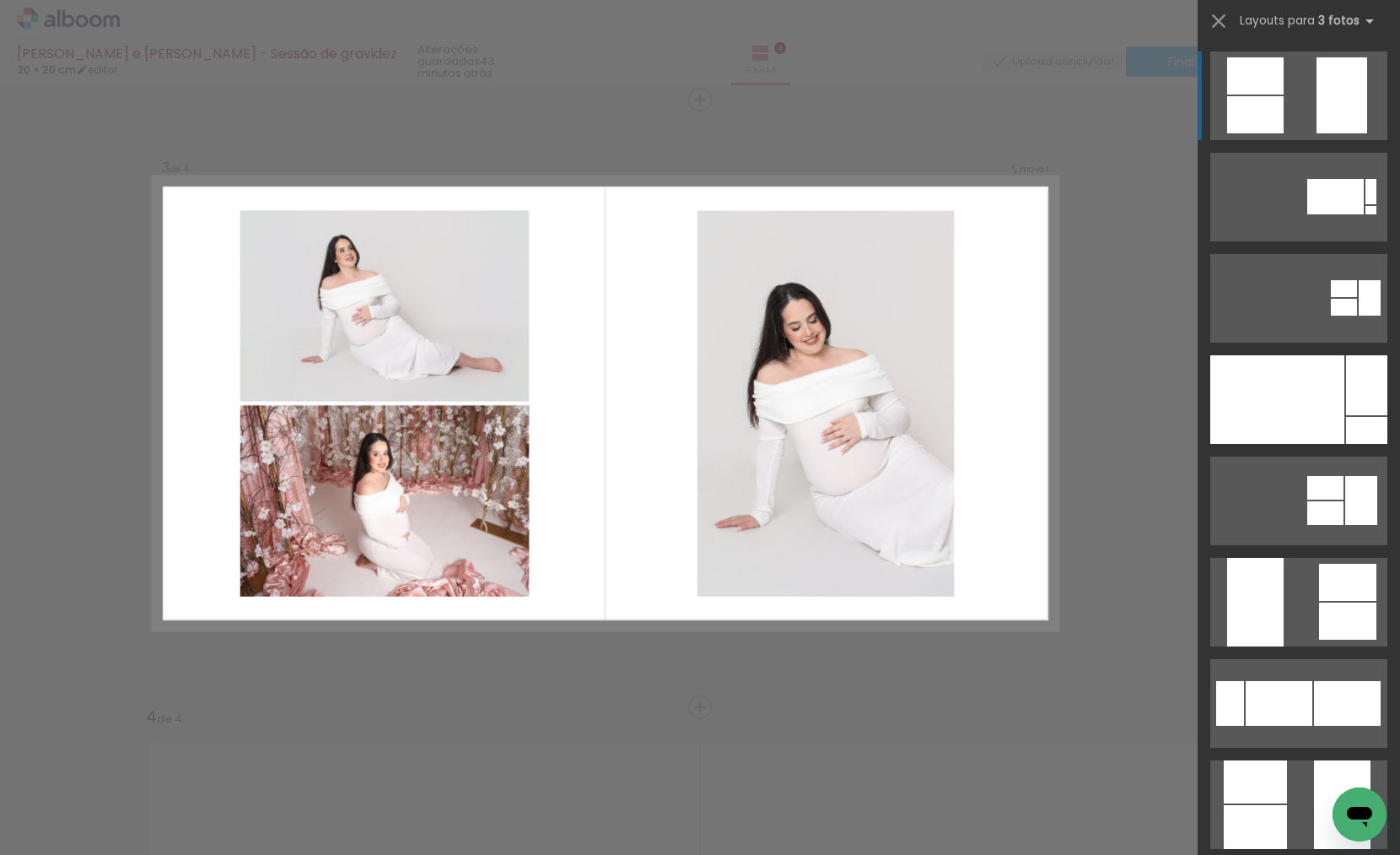
scroll to position [1215, 0]
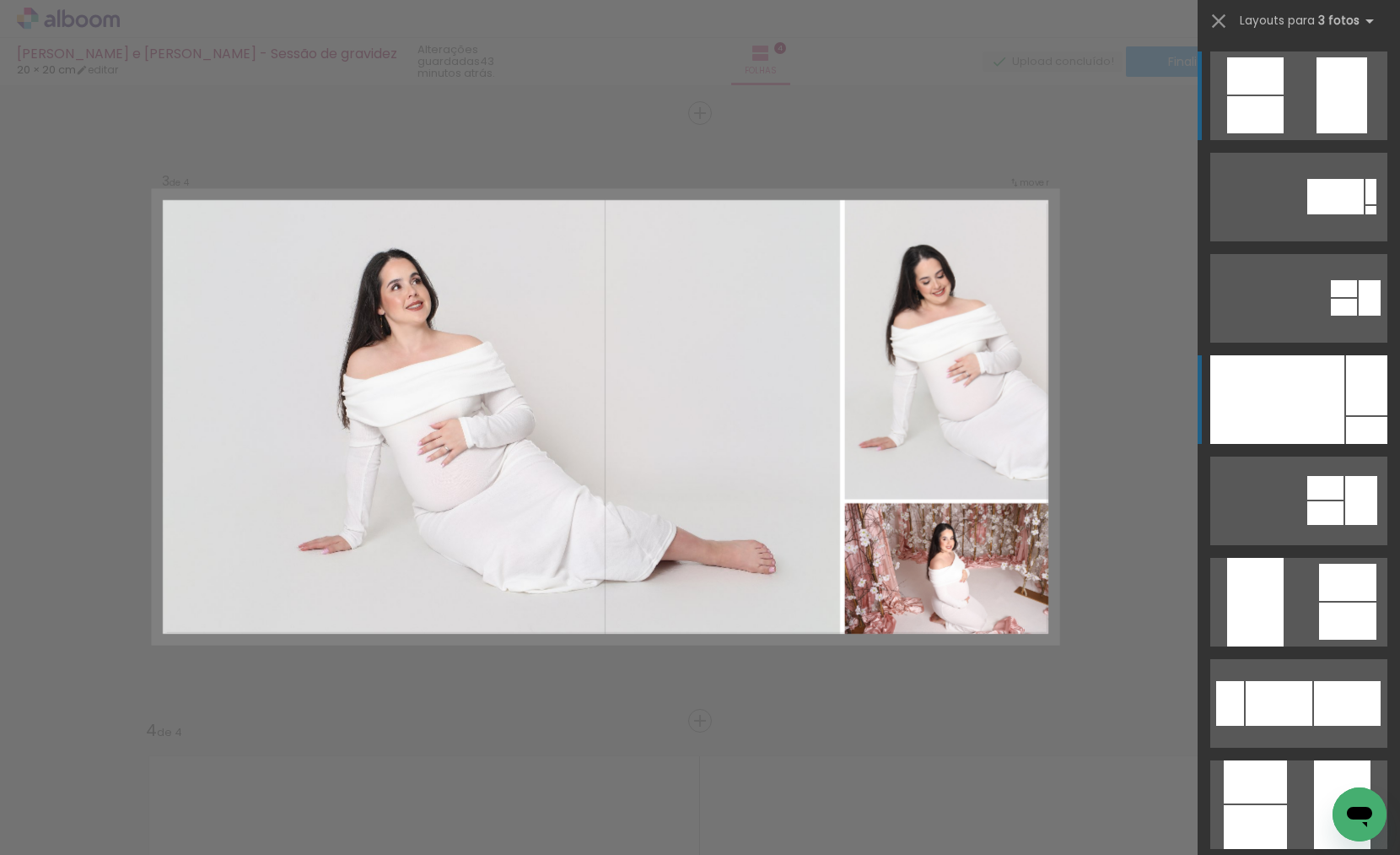
click at [1324, 399] on div at bounding box center [1277, 399] width 134 height 88
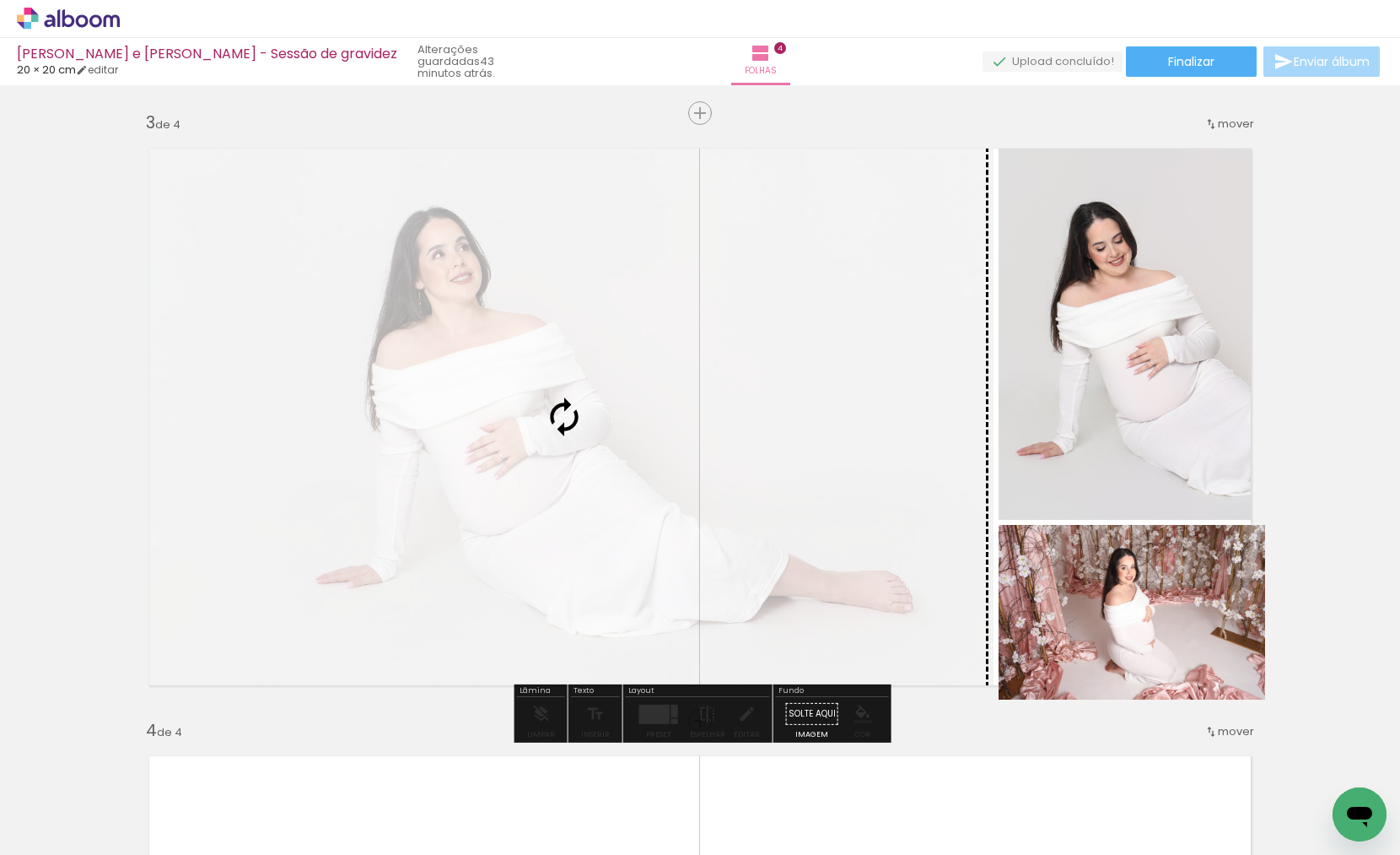
drag, startPoint x: 1159, startPoint y: 575, endPoint x: 768, endPoint y: 440, distance: 413.6
click at [0, 0] on slot at bounding box center [0, 0] width 0 height 0
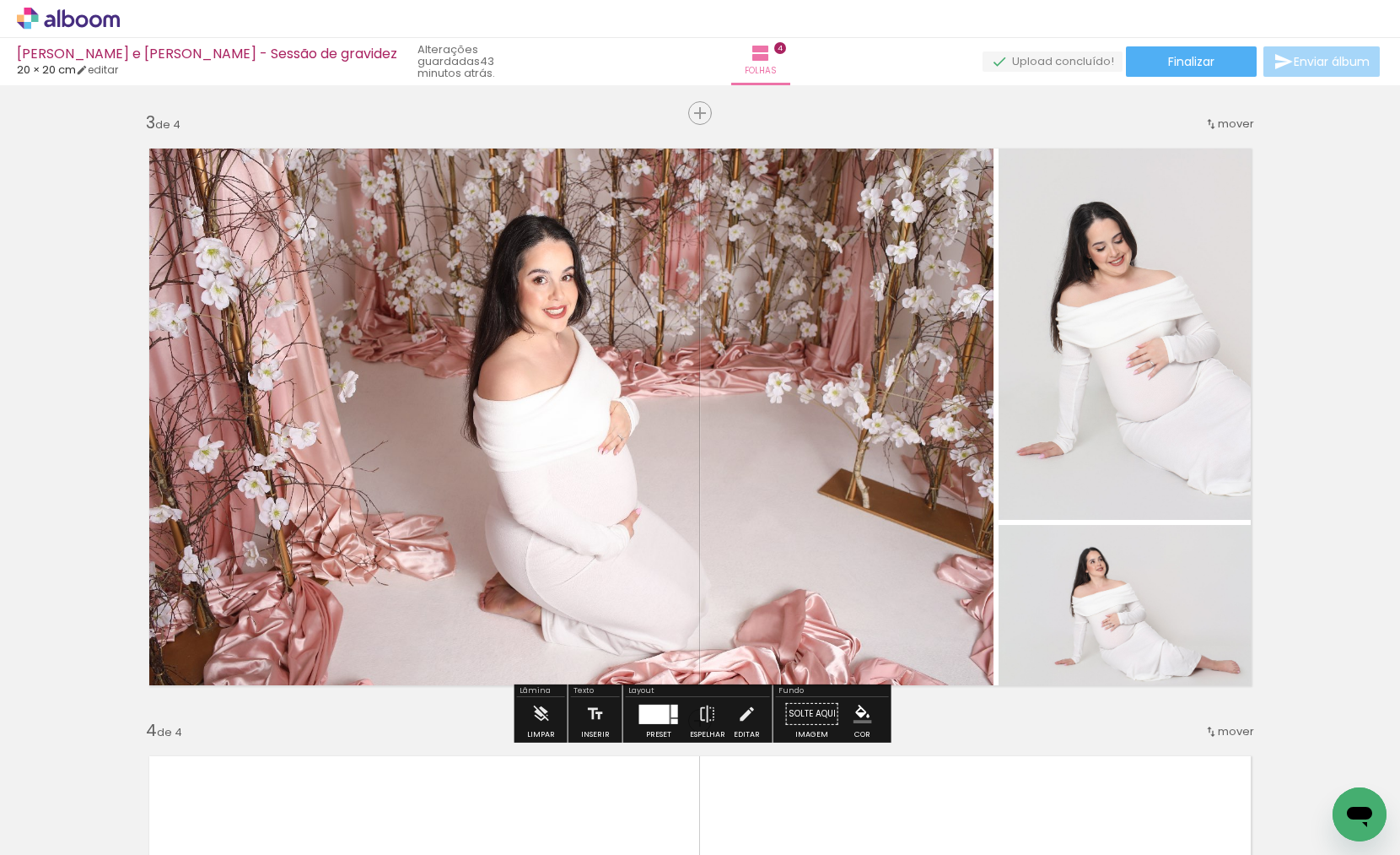
drag, startPoint x: 1138, startPoint y: 629, endPoint x: 679, endPoint y: 477, distance: 483.5
click at [0, 0] on slot at bounding box center [0, 0] width 0 height 0
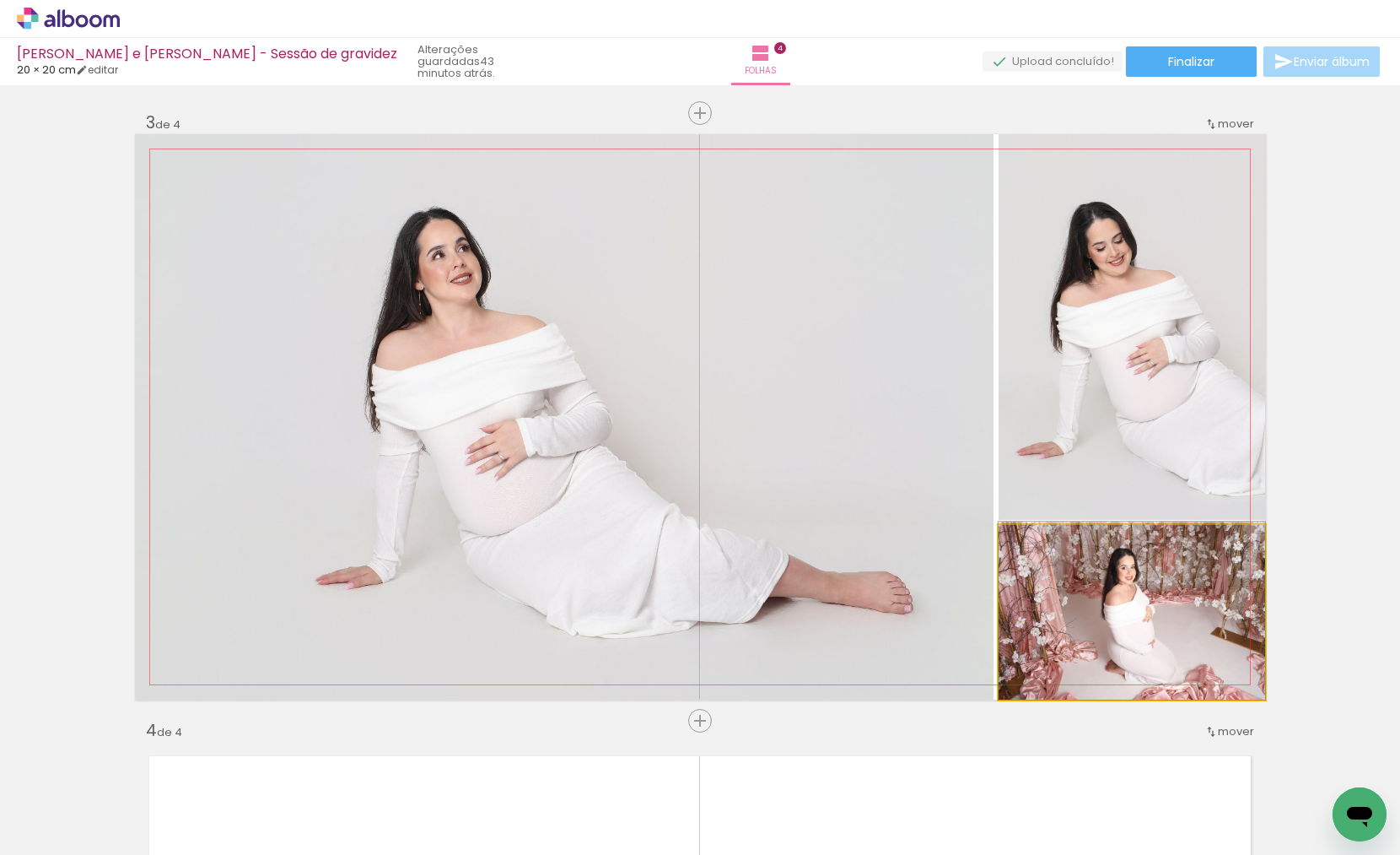
drag, startPoint x: 1141, startPoint y: 625, endPoint x: 1108, endPoint y: 618, distance: 33.7
drag, startPoint x: 1157, startPoint y: 647, endPoint x: 834, endPoint y: 562, distance: 334.0
click at [0, 0] on slot at bounding box center [0, 0] width 0 height 0
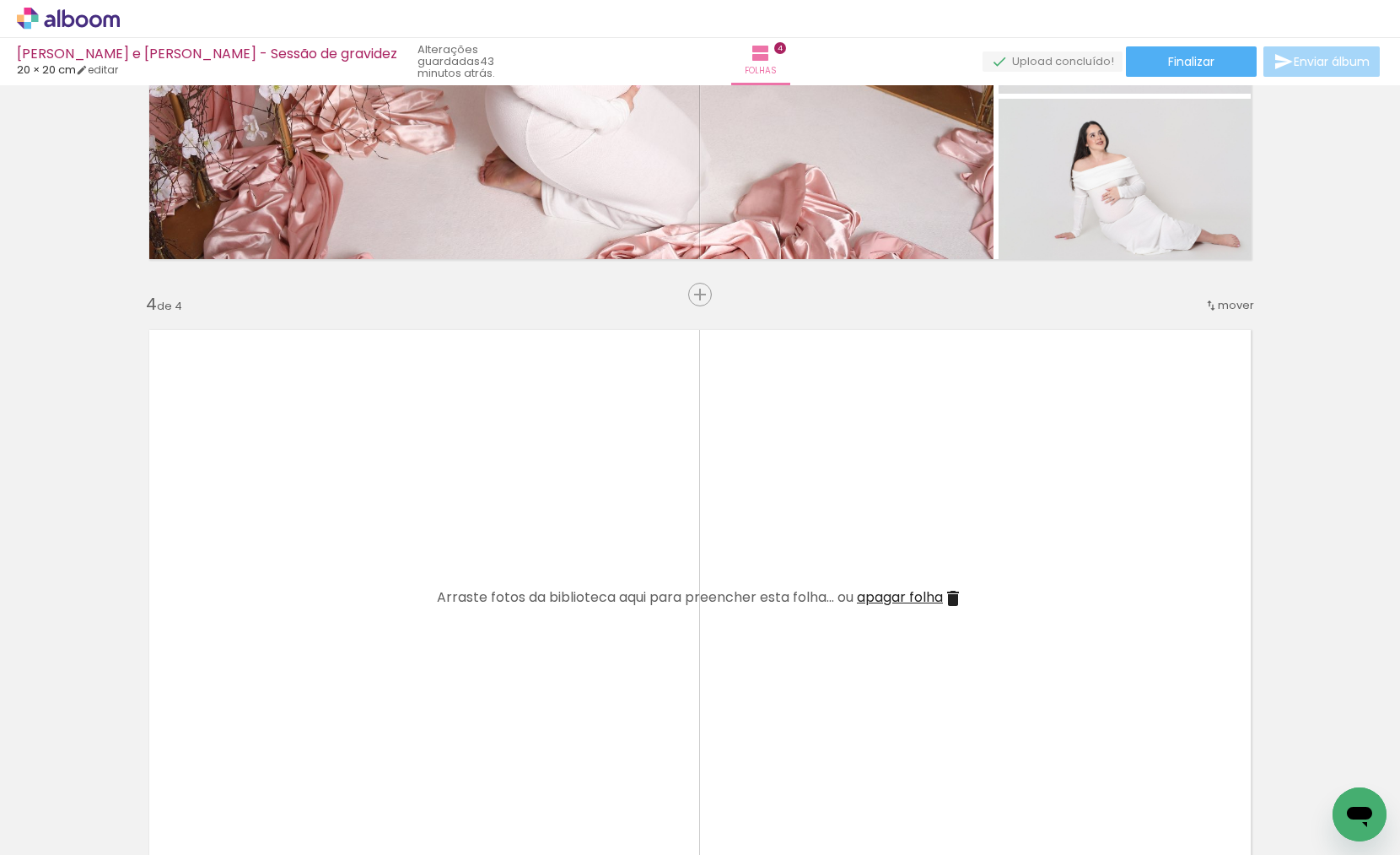
scroll to position [0, 1409]
drag, startPoint x: 744, startPoint y: 804, endPoint x: 738, endPoint y: 660, distance: 144.1
click at [738, 660] on quentale-workspace at bounding box center [700, 428] width 1400 height 855
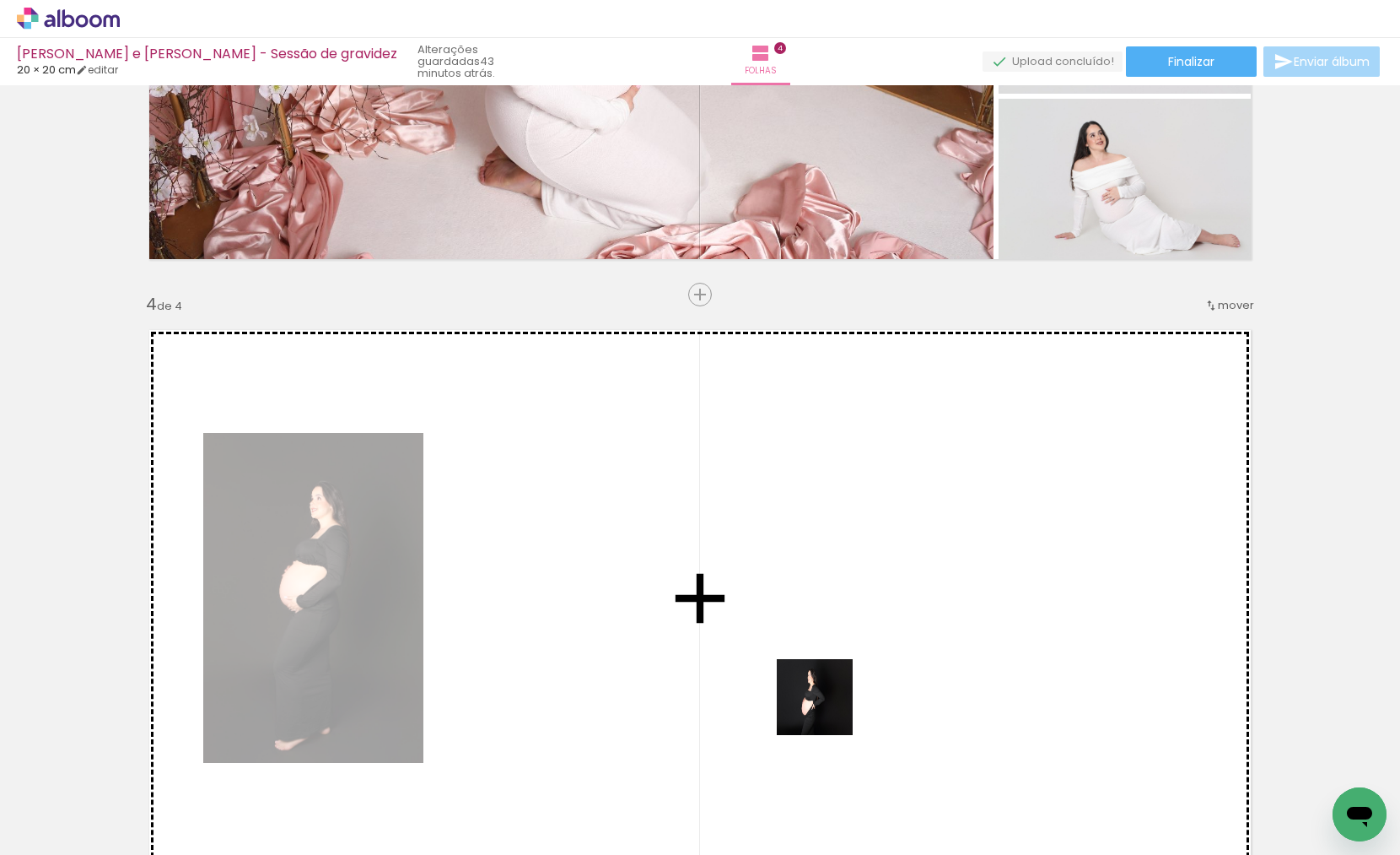
click at [820, 665] on quentale-workspace at bounding box center [700, 428] width 1400 height 855
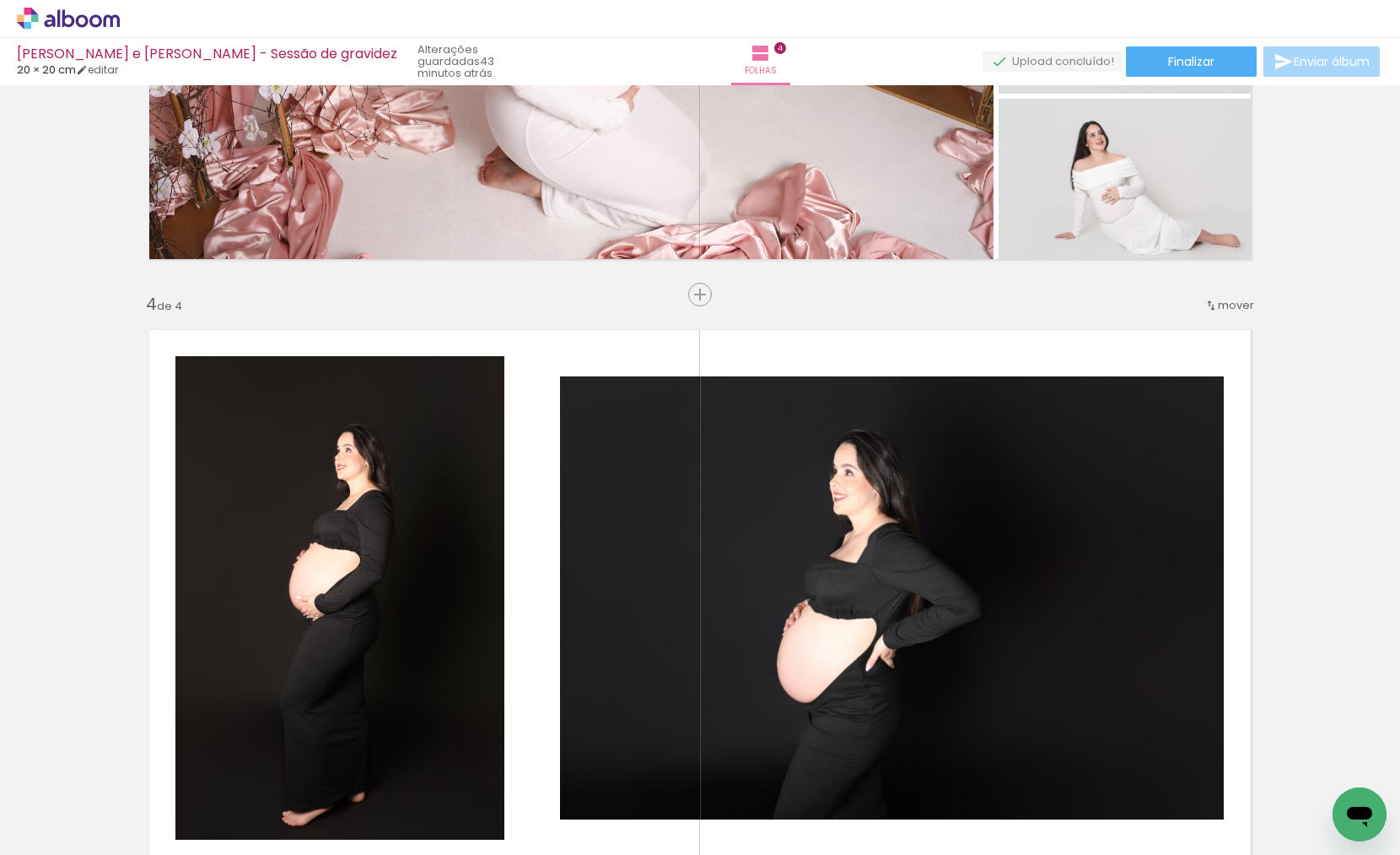
scroll to position [1724, 0]
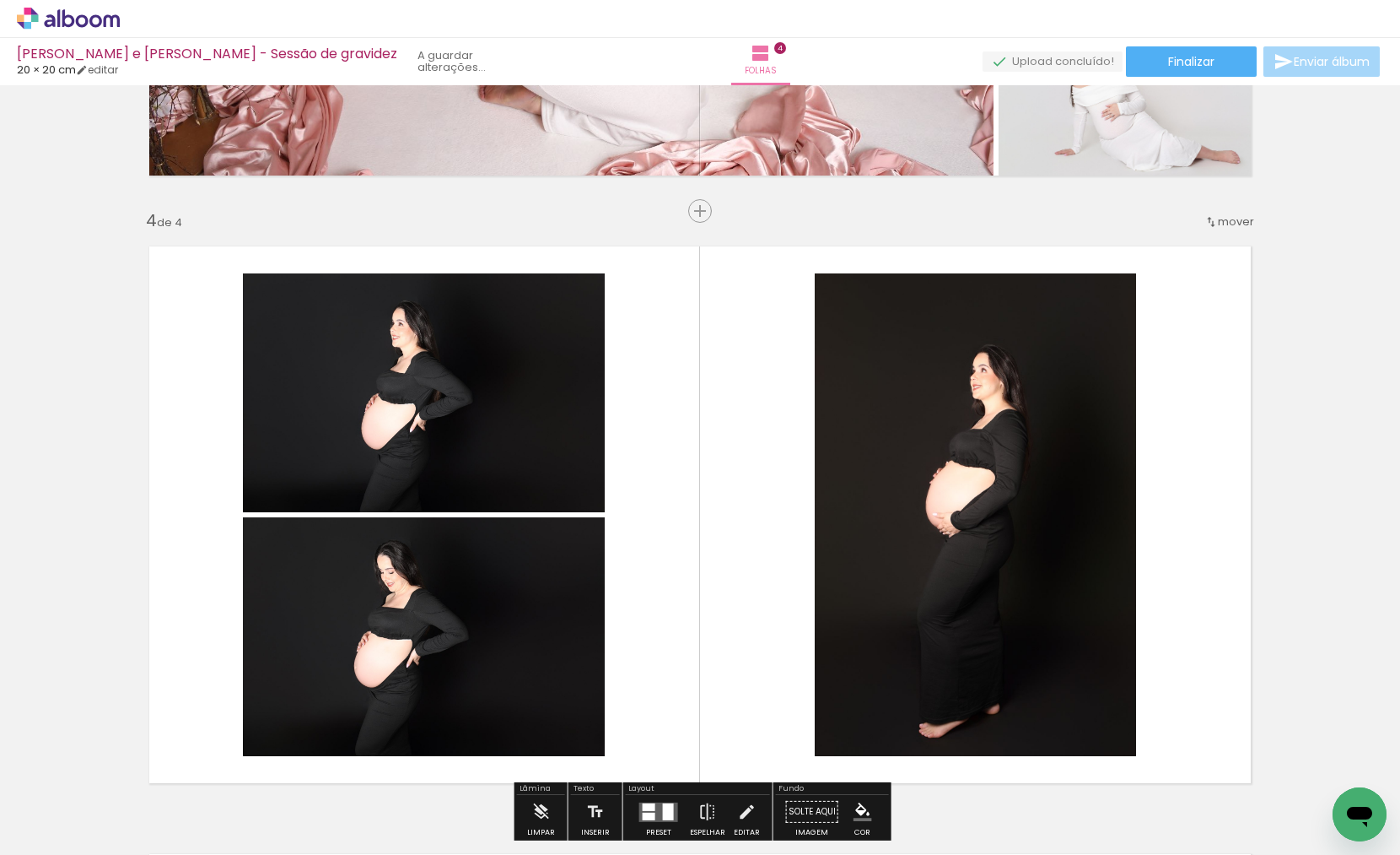
drag, startPoint x: 956, startPoint y: 686, endPoint x: 961, endPoint y: 665, distance: 21.6
click at [961, 665] on quentale-workspace at bounding box center [700, 428] width 1400 height 855
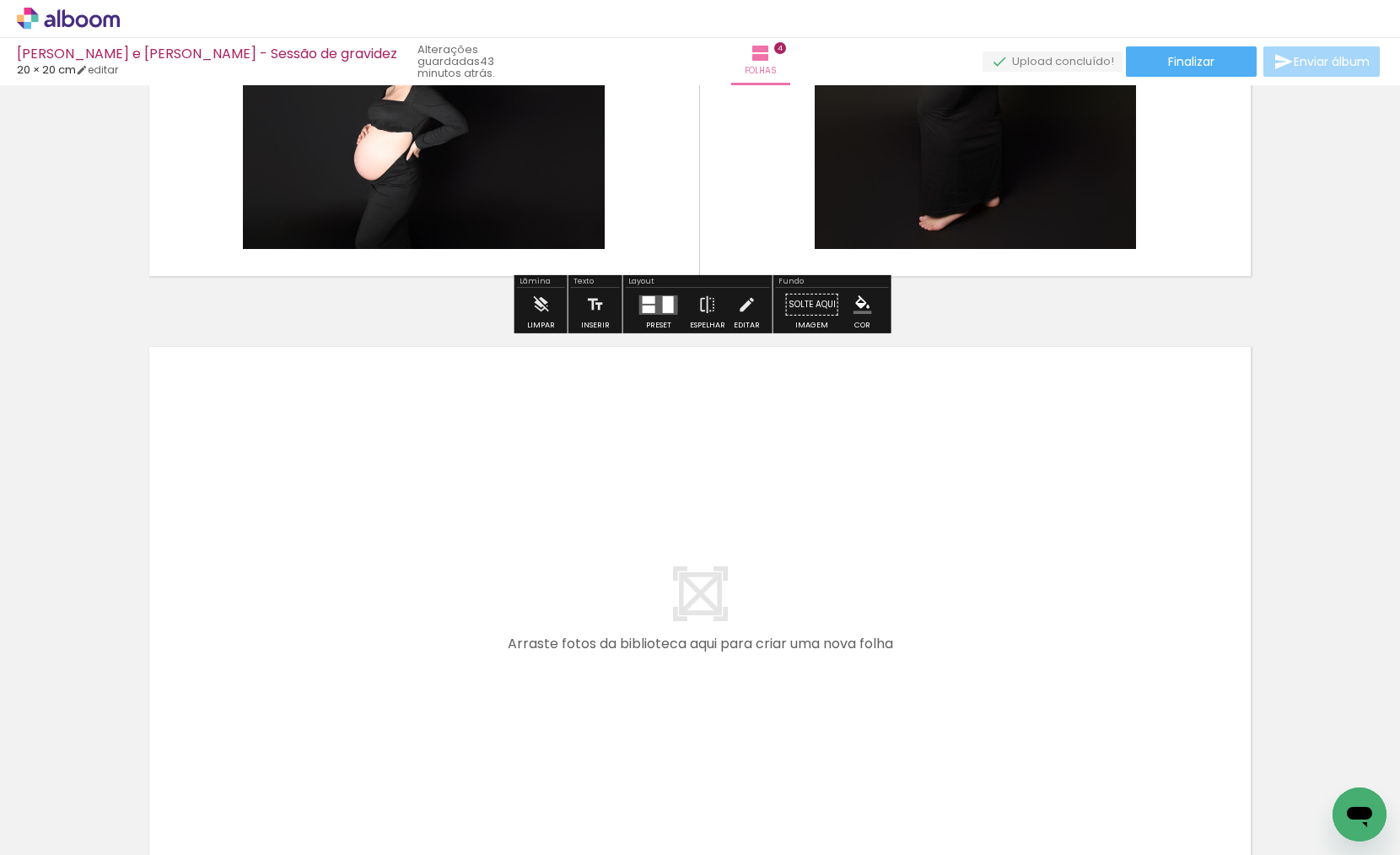
scroll to position [2261, 0]
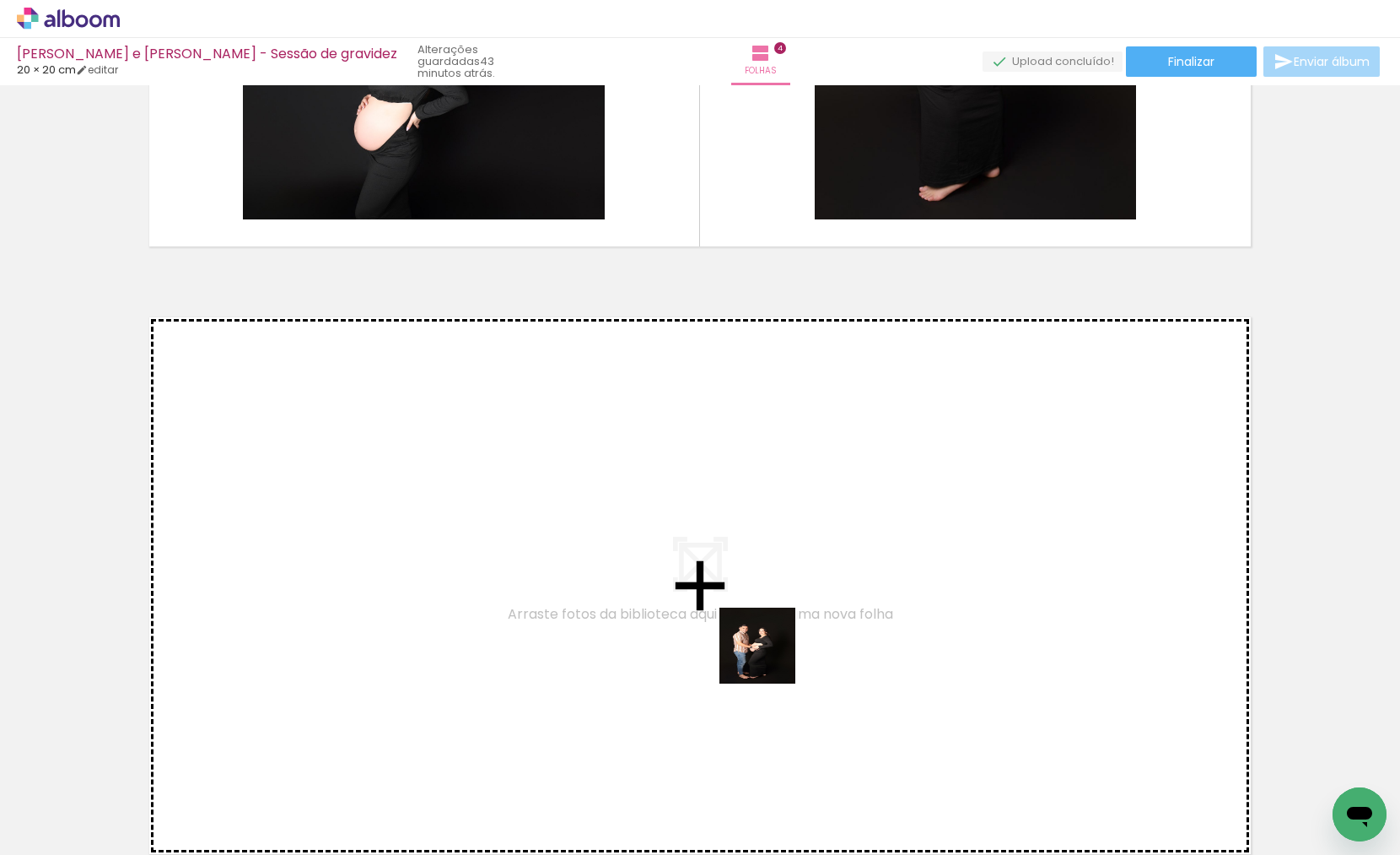
drag, startPoint x: 770, startPoint y: 675, endPoint x: 770, endPoint y: 658, distance: 17.0
click at [770, 658] on quentale-workspace at bounding box center [700, 428] width 1400 height 855
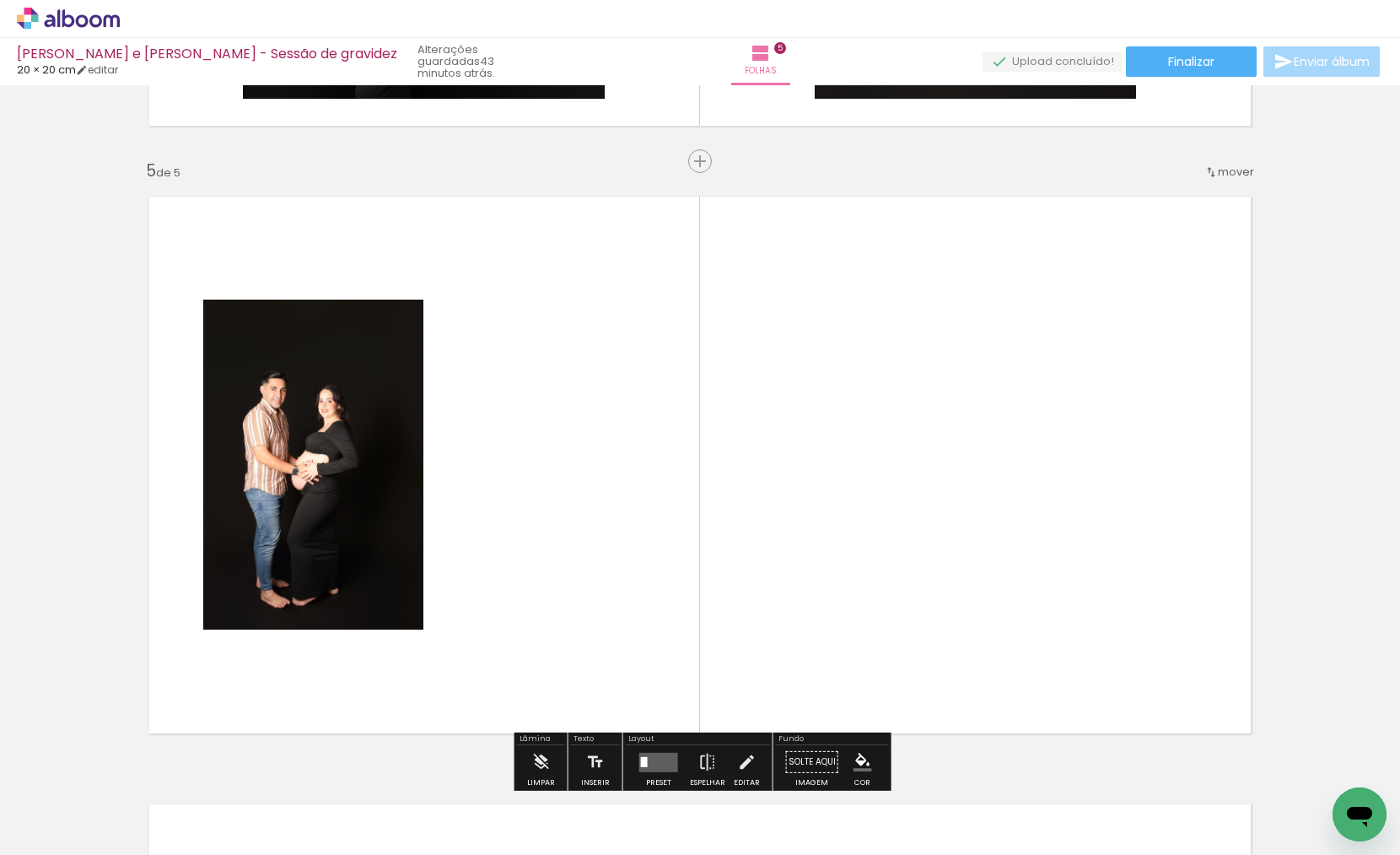
scroll to position [2430, 0]
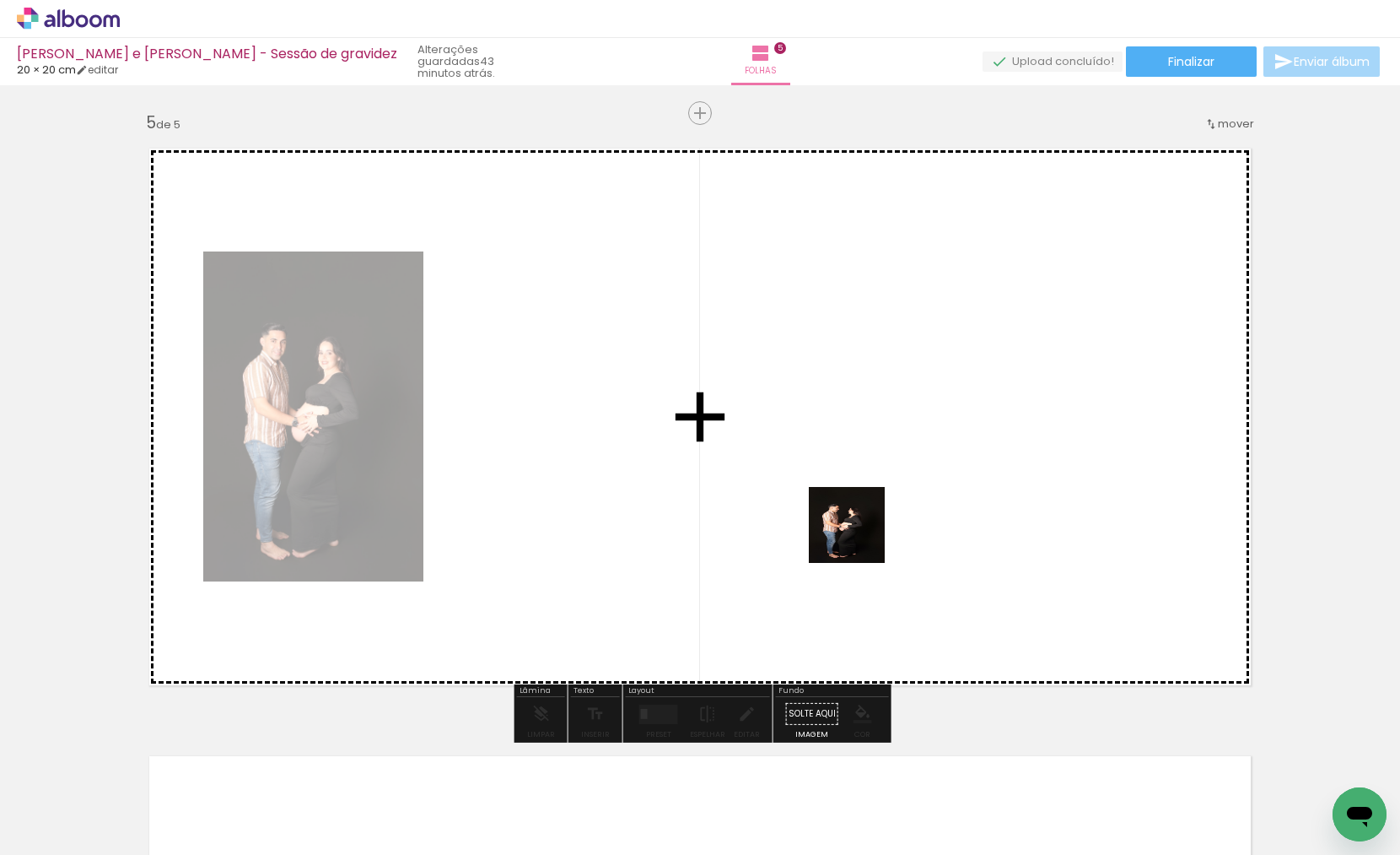
drag, startPoint x: 862, startPoint y: 773, endPoint x: 859, endPoint y: 536, distance: 237.0
click at [859, 536] on quentale-workspace at bounding box center [700, 428] width 1400 height 855
